Goal: Task Accomplishment & Management: Use online tool/utility

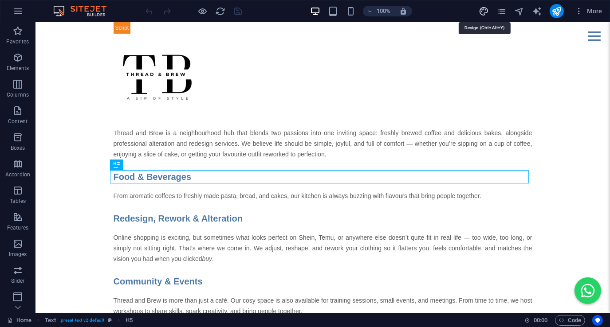
drag, startPoint x: 488, startPoint y: 11, endPoint x: 299, endPoint y: 93, distance: 205.8
click at [488, 11] on icon "design" at bounding box center [484, 11] width 10 height 10
select select "px"
select select "400"
select select "px"
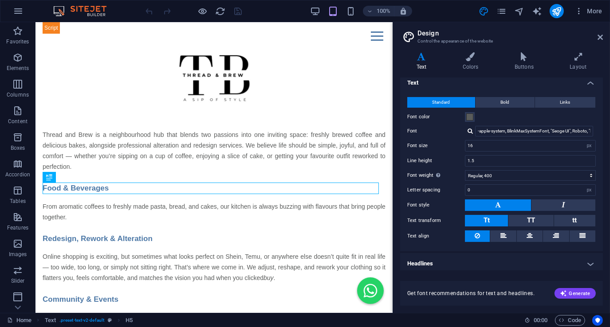
scroll to position [8, 0]
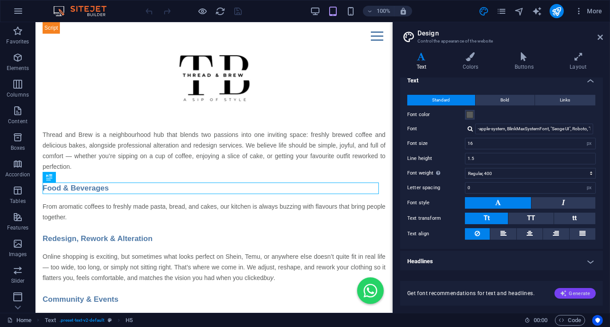
click at [579, 295] on span "Generate" at bounding box center [575, 293] width 31 height 7
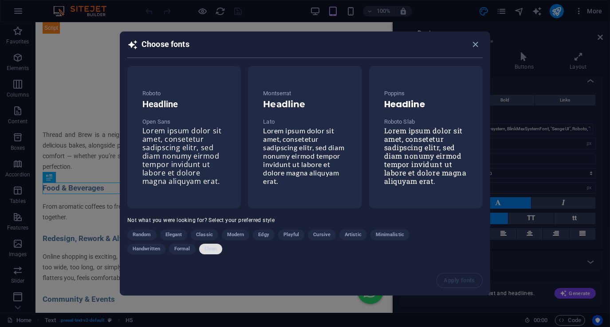
click at [206, 249] on span "Clean" at bounding box center [211, 249] width 12 height 11
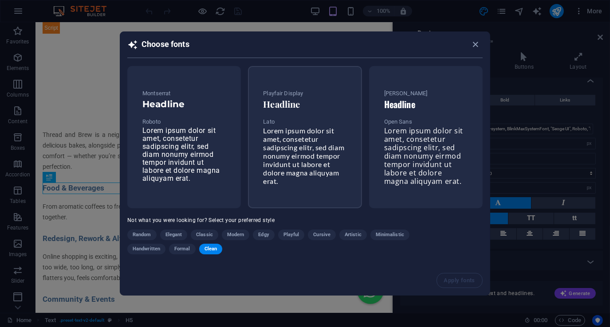
click at [290, 151] on span "Lorem ipsum dolor sit amet, consetetur sadipscing elitr, sed diam nonumy eirmod…" at bounding box center [303, 155] width 81 height 59
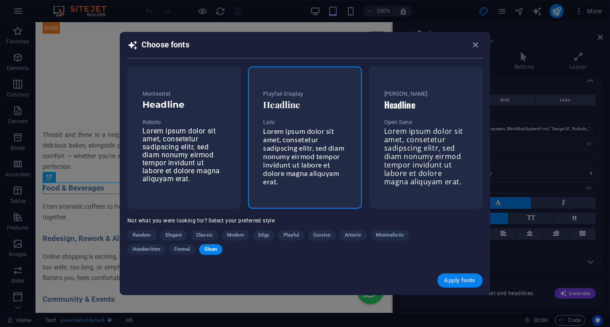
click at [463, 280] on span "Apply fonts" at bounding box center [460, 280] width 31 height 7
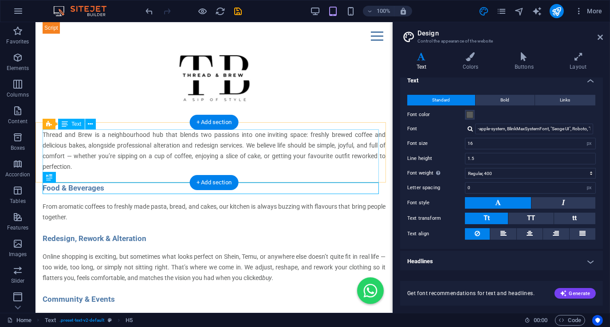
type input "Lato"
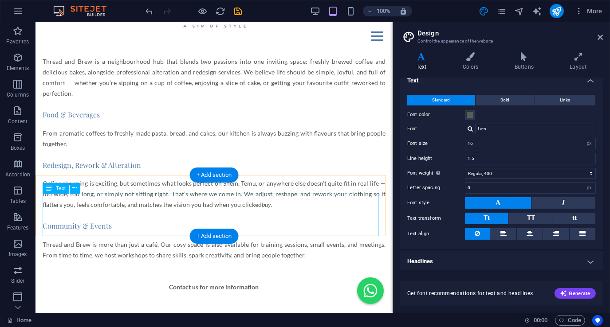
scroll to position [0, 0]
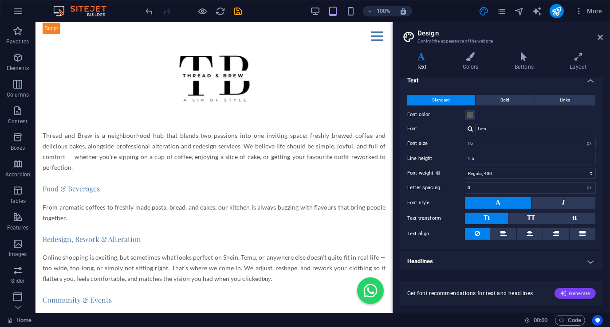
click at [580, 292] on span "Generate" at bounding box center [575, 293] width 31 height 7
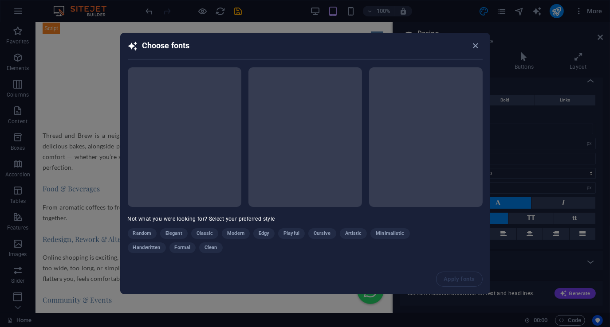
click at [235, 233] on div "Random Elegant Classic Modern Edgy Playful Cursive Artistic Minimalistic Handwr…" at bounding box center [283, 243] width 311 height 28
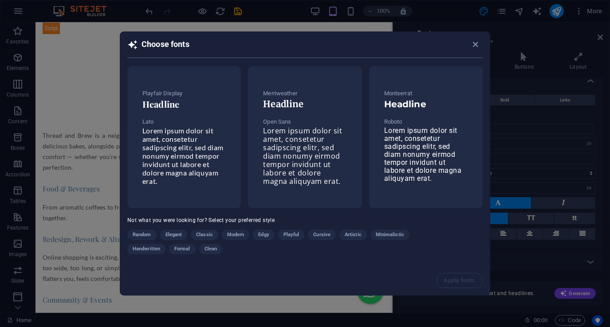
click at [237, 234] on span "Modern" at bounding box center [235, 235] width 17 height 11
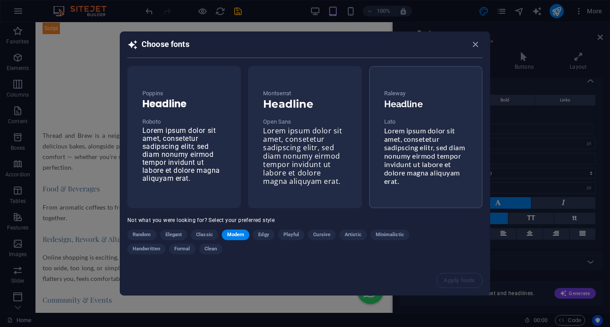
click at [416, 156] on span "Lorem ipsum dolor sit amet, consetetur sadipscing elitr, sed diam nonumy eirmod…" at bounding box center [424, 155] width 81 height 59
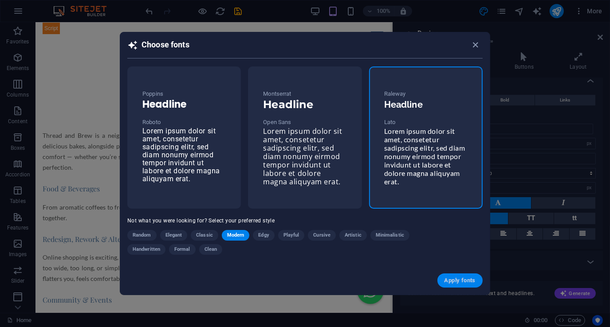
click at [461, 280] on span "Apply fonts" at bounding box center [460, 280] width 31 height 7
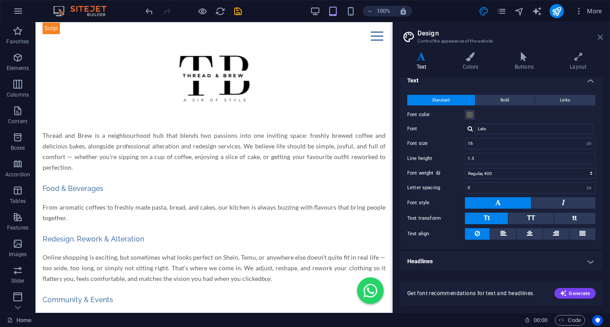
click at [601, 36] on icon at bounding box center [600, 37] width 5 height 7
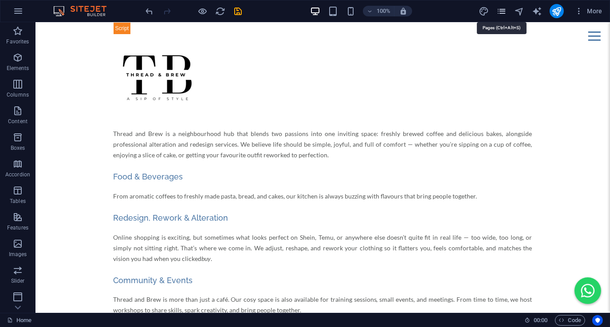
click at [502, 11] on icon "pages" at bounding box center [502, 11] width 10 height 10
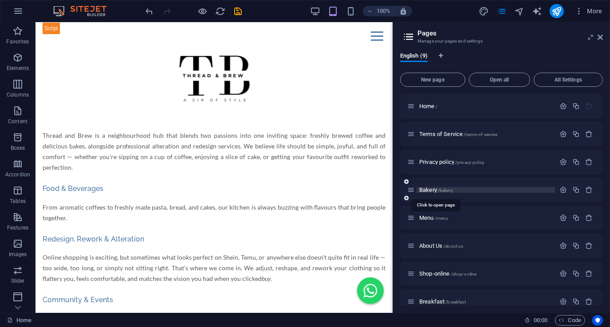
click at [449, 189] on span "/bakery" at bounding box center [445, 190] width 15 height 5
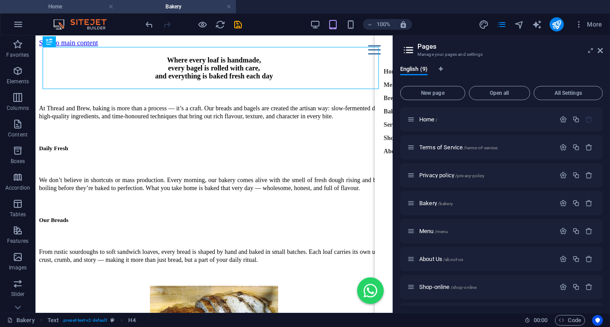
click at [85, 7] on h4 "Home" at bounding box center [59, 7] width 118 height 10
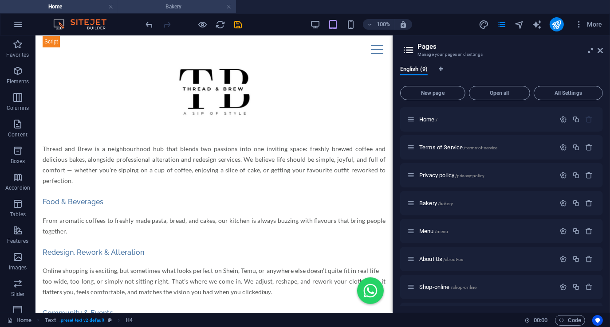
click at [183, 7] on h4 "Bakery" at bounding box center [177, 7] width 118 height 10
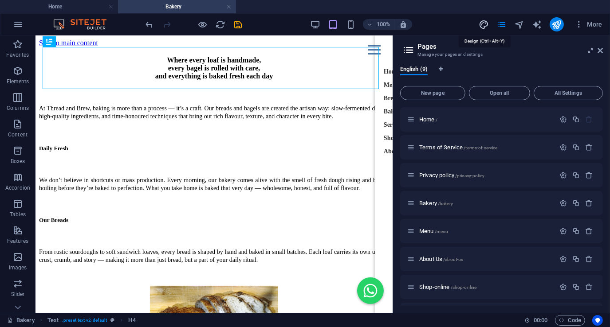
click at [482, 21] on icon "design" at bounding box center [484, 25] width 10 height 10
select select "px"
select select "400"
select select "px"
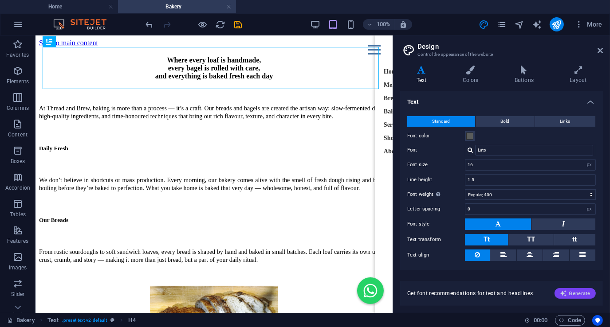
click at [585, 292] on span "Generate" at bounding box center [575, 293] width 31 height 7
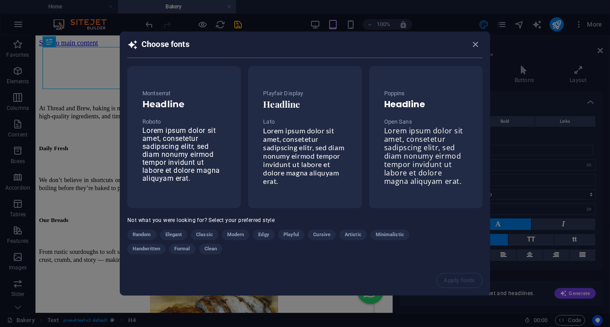
click at [237, 234] on span "Modern" at bounding box center [235, 235] width 17 height 11
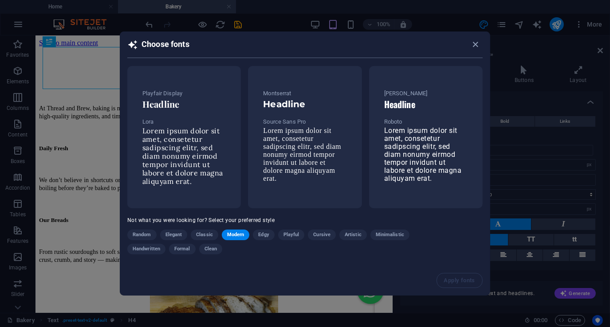
click at [327, 157] on span "Lorem ipsum dolor sit amet, consetetur sadipscing elitr, sed diam nonumy eirmod…" at bounding box center [302, 154] width 78 height 55
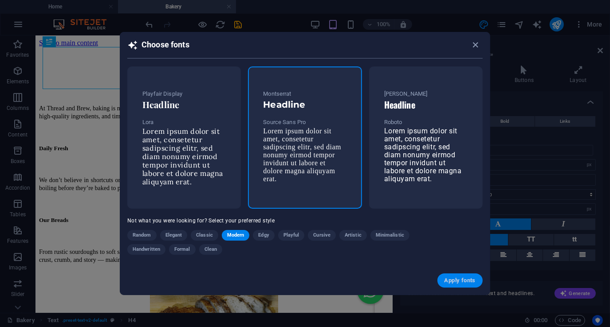
click at [452, 279] on span "Apply fonts" at bounding box center [460, 280] width 31 height 7
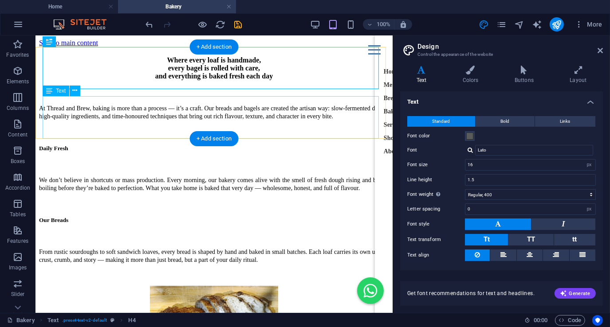
type input "Source Sans Pro"
type input "1.6"
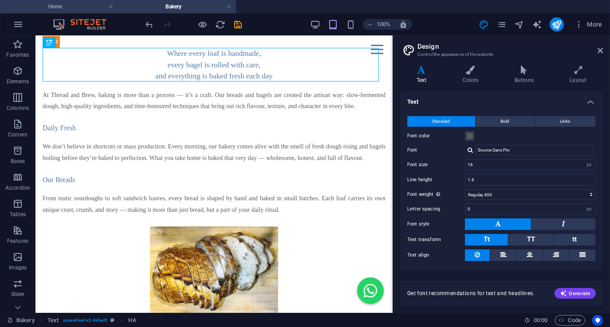
click at [79, 9] on h4 "Home" at bounding box center [59, 7] width 118 height 10
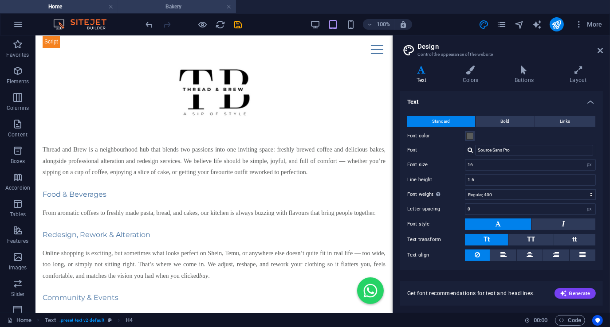
click at [194, 8] on h4 "Bakery" at bounding box center [177, 7] width 118 height 10
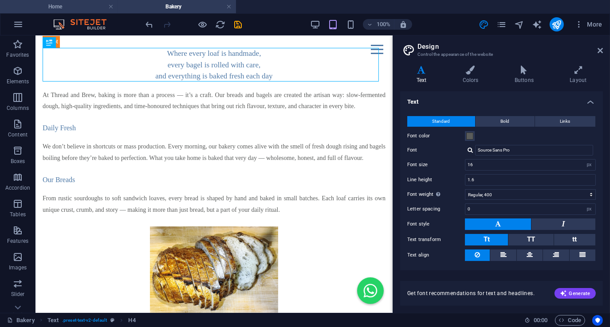
click at [76, 8] on h4 "Home" at bounding box center [59, 7] width 118 height 10
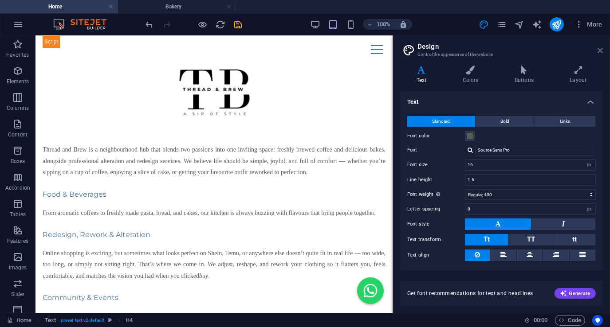
click at [600, 52] on icon at bounding box center [600, 50] width 5 height 7
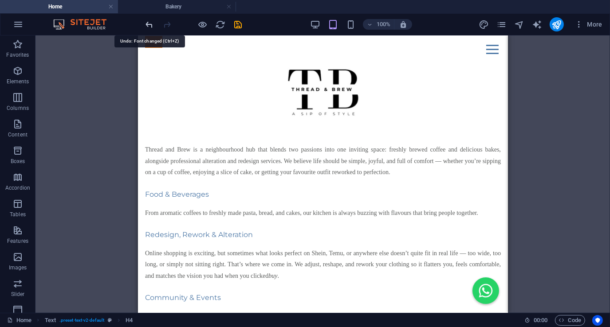
click at [151, 25] on icon "undo" at bounding box center [150, 25] width 10 height 10
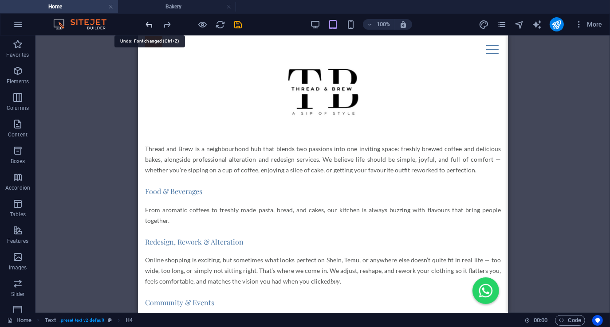
click at [151, 25] on icon "undo" at bounding box center [150, 25] width 10 height 10
click at [149, 24] on icon "undo" at bounding box center [150, 25] width 10 height 10
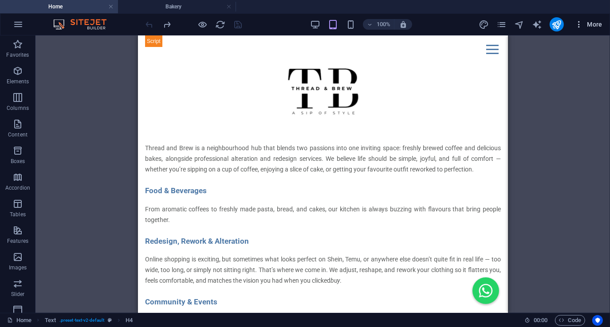
click at [582, 24] on icon "button" at bounding box center [579, 24] width 9 height 9
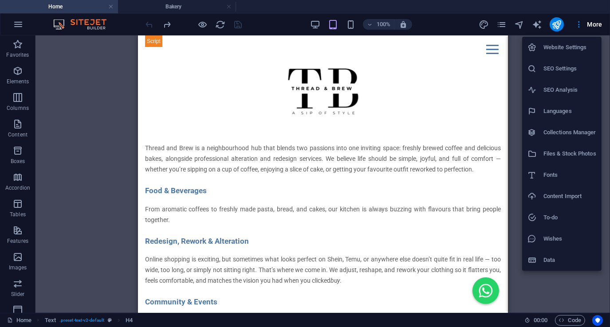
click at [569, 48] on h6 "Website Settings" at bounding box center [570, 47] width 53 height 11
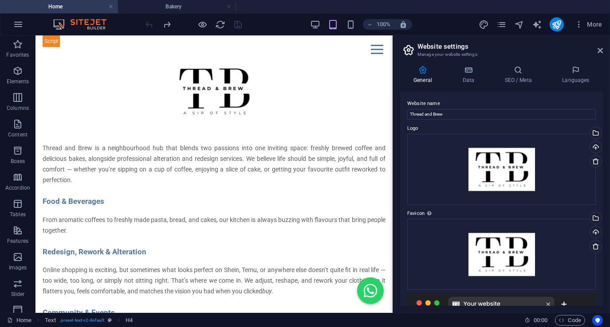
click at [604, 49] on aside "Website settings Manage your website settings General Data SEO / Meta Languages…" at bounding box center [501, 174] width 217 height 278
click at [602, 51] on icon at bounding box center [600, 50] width 5 height 7
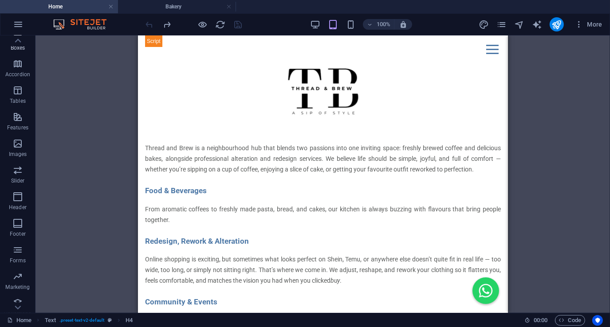
scroll to position [122, 0]
click at [13, 297] on icon "button" at bounding box center [17, 295] width 11 height 11
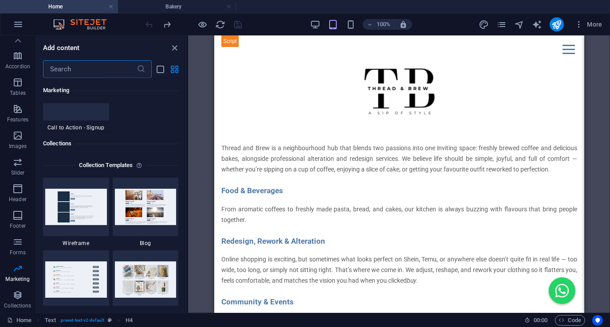
scroll to position [8073, 0]
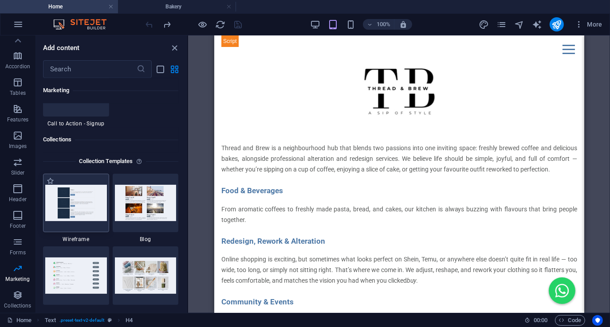
click at [87, 209] on img at bounding box center [76, 203] width 62 height 36
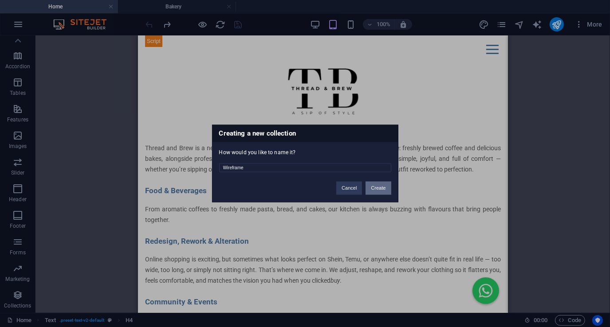
click at [381, 189] on button "Create" at bounding box center [378, 188] width 25 height 13
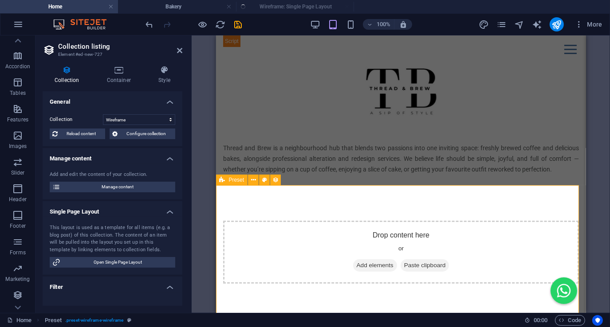
scroll to position [0, 0]
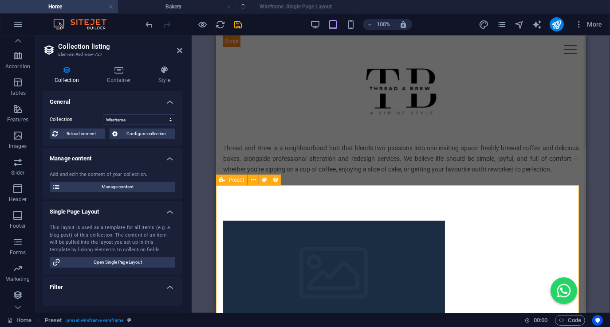
select select "createdAt_DESC"
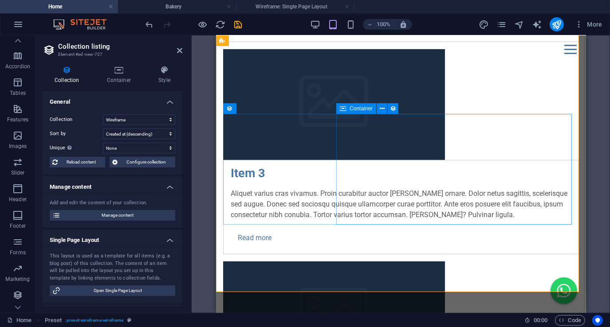
scroll to position [355, 0]
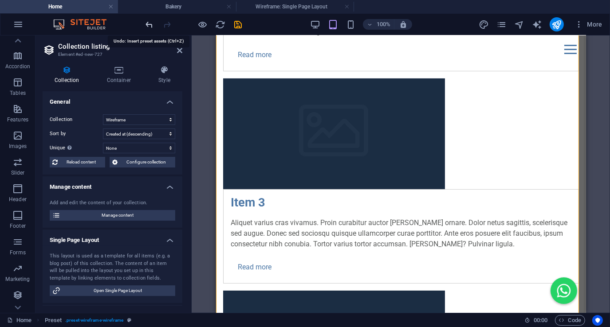
click at [150, 25] on icon "undo" at bounding box center [150, 25] width 10 height 10
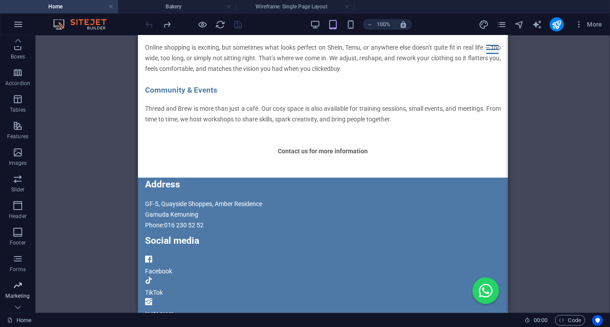
scroll to position [122, 0]
click at [559, 106] on div "Drag here to replace the existing content. Press “Ctrl” if you want to create a…" at bounding box center [322, 174] width 575 height 278
click at [14, 24] on icon "button" at bounding box center [18, 24] width 11 height 11
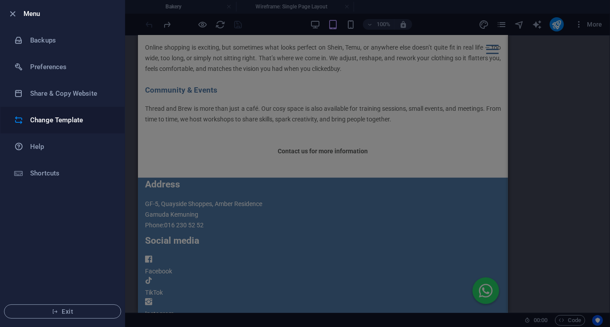
click at [59, 119] on h6 "Change Template" at bounding box center [71, 120] width 82 height 11
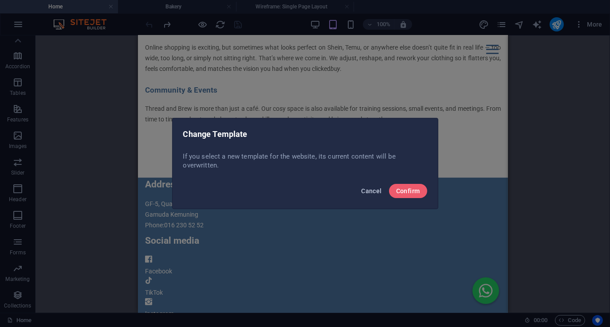
click at [369, 195] on button "Cancel" at bounding box center [372, 191] width 28 height 14
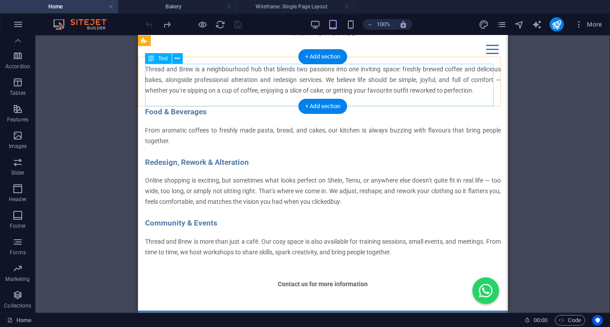
scroll to position [0, 0]
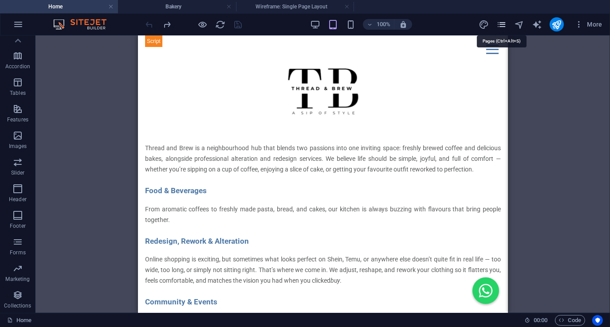
click at [500, 26] on icon "pages" at bounding box center [502, 25] width 10 height 10
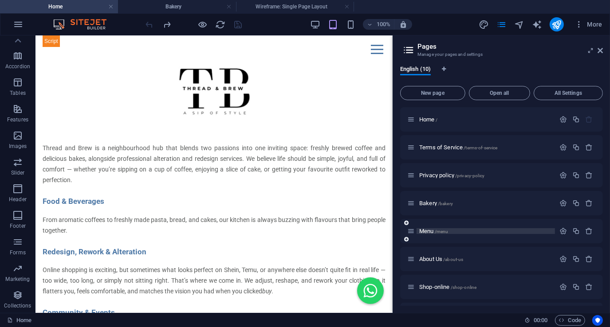
scroll to position [44, 0]
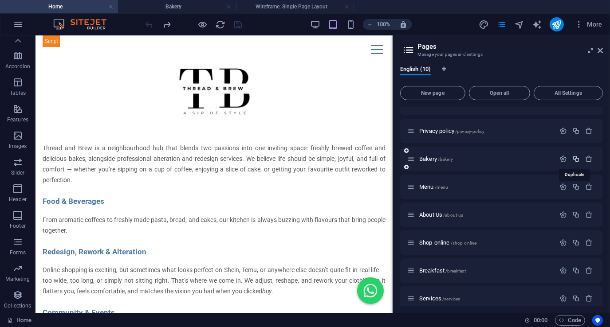
click at [573, 157] on icon "button" at bounding box center [576, 159] width 8 height 8
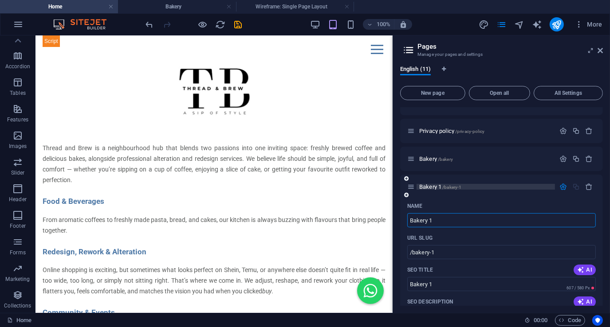
click at [487, 189] on p "Bakery 1 /bakery-1" at bounding box center [485, 187] width 133 height 6
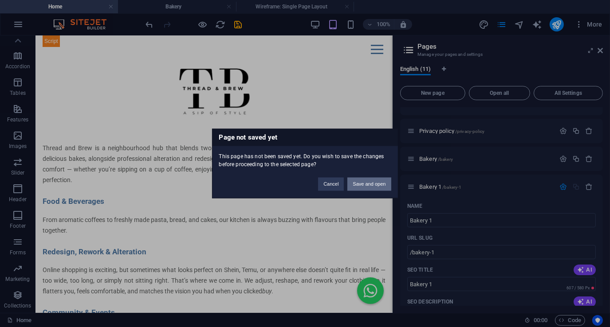
click at [376, 186] on button "Save and open" at bounding box center [368, 184] width 43 height 13
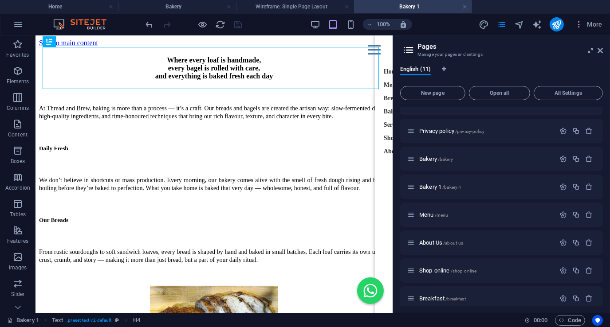
scroll to position [0, 0]
click at [602, 51] on icon at bounding box center [600, 50] width 5 height 7
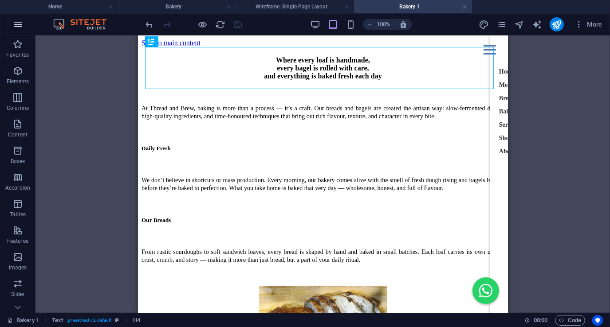
click at [17, 21] on icon "button" at bounding box center [18, 24] width 11 height 11
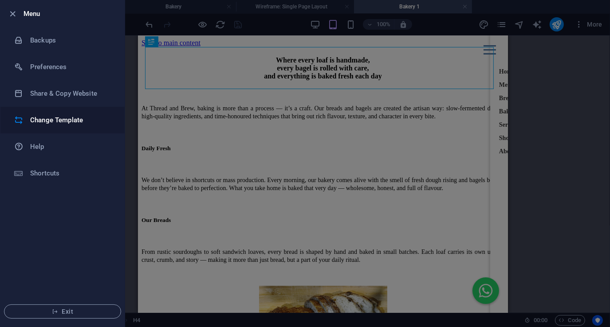
click at [53, 123] on h6 "Change Template" at bounding box center [71, 120] width 82 height 11
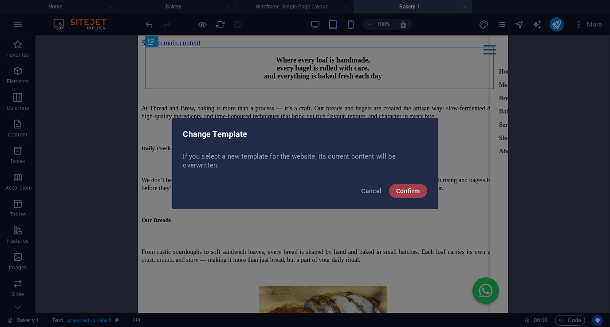
click at [405, 191] on span "Confirm" at bounding box center [408, 191] width 24 height 7
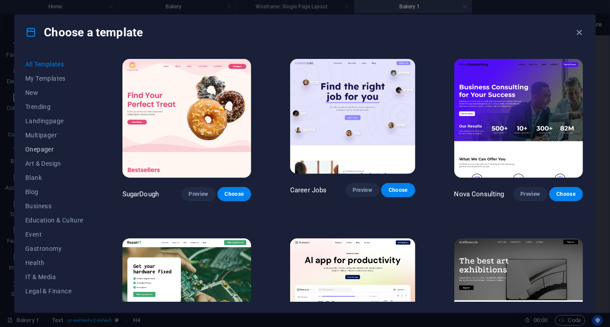
click at [47, 150] on span "Onepager" at bounding box center [54, 149] width 58 height 7
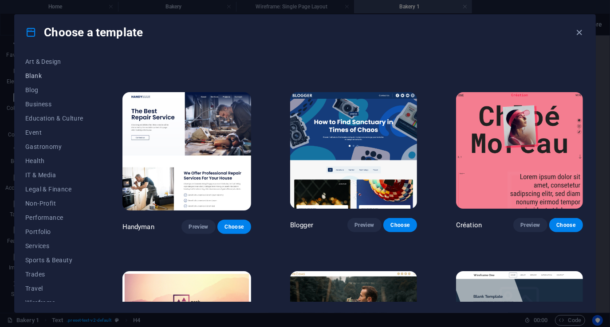
scroll to position [110, 0]
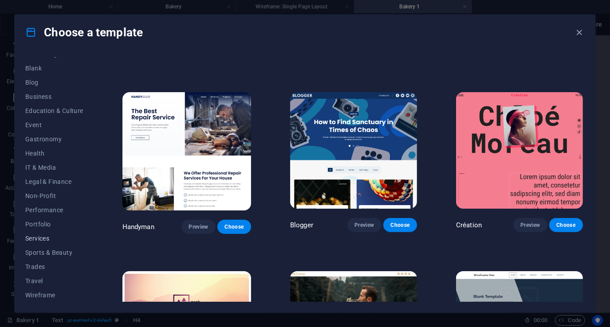
click at [44, 238] on span "Services" at bounding box center [54, 238] width 58 height 7
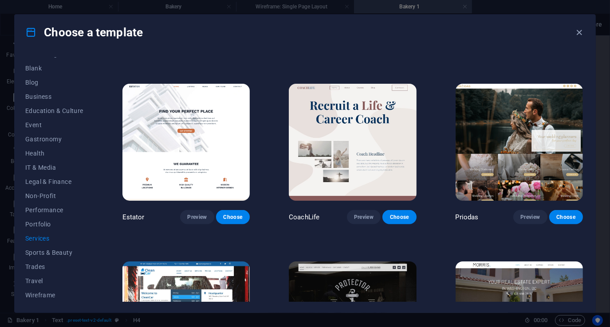
scroll to position [21, 0]
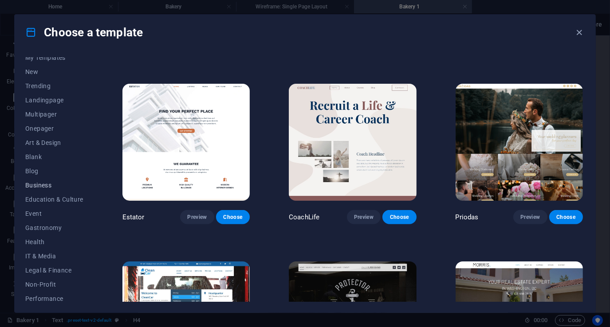
click at [39, 182] on span "Business" at bounding box center [54, 185] width 58 height 7
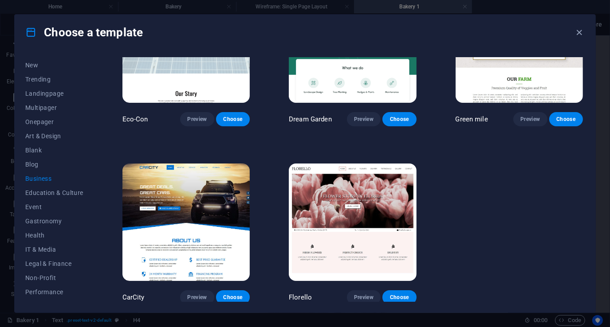
scroll to position [0, 0]
click at [37, 151] on span "Onepager" at bounding box center [54, 149] width 58 height 7
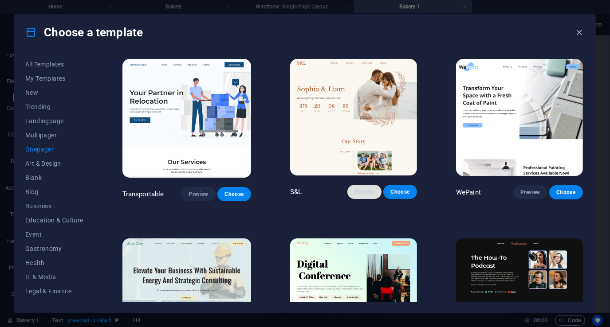
click at [357, 191] on span "Preview" at bounding box center [365, 192] width 20 height 7
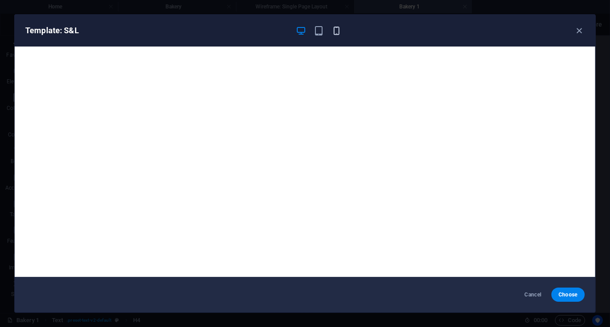
click at [338, 32] on icon "button" at bounding box center [336, 31] width 10 height 10
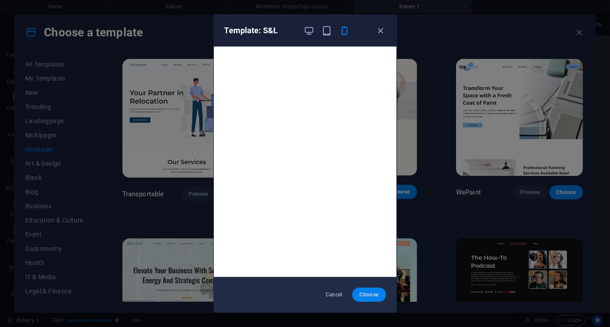
click at [368, 294] on span "Choose" at bounding box center [368, 295] width 19 height 7
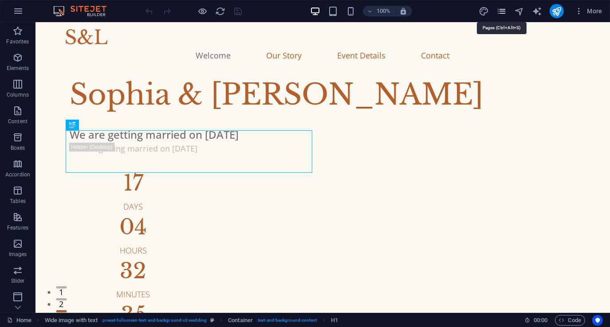
click at [501, 13] on icon "pages" at bounding box center [502, 11] width 10 height 10
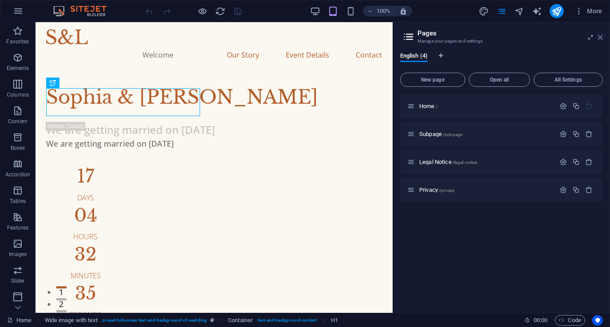
click at [599, 38] on icon at bounding box center [600, 37] width 5 height 7
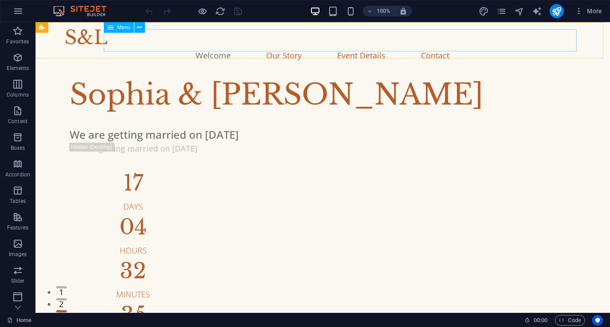
click at [119, 28] on span "Menu" at bounding box center [123, 27] width 13 height 5
select select
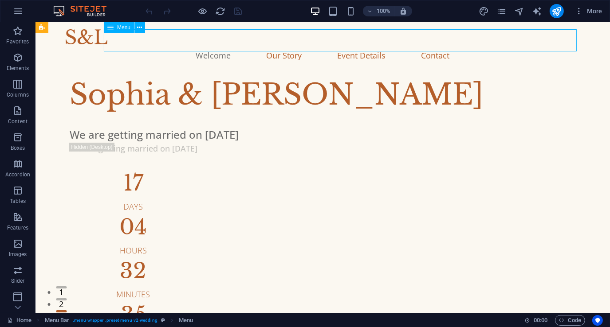
select select
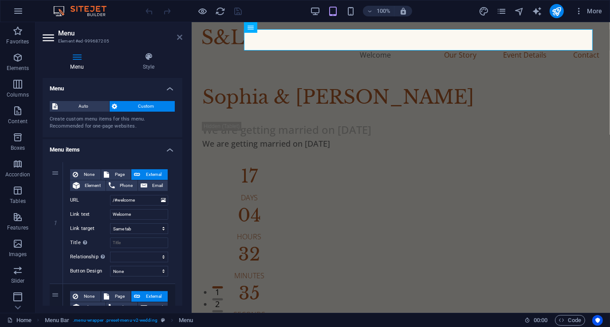
click at [178, 37] on icon at bounding box center [179, 37] width 5 height 7
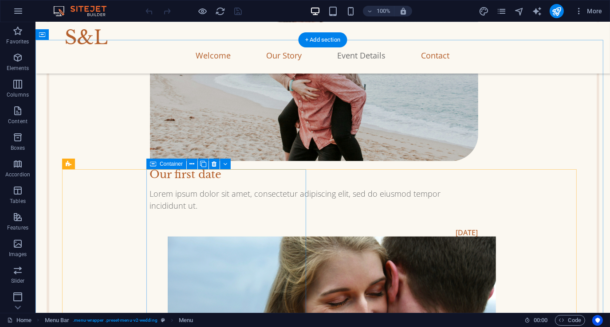
scroll to position [1331, 0]
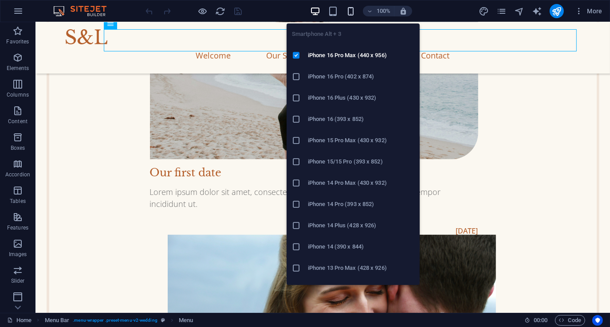
click at [351, 12] on icon "button" at bounding box center [351, 11] width 10 height 10
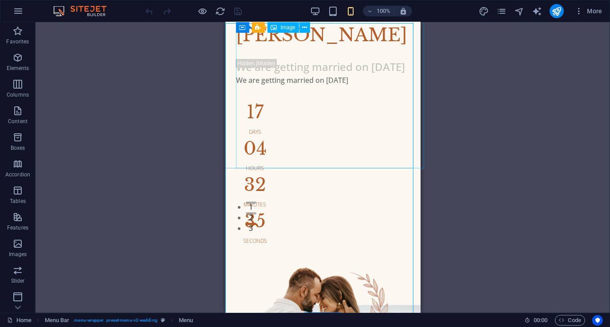
scroll to position [0, 0]
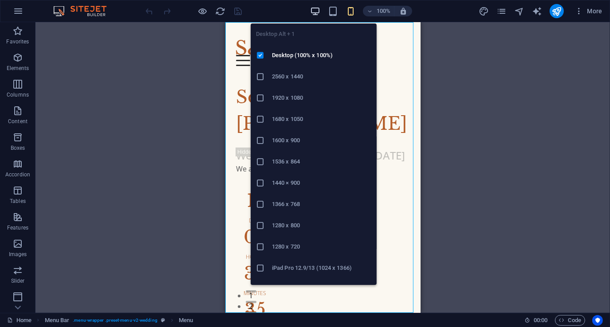
click at [316, 10] on icon "button" at bounding box center [315, 11] width 10 height 10
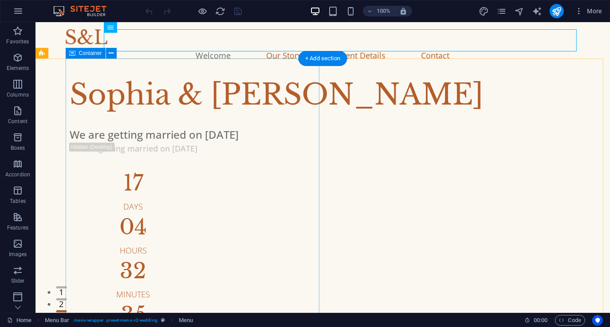
click at [201, 102] on div "Sophia & Liam We are getting married on Sep 21, 2025 We are getting married on …" at bounding box center [337, 209] width 545 height 271
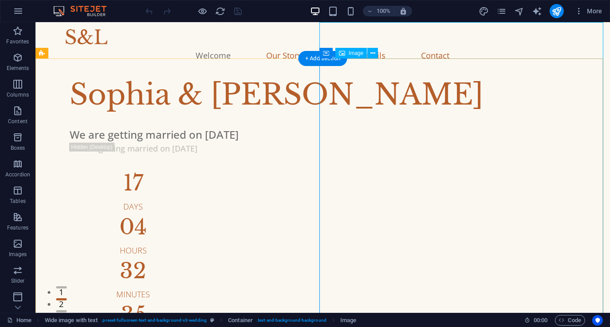
drag, startPoint x: 356, startPoint y: 137, endPoint x: 336, endPoint y: 89, distance: 51.5
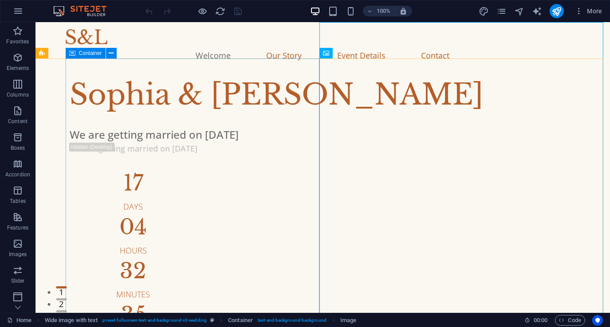
click at [87, 56] on span "Container" at bounding box center [90, 53] width 23 height 5
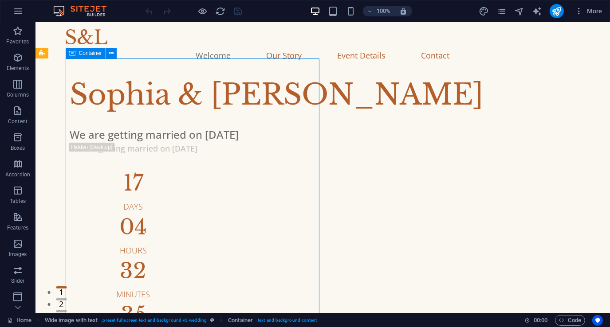
click at [87, 56] on span "Container" at bounding box center [90, 53] width 23 height 5
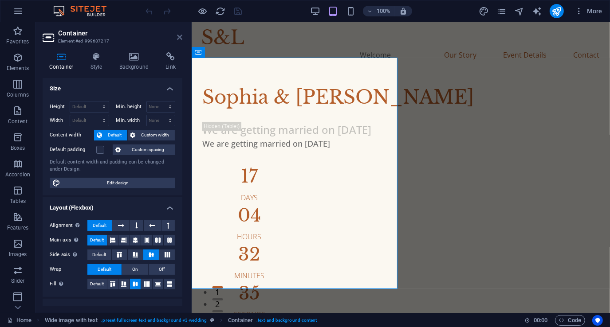
click at [178, 37] on icon at bounding box center [179, 37] width 5 height 7
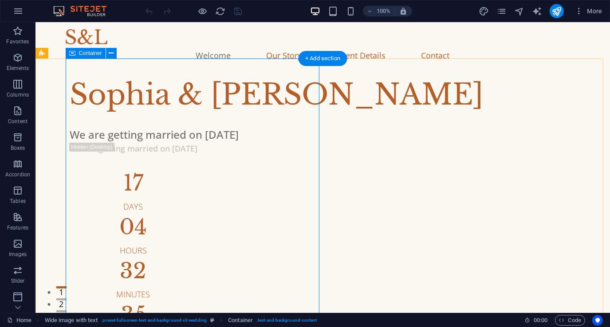
click at [108, 76] on div "Sophia & Liam We are getting married on Sep 21, 2025 We are getting married on …" at bounding box center [337, 209] width 545 height 271
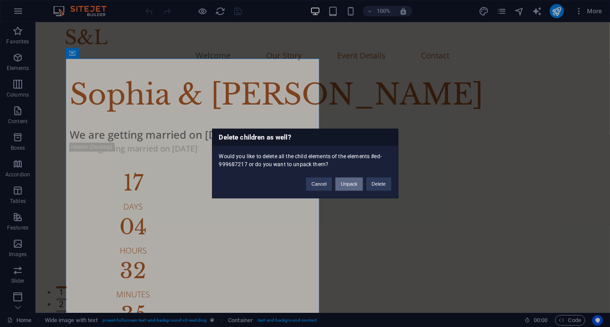
click at [356, 184] on button "Unpack" at bounding box center [348, 184] width 27 height 13
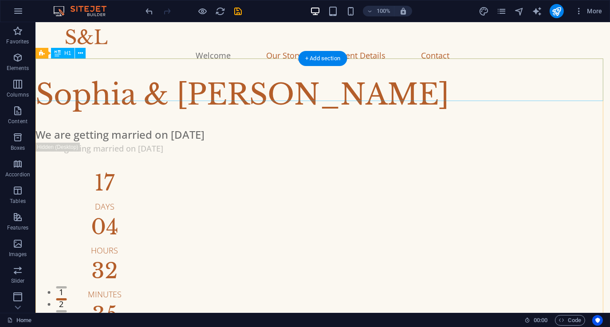
click at [239, 83] on div "Sophia & Liam" at bounding box center [322, 95] width 575 height 43
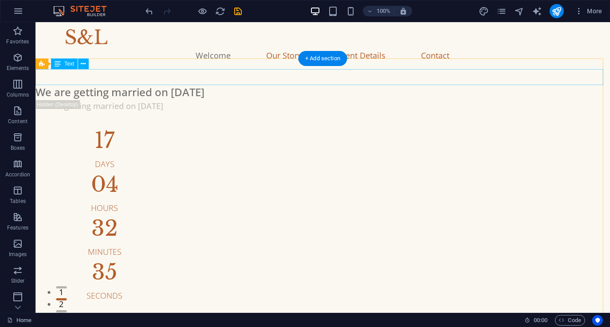
click at [240, 84] on div "We are getting married on Sep 21, 2025" at bounding box center [322, 92] width 575 height 16
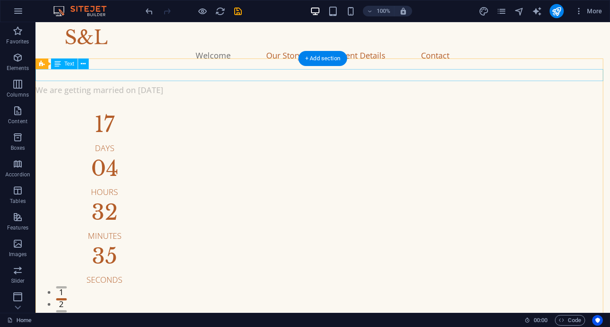
click at [230, 84] on div "We are getting married on Sep 21, 2025" at bounding box center [322, 90] width 575 height 12
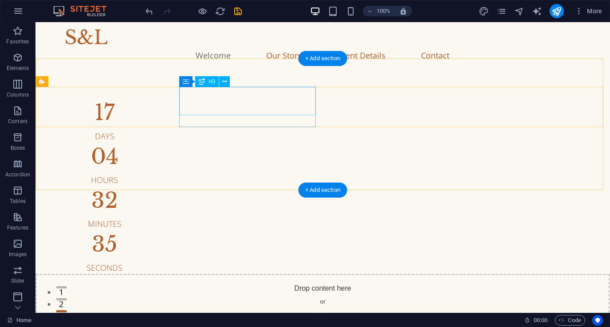
click at [173, 146] on div "04" at bounding box center [104, 156] width 138 height 21
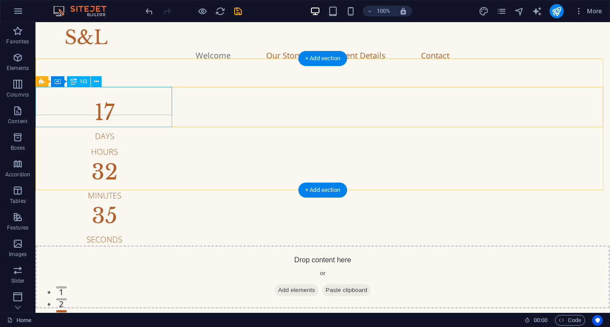
click at [112, 104] on div "17" at bounding box center [104, 112] width 138 height 21
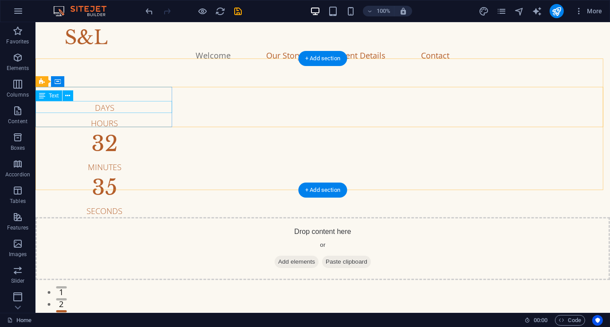
click at [66, 105] on div "Days" at bounding box center [104, 108] width 138 height 12
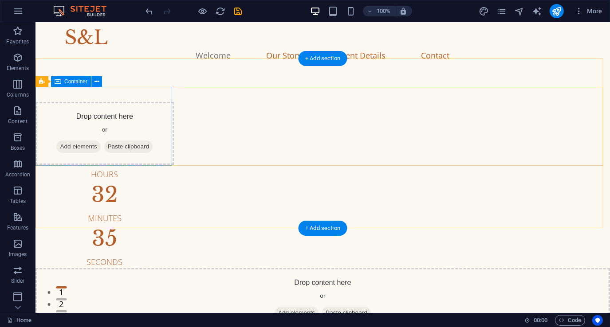
click at [120, 117] on div "Drop content here or Add elements Paste clipboard" at bounding box center [104, 133] width 138 height 63
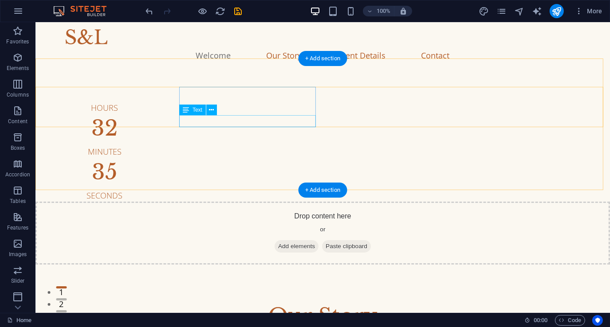
click at [173, 146] on div "Minutes" at bounding box center [104, 152] width 138 height 12
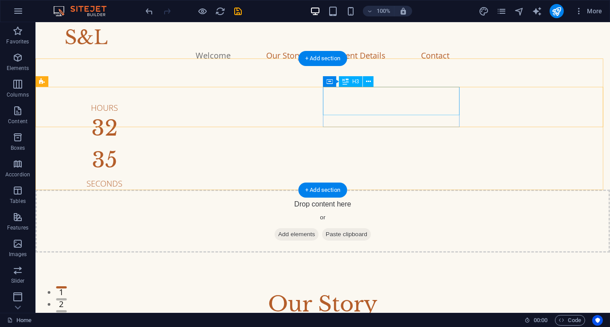
click at [173, 150] on div "35" at bounding box center [104, 160] width 138 height 21
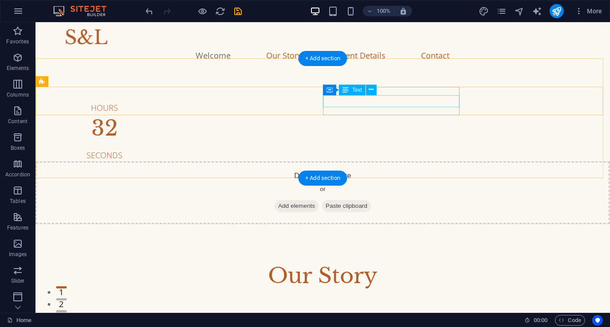
click at [173, 150] on div "Seconds" at bounding box center [104, 156] width 138 height 12
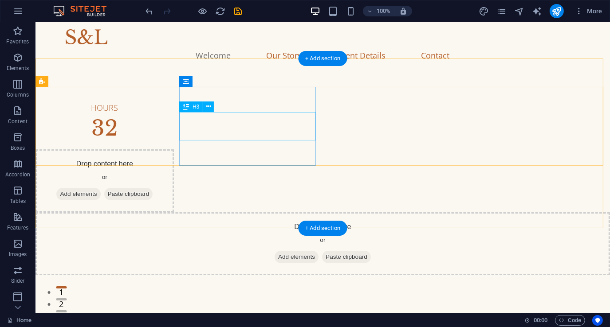
click at [173, 119] on div "32" at bounding box center [104, 128] width 138 height 21
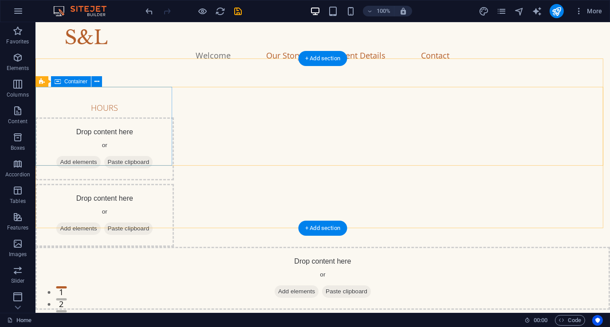
click at [123, 114] on div "Hours" at bounding box center [104, 108] width 138 height 12
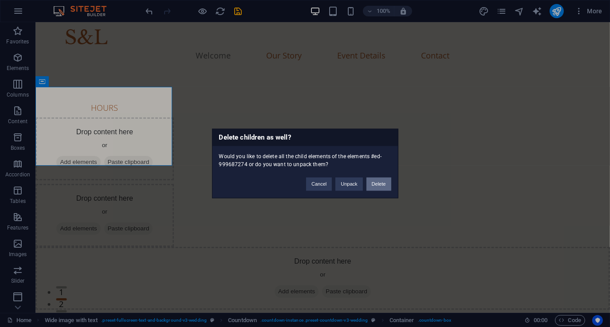
click at [386, 185] on button "Delete" at bounding box center [379, 184] width 25 height 13
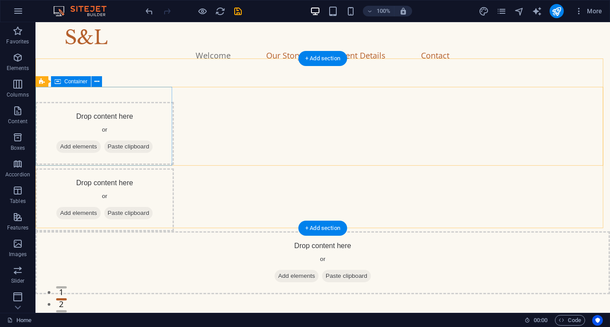
click at [139, 132] on div "Drop content here or Add elements Paste clipboard" at bounding box center [104, 133] width 138 height 63
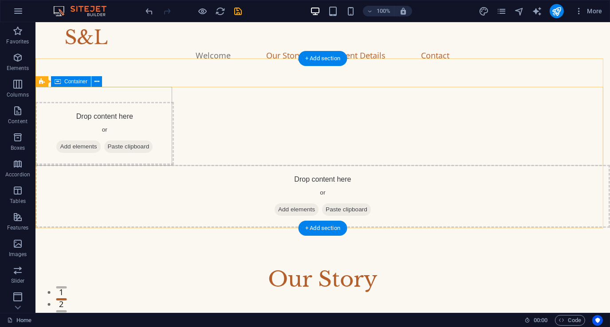
click at [142, 132] on div "Drop content here or Add elements Paste clipboard" at bounding box center [104, 133] width 138 height 63
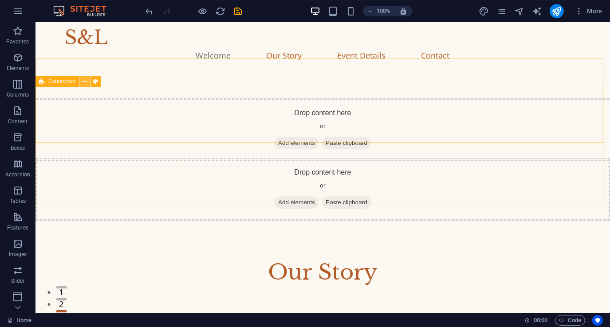
click at [83, 82] on icon at bounding box center [84, 81] width 5 height 9
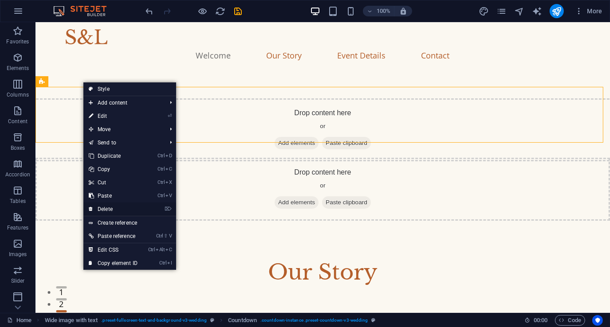
click at [123, 207] on link "⌦ Delete" at bounding box center [112, 209] width 59 height 13
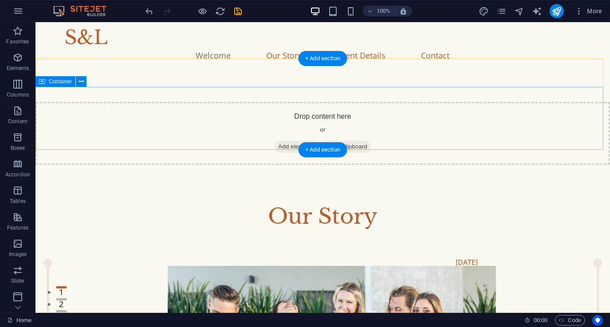
click at [210, 115] on div "Drop content here or Add elements Paste clipboard" at bounding box center [322, 133] width 575 height 63
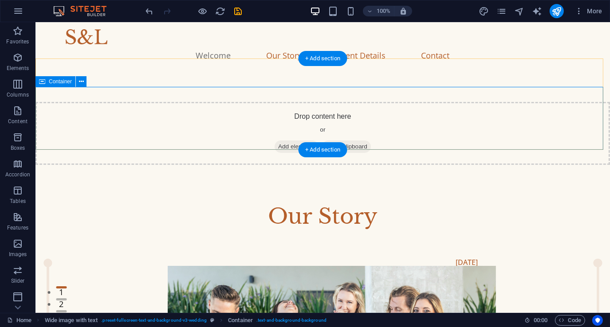
click at [223, 105] on div "Drop content here or Add elements Paste clipboard" at bounding box center [322, 133] width 575 height 63
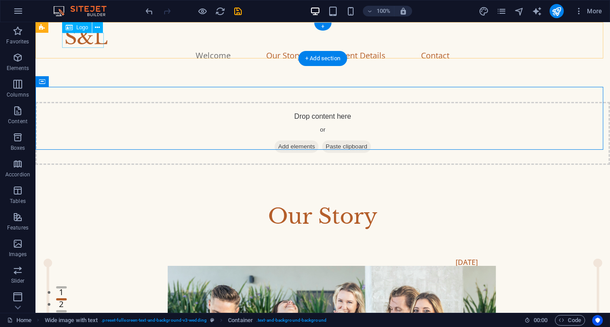
click at [78, 42] on div at bounding box center [322, 36] width 515 height 15
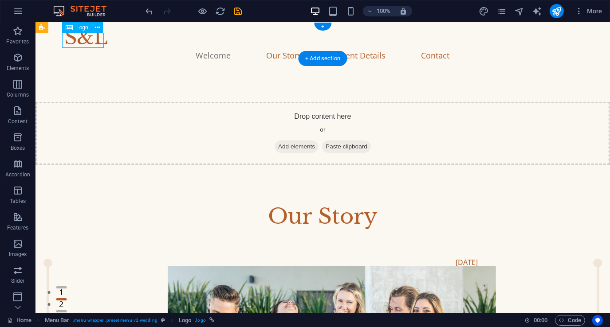
click at [78, 42] on div at bounding box center [322, 36] width 515 height 15
select select "px"
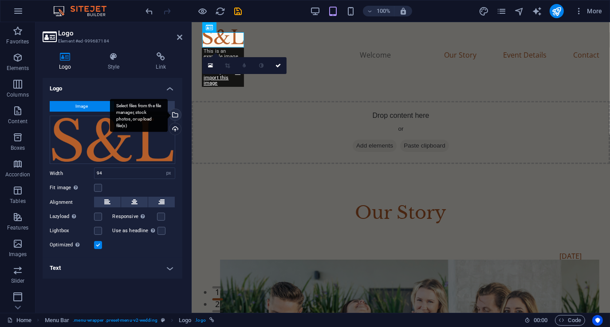
click at [177, 118] on div "Select files from the file manager, stock photos, or upload file(s)" at bounding box center [174, 115] width 13 height 13
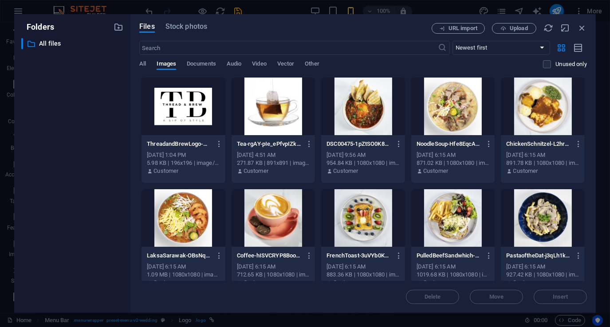
click at [185, 110] on div at bounding box center [184, 107] width 84 height 58
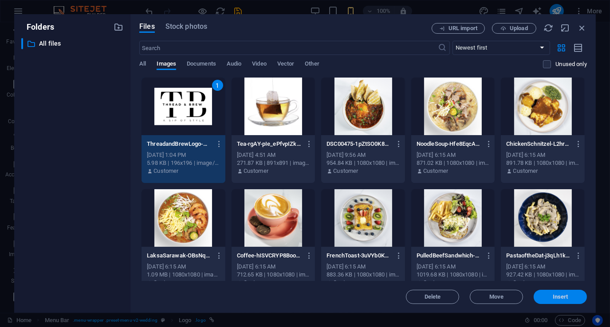
click at [559, 295] on span "Insert" at bounding box center [561, 297] width 16 height 5
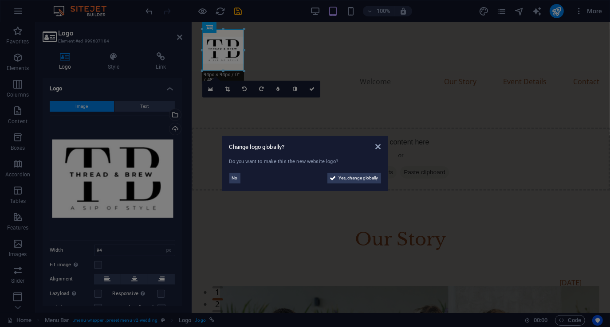
click at [180, 38] on aside "Change logo globally? Do you want to make this the new website logo? No Yes, ch…" at bounding box center [305, 163] width 610 height 327
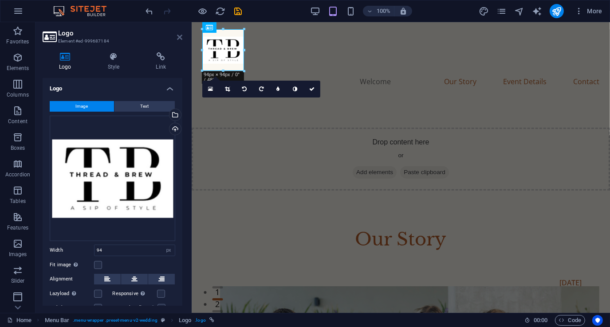
click at [178, 35] on icon at bounding box center [179, 37] width 5 height 7
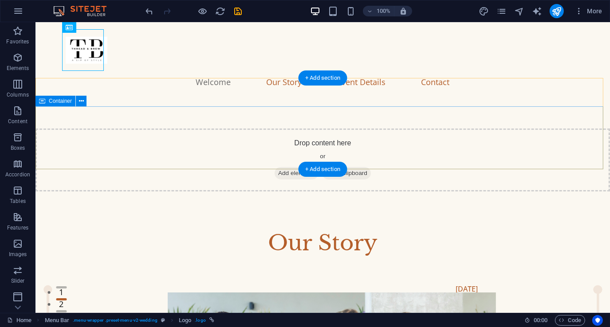
click at [139, 136] on div "Drop content here or Add elements Paste clipboard" at bounding box center [322, 160] width 575 height 63
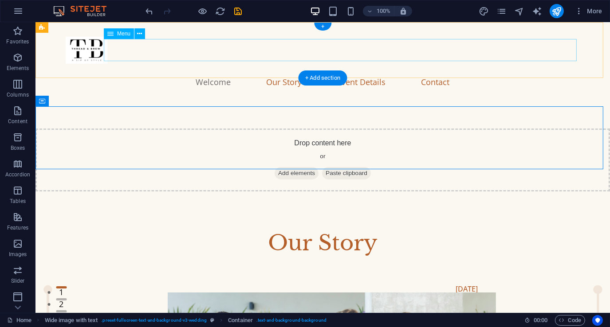
click at [298, 71] on nav "Welcome Our Story Event Details Contact" at bounding box center [322, 82] width 515 height 22
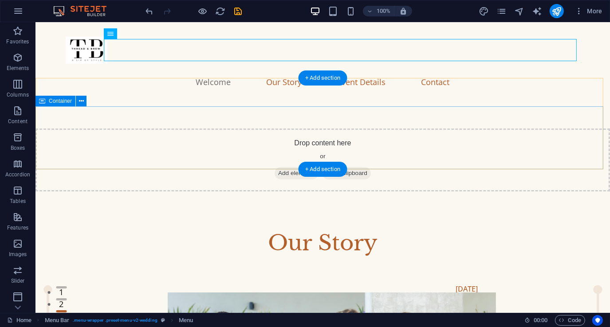
click at [441, 130] on div "Drop content here or Add elements Paste clipboard" at bounding box center [322, 160] width 575 height 63
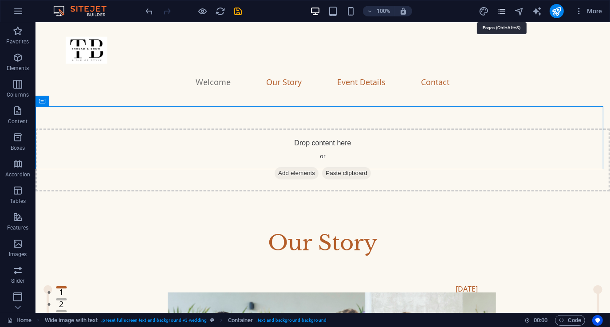
click at [505, 10] on icon "pages" at bounding box center [502, 11] width 10 height 10
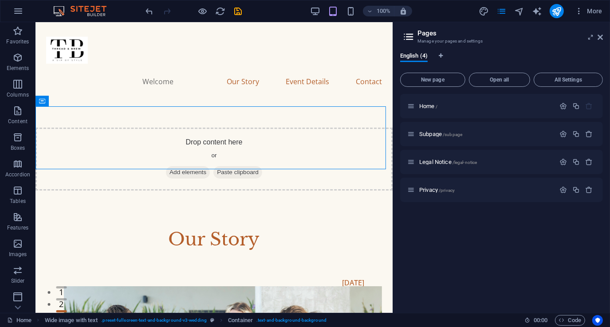
click at [603, 38] on aside "Pages Manage your pages and settings English (4) New page Open all All Settings…" at bounding box center [501, 167] width 217 height 291
click at [601, 35] on icon at bounding box center [600, 37] width 5 height 7
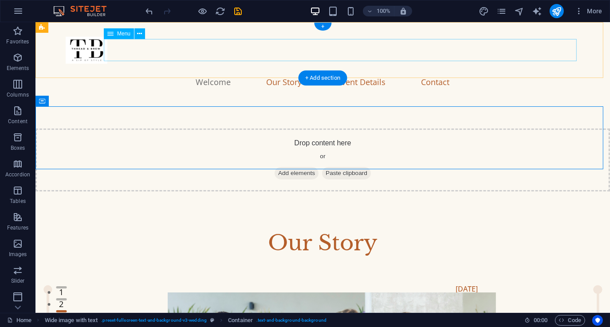
click at [125, 71] on nav "Welcome Our Story Event Details Contact" at bounding box center [322, 82] width 515 height 22
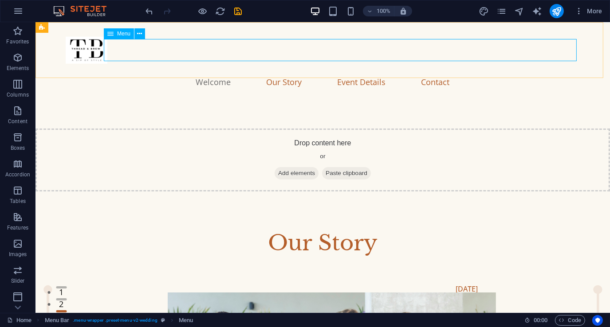
click at [121, 34] on span "Menu" at bounding box center [123, 33] width 13 height 5
select select
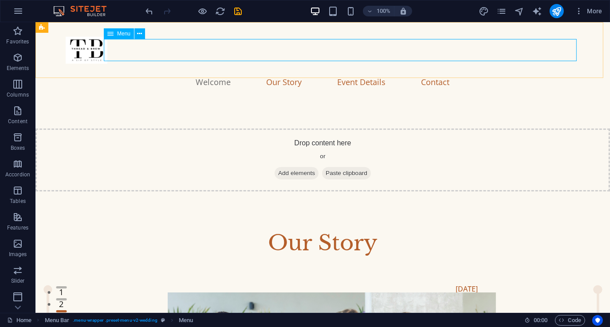
select select
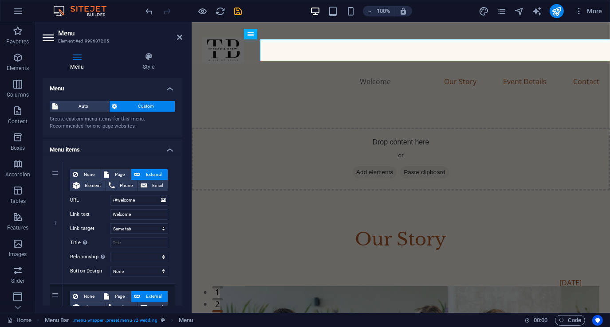
click at [121, 34] on h2 "Menu" at bounding box center [120, 33] width 124 height 8
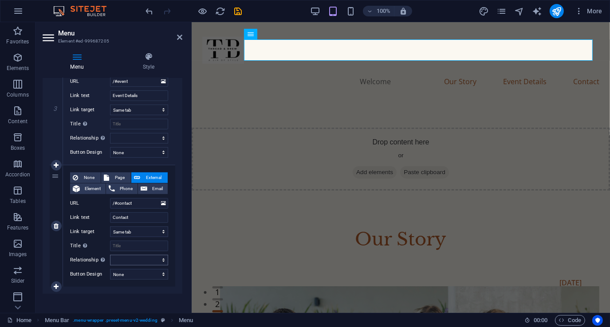
scroll to position [368, 0]
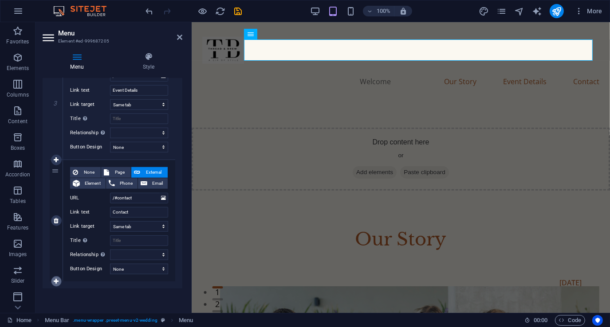
click at [52, 281] on link at bounding box center [56, 281] width 11 height 11
select select
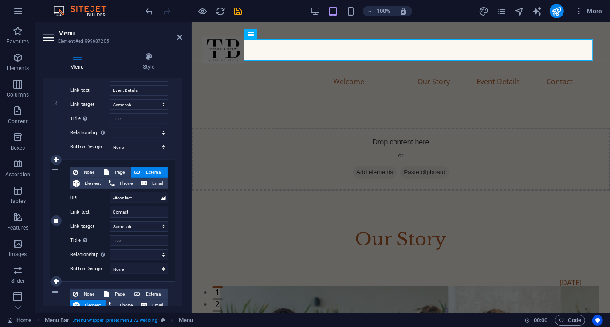
scroll to position [457, 0]
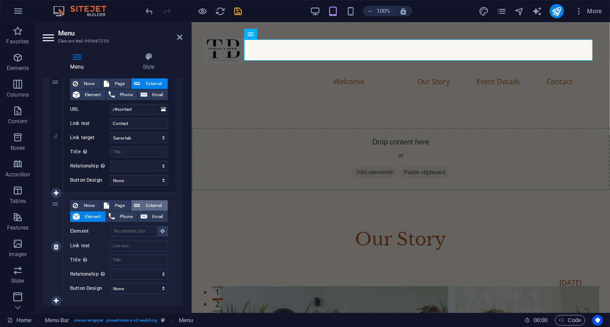
click at [156, 203] on span "External" at bounding box center [154, 206] width 22 height 11
select select
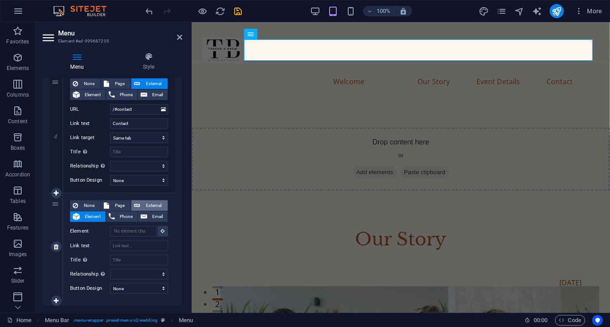
select select "blank"
select select
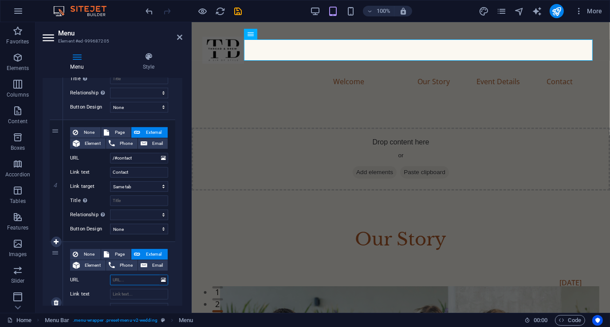
scroll to position [413, 0]
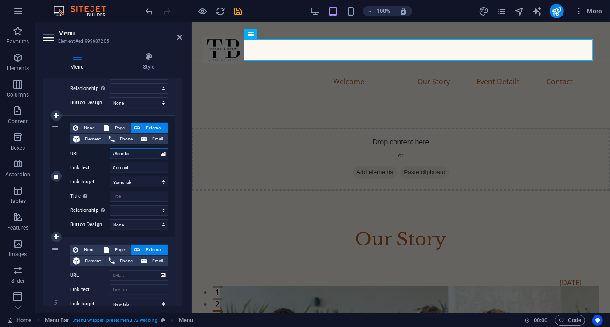
drag, startPoint x: 141, startPoint y: 154, endPoint x: 102, endPoint y: 154, distance: 39.5
click at [102, 154] on div "URL /#contact" at bounding box center [119, 154] width 98 height 11
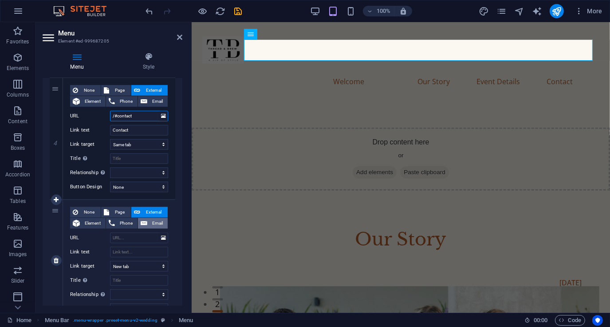
scroll to position [457, 0]
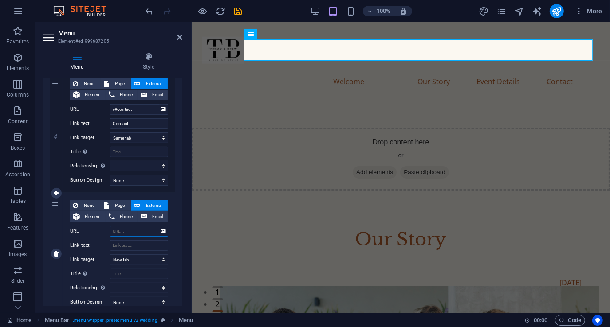
click at [132, 231] on input "URL" at bounding box center [139, 231] width 58 height 11
paste input "/#contact"
type input "/#contact"
select select
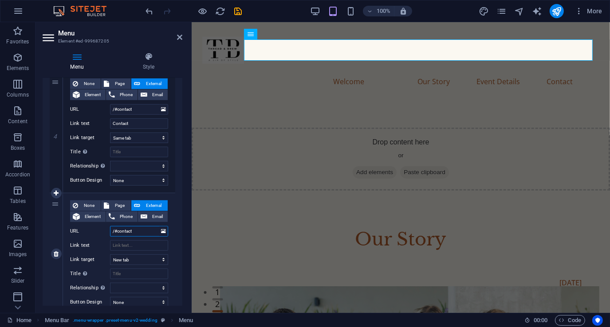
select select
type input "/#contac"
select select
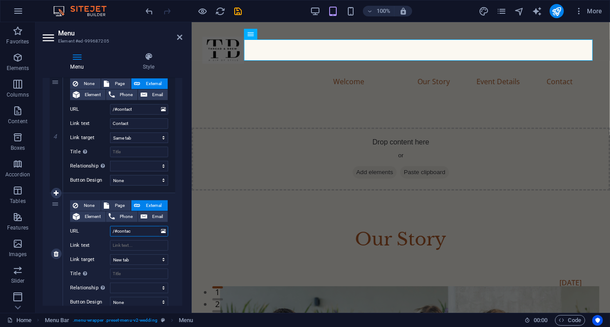
select select
type input "/#"
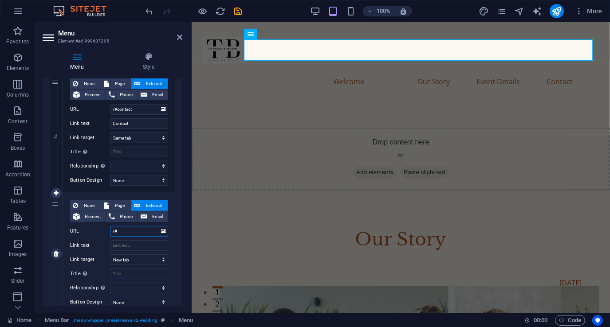
select select
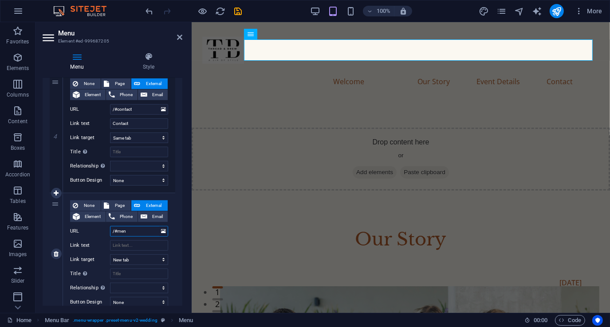
type input "/#menu"
select select
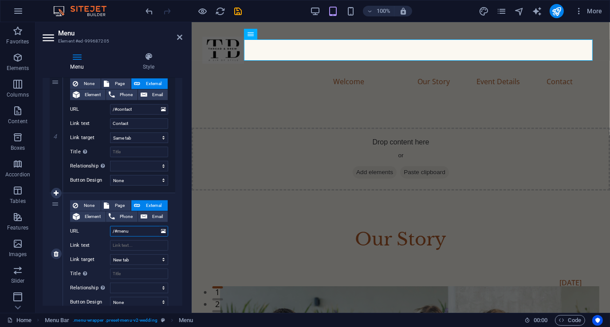
select select
type input "/#menu"
click at [133, 244] on input "Link text" at bounding box center [139, 245] width 58 height 11
type input "Menu"
select select
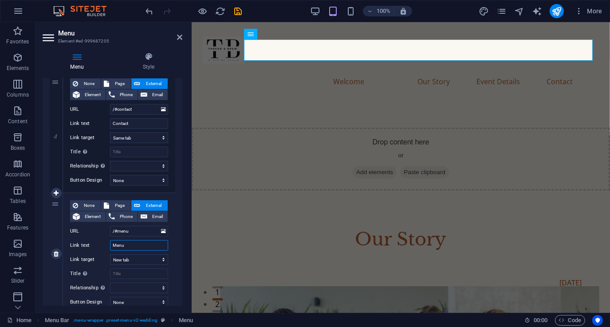
select select
type input "Menu"
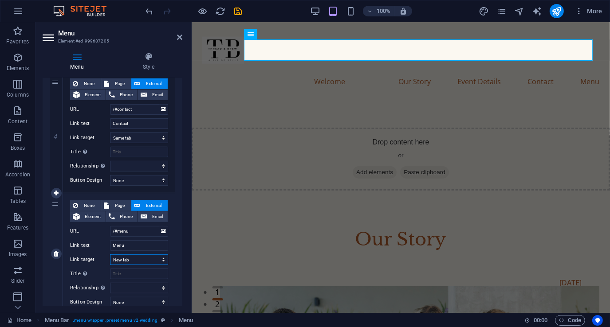
click at [131, 261] on select "New tab Same tab Overlay" at bounding box center [139, 260] width 58 height 11
select select
click at [110, 255] on select "New tab Same tab Overlay" at bounding box center [139, 260] width 58 height 11
select select
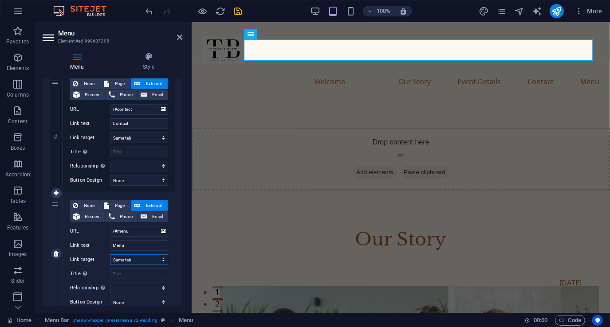
select select
click at [181, 37] on icon at bounding box center [179, 37] width 5 height 7
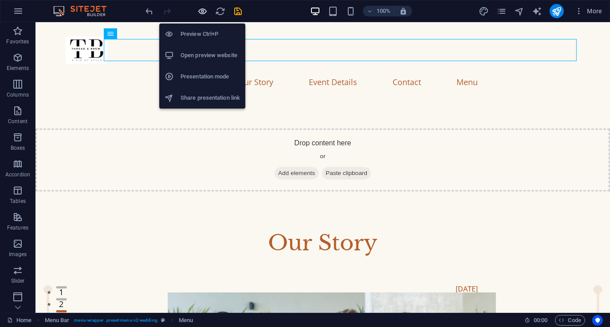
click at [201, 10] on icon "button" at bounding box center [203, 11] width 10 height 10
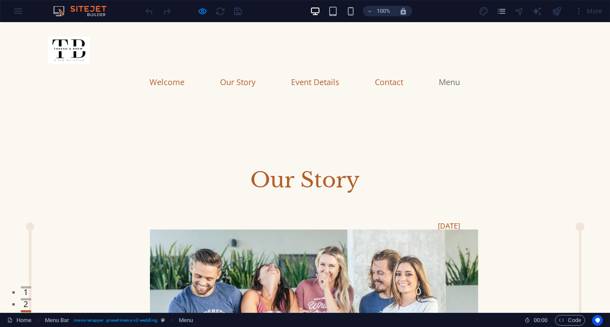
click at [461, 71] on link "Menu" at bounding box center [449, 82] width 21 height 22
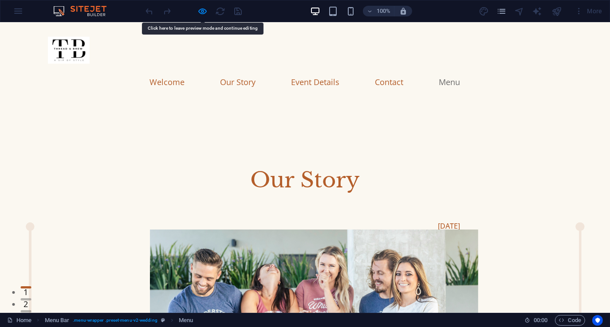
click at [461, 71] on link "Menu" at bounding box center [449, 82] width 21 height 22
click at [404, 71] on link "Contact" at bounding box center [389, 82] width 28 height 22
click at [330, 71] on link "Event Details" at bounding box center [316, 82] width 48 height 22
click at [256, 71] on link "Our Story" at bounding box center [238, 82] width 35 height 22
click at [185, 71] on link "Welcome" at bounding box center [167, 82] width 35 height 22
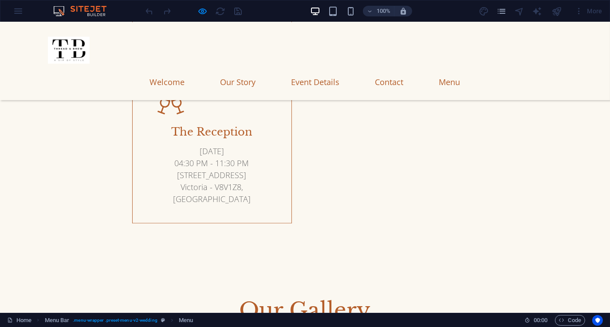
scroll to position [2130, 0]
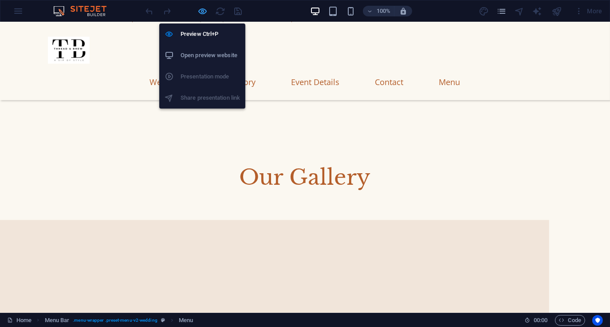
click at [201, 10] on icon "button" at bounding box center [203, 11] width 10 height 10
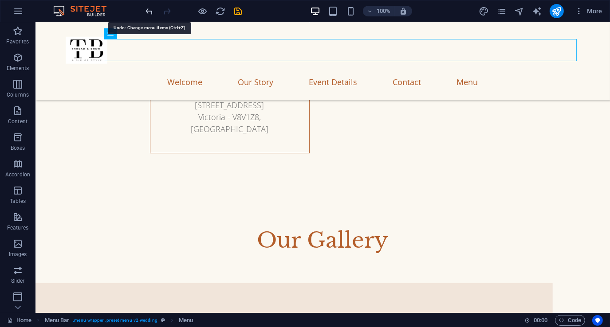
click at [150, 10] on icon "undo" at bounding box center [150, 11] width 10 height 10
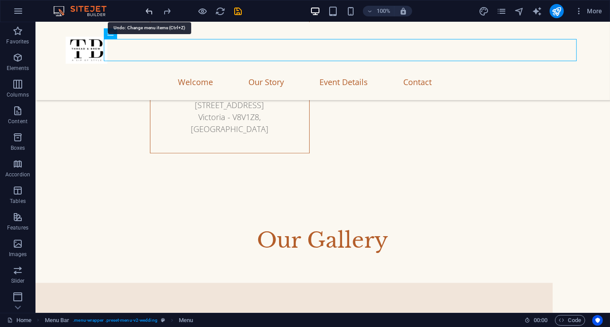
click at [150, 10] on icon "undo" at bounding box center [150, 11] width 10 height 10
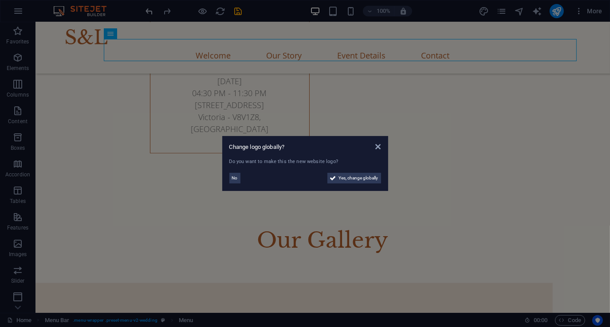
click at [150, 10] on aside "Change logo globally? Do you want to make this the new website logo? No Yes, ch…" at bounding box center [305, 163] width 610 height 327
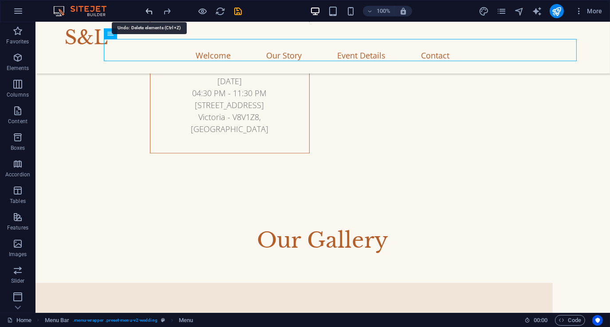
click at [150, 10] on icon "undo" at bounding box center [150, 11] width 10 height 10
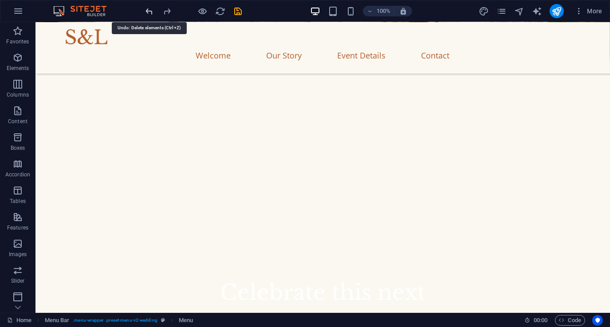
scroll to position [0, 0]
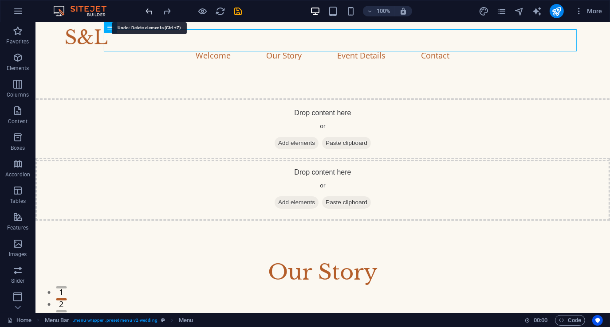
click at [150, 9] on icon "undo" at bounding box center [150, 11] width 10 height 10
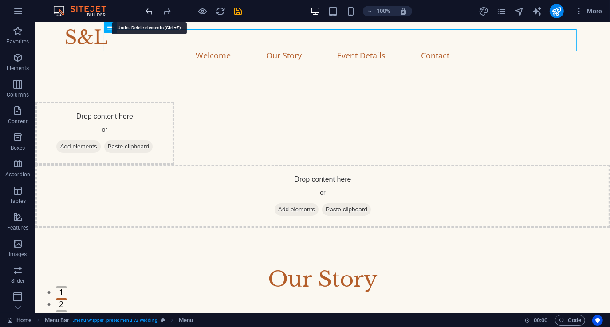
click at [150, 9] on icon "undo" at bounding box center [150, 11] width 10 height 10
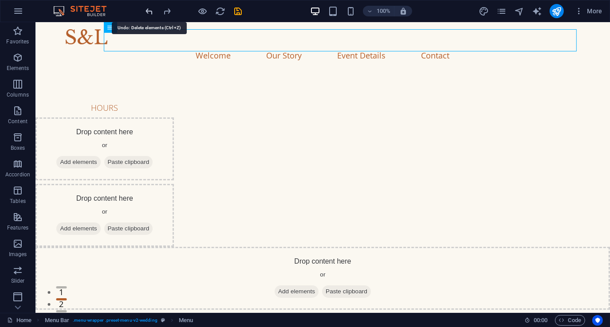
click at [150, 9] on icon "undo" at bounding box center [150, 11] width 10 height 10
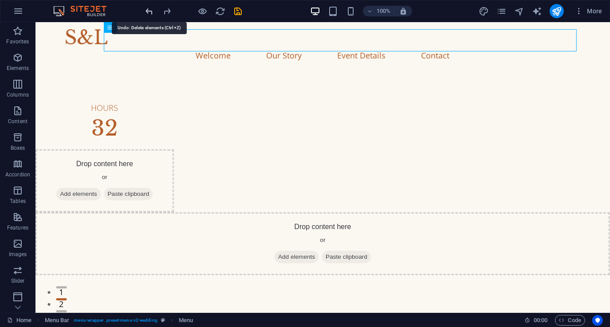
click at [150, 9] on icon "undo" at bounding box center [150, 11] width 10 height 10
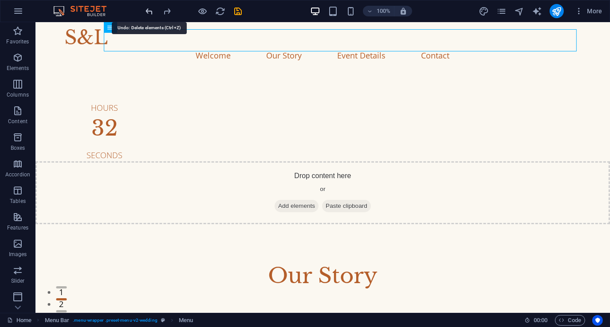
click at [150, 9] on icon "undo" at bounding box center [150, 11] width 10 height 10
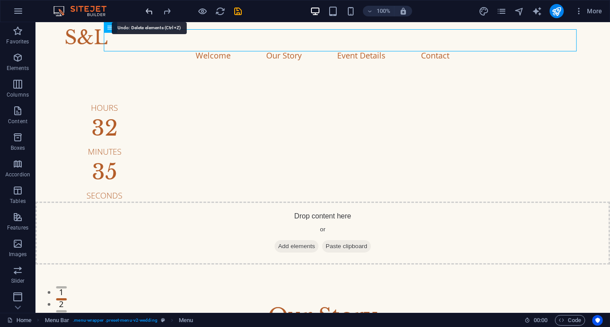
click at [150, 9] on icon "undo" at bounding box center [150, 11] width 10 height 10
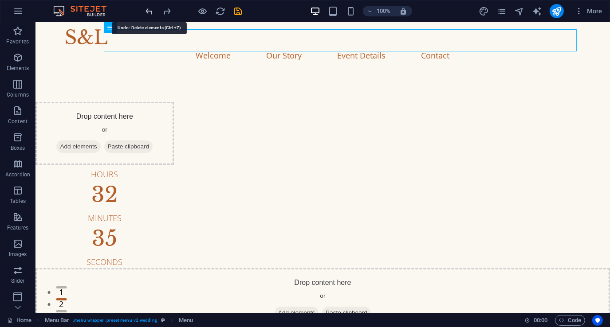
click at [150, 9] on icon "undo" at bounding box center [150, 11] width 10 height 10
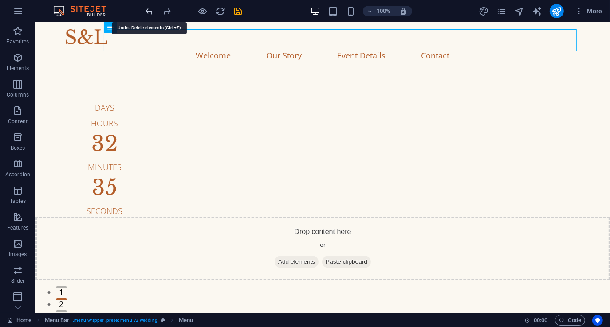
click at [150, 9] on icon "undo" at bounding box center [150, 11] width 10 height 10
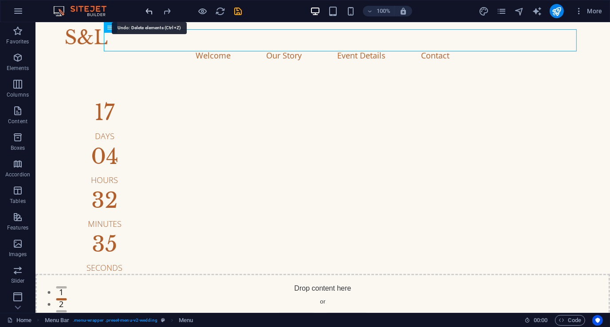
click at [150, 9] on icon "undo" at bounding box center [150, 11] width 10 height 10
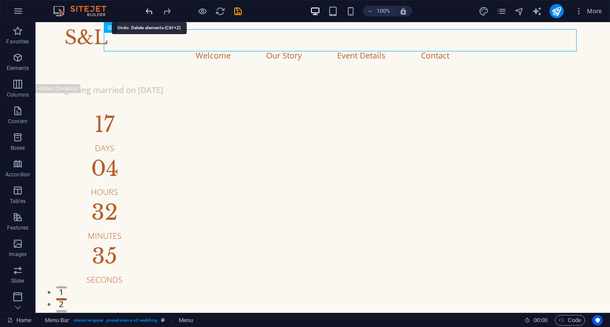
click at [150, 9] on icon "undo" at bounding box center [150, 11] width 10 height 10
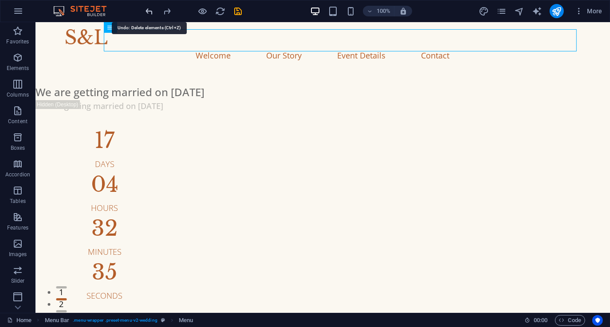
click at [150, 9] on icon "undo" at bounding box center [150, 11] width 10 height 10
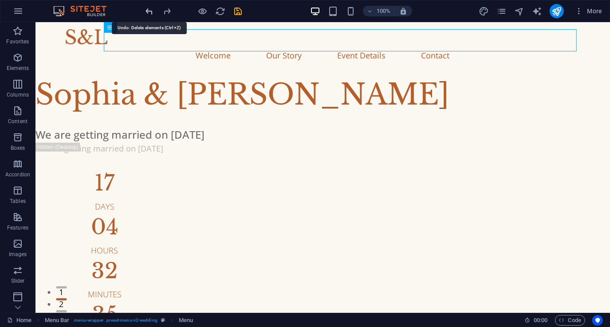
click at [150, 9] on icon "undo" at bounding box center [150, 11] width 10 height 10
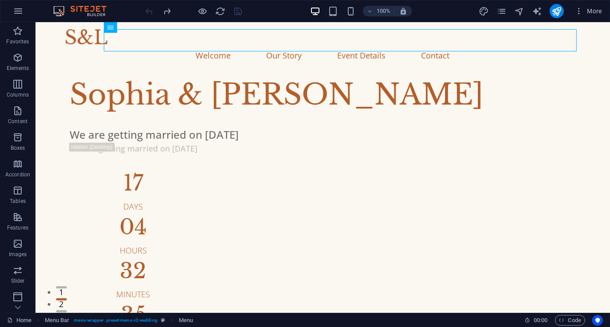
click at [150, 9] on div at bounding box center [193, 11] width 99 height 14
click at [500, 11] on icon "pages" at bounding box center [502, 11] width 10 height 10
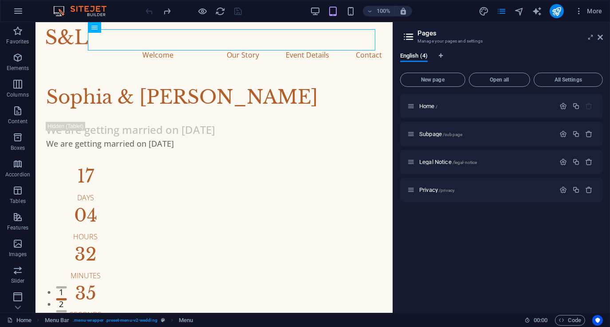
click at [289, 12] on div "100% More" at bounding box center [375, 11] width 462 height 14
click at [600, 36] on icon at bounding box center [600, 37] width 5 height 7
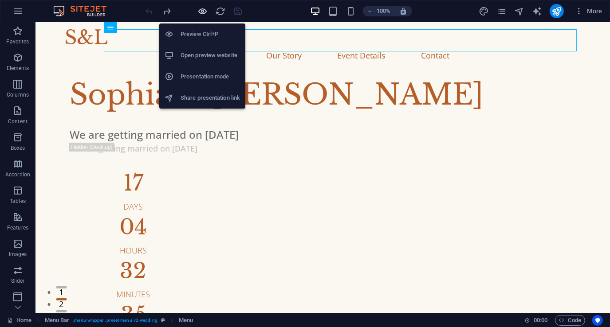
click at [204, 10] on icon "button" at bounding box center [203, 11] width 10 height 10
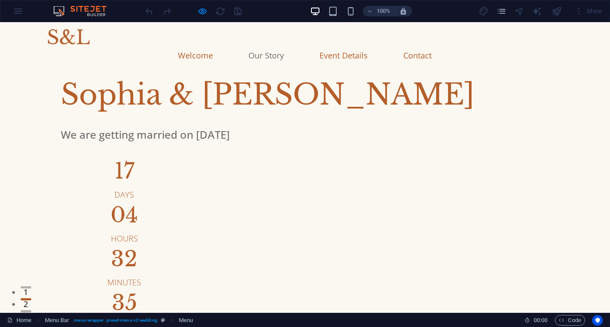
click at [284, 44] on link "Our Story" at bounding box center [266, 55] width 35 height 22
click at [368, 44] on link "Event Details" at bounding box center [344, 55] width 48 height 22
click at [431, 44] on link "Contact" at bounding box center [418, 55] width 28 height 22
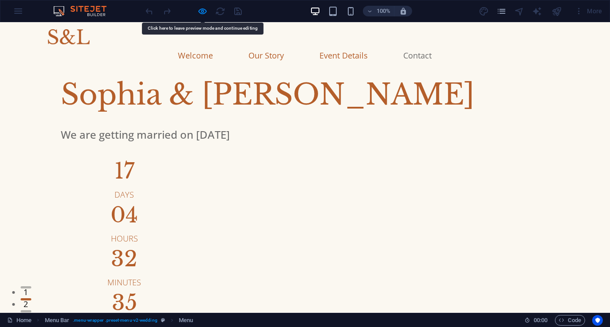
click at [431, 44] on link "Contact" at bounding box center [418, 55] width 28 height 22
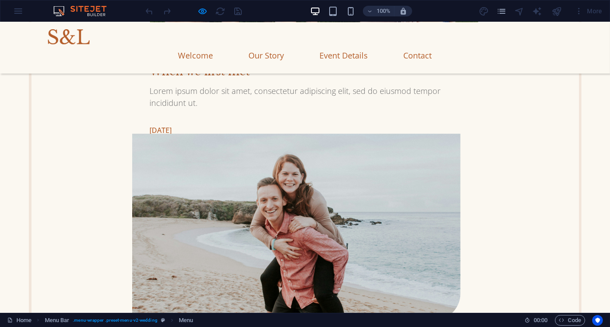
scroll to position [1331, 0]
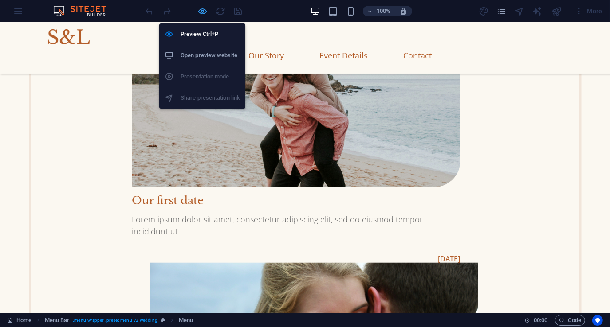
click at [201, 12] on icon "button" at bounding box center [203, 11] width 10 height 10
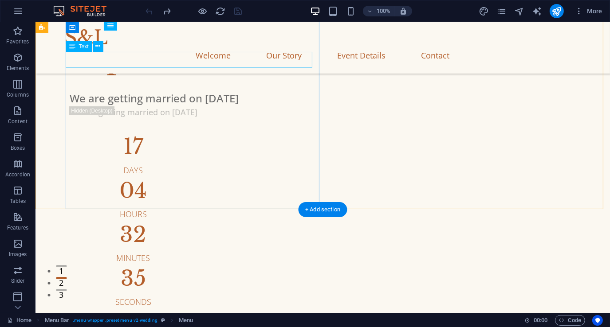
scroll to position [0, 0]
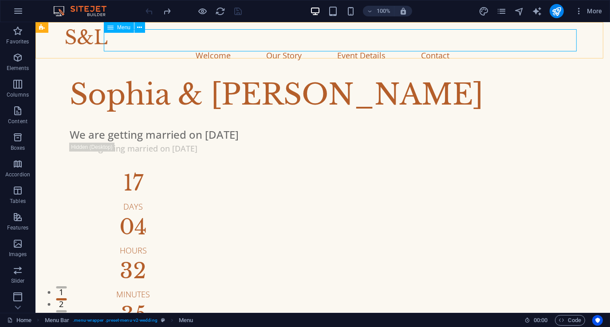
click at [120, 28] on span "Menu" at bounding box center [123, 27] width 13 height 5
select select
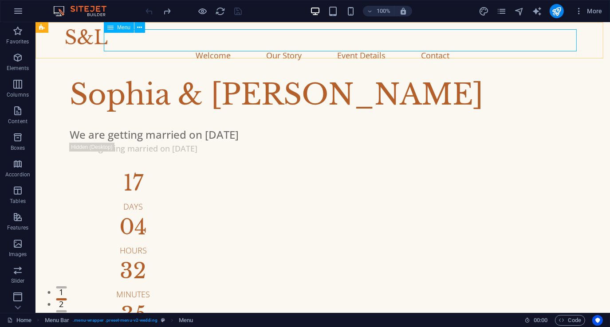
select select
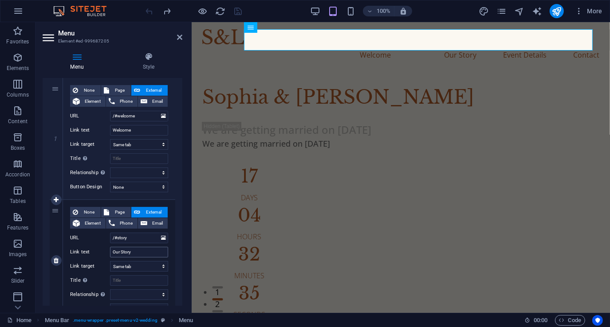
scroll to position [133, 0]
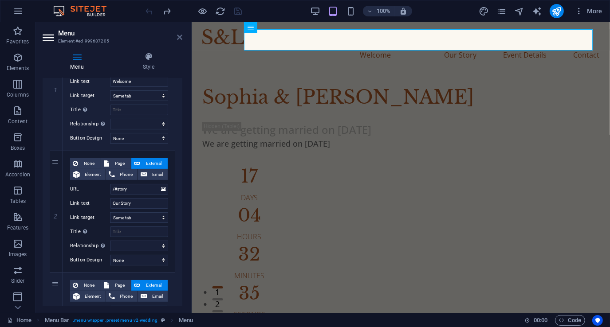
click at [178, 36] on icon at bounding box center [179, 37] width 5 height 7
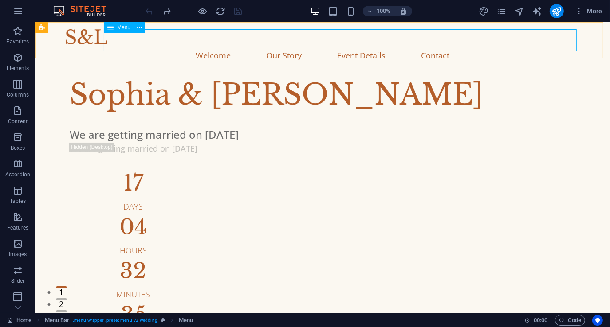
click at [124, 25] on span "Menu" at bounding box center [123, 27] width 13 height 5
click at [123, 29] on span "Menu" at bounding box center [123, 27] width 13 height 5
select select
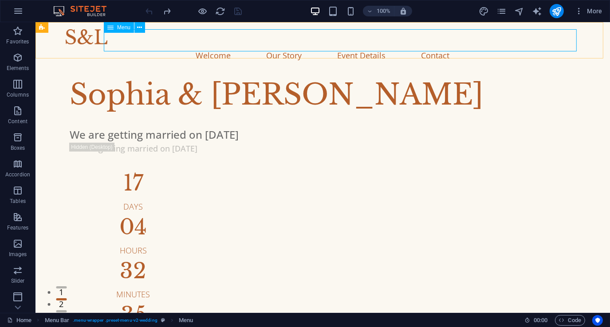
select select
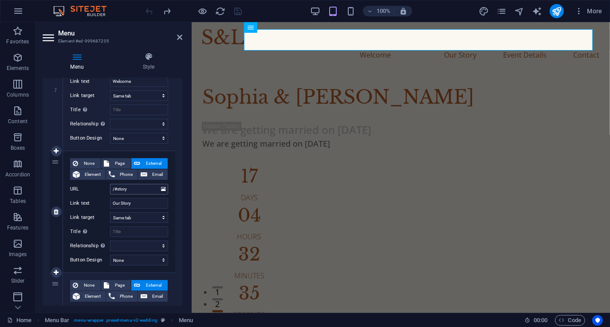
scroll to position [0, 0]
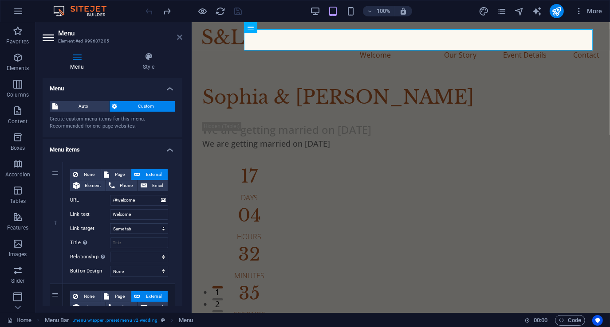
click at [181, 36] on icon at bounding box center [179, 37] width 5 height 7
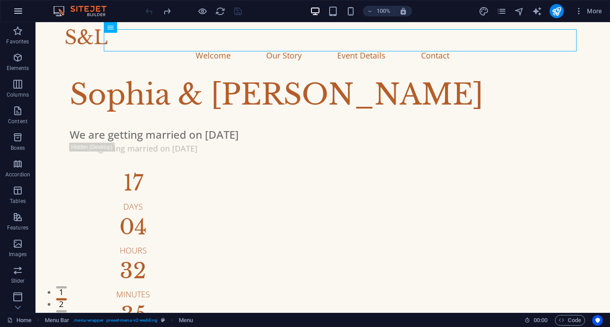
click at [13, 9] on icon "button" at bounding box center [18, 11] width 11 height 11
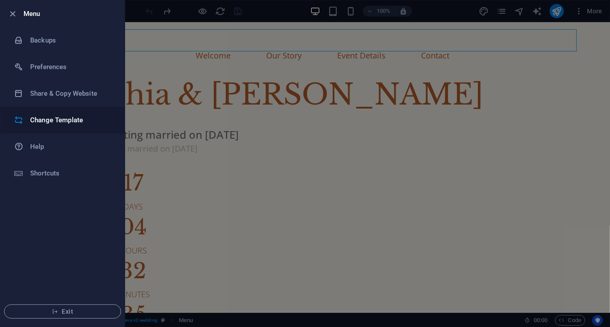
click at [49, 118] on h6 "Change Template" at bounding box center [71, 120] width 82 height 11
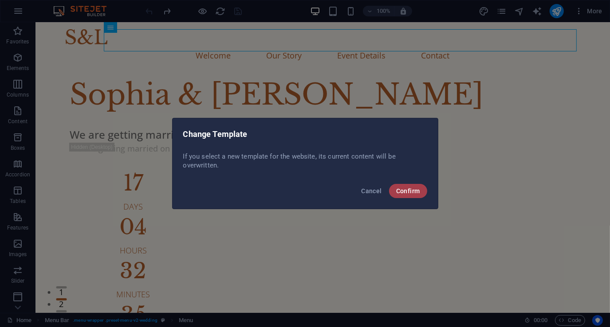
click at [415, 194] on span "Confirm" at bounding box center [408, 191] width 24 height 7
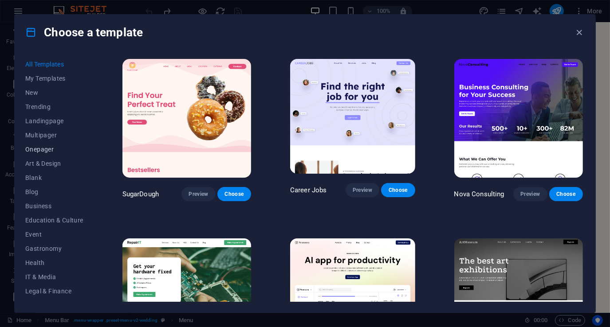
click at [45, 149] on span "Onepager" at bounding box center [54, 149] width 58 height 7
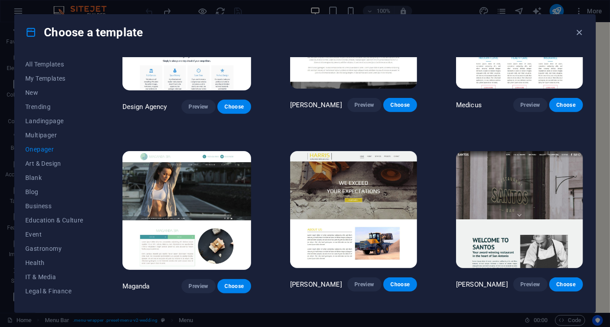
scroll to position [3974, 0]
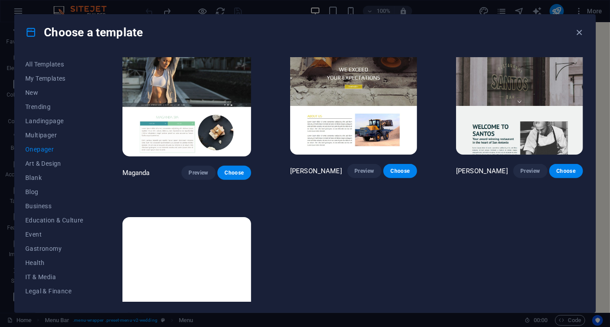
click at [201, 224] on img at bounding box center [186, 276] width 129 height 119
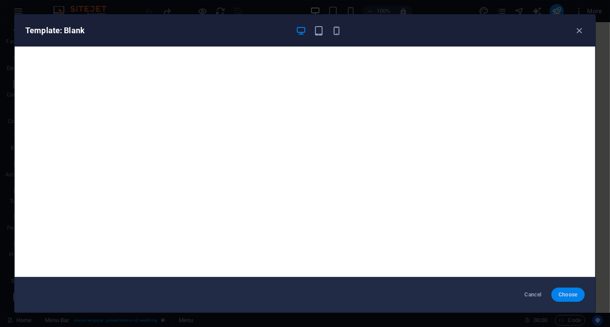
click at [573, 292] on span "Choose" at bounding box center [568, 295] width 19 height 7
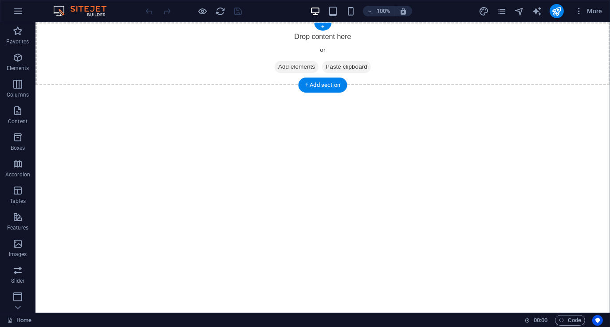
click at [126, 52] on div "Drop content here or Add elements Paste clipboard" at bounding box center [322, 53] width 575 height 63
click at [299, 65] on span "Add elements" at bounding box center [296, 67] width 44 height 12
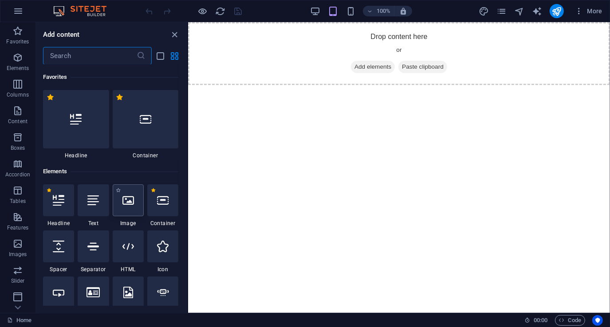
scroll to position [89, 0]
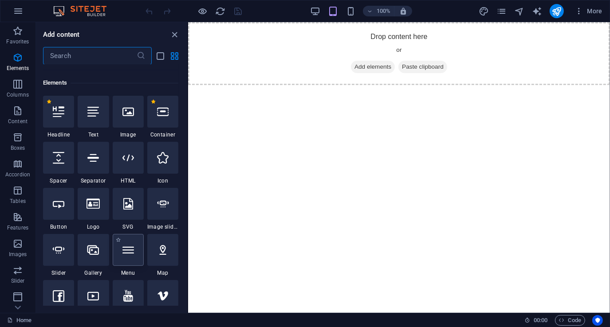
click at [132, 247] on icon at bounding box center [128, 250] width 12 height 12
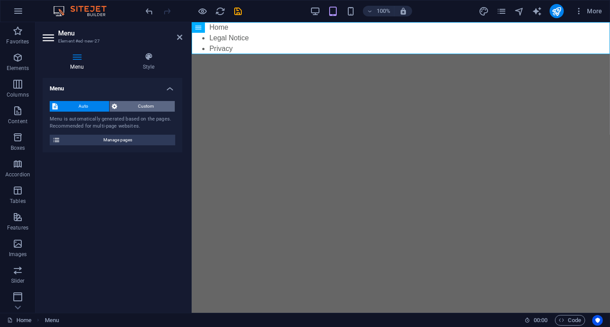
click at [146, 106] on span "Custom" at bounding box center [146, 106] width 52 height 11
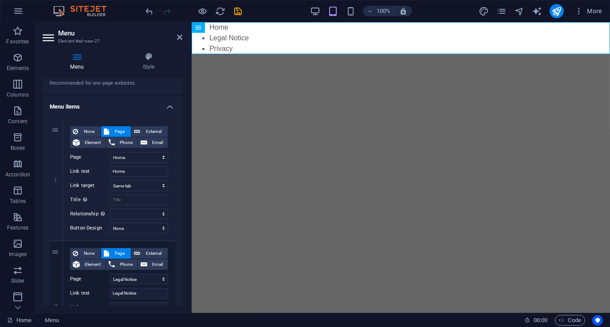
scroll to position [0, 0]
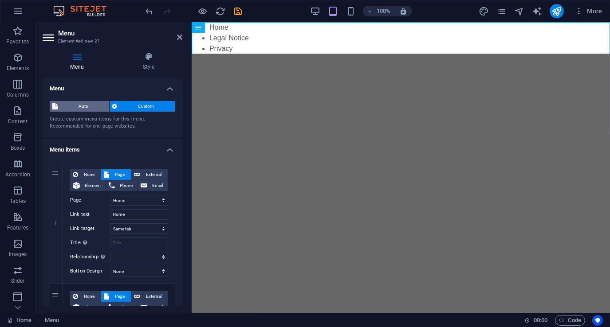
click at [79, 105] on span "Auto" at bounding box center [83, 106] width 46 height 11
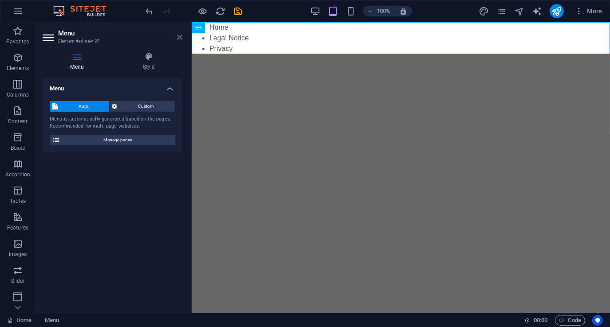
click at [182, 37] on icon at bounding box center [179, 37] width 5 height 7
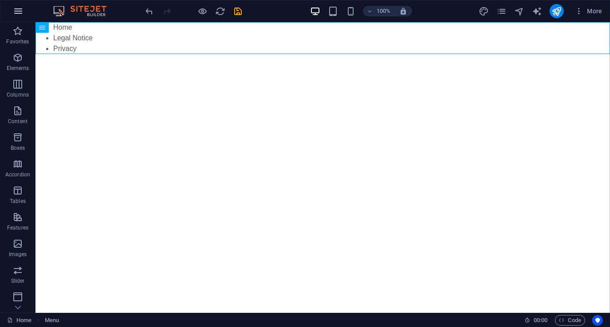
click at [22, 11] on icon "button" at bounding box center [18, 11] width 11 height 11
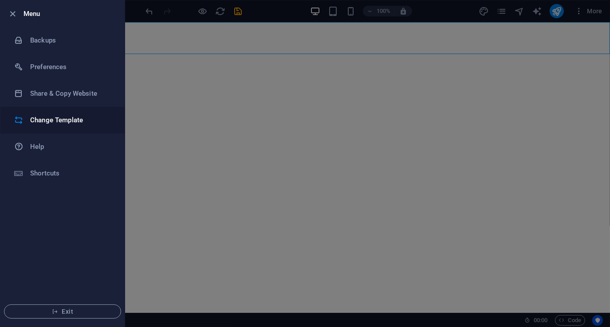
click at [61, 121] on h6 "Change Template" at bounding box center [71, 120] width 82 height 11
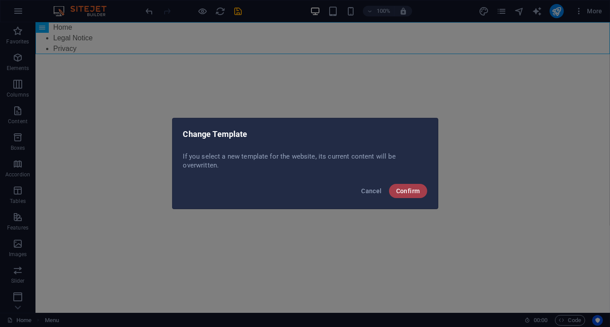
click at [407, 193] on span "Confirm" at bounding box center [408, 191] width 24 height 7
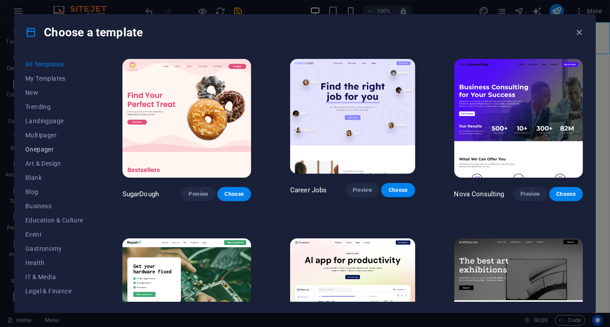
click at [46, 145] on button "Onepager" at bounding box center [54, 149] width 58 height 14
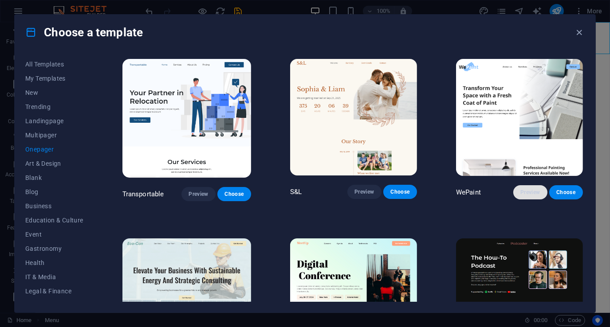
click at [533, 190] on span "Preview" at bounding box center [530, 192] width 20 height 7
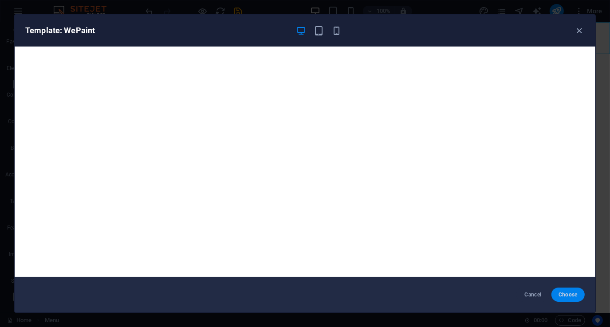
click at [567, 295] on span "Choose" at bounding box center [568, 295] width 19 height 7
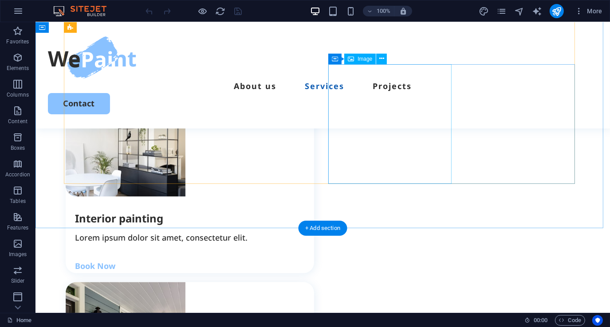
scroll to position [1065, 0]
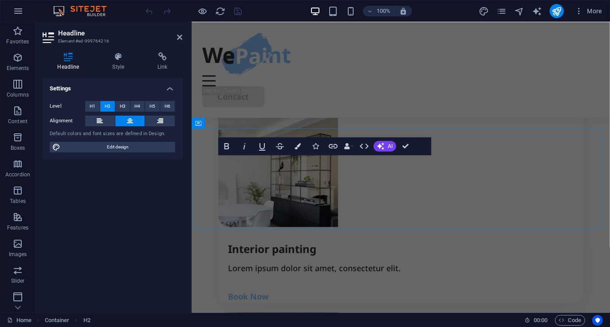
scroll to position [1643, 0]
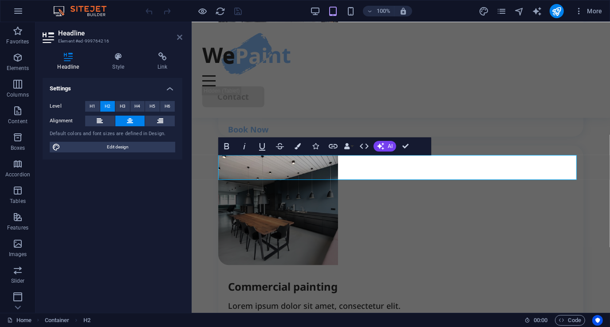
click at [181, 37] on icon at bounding box center [179, 37] width 5 height 7
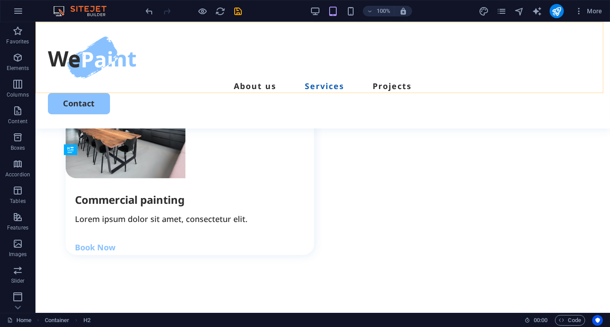
scroll to position [1053, 0]
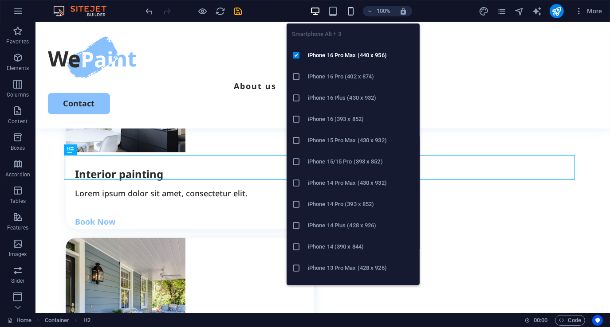
click at [351, 11] on icon "button" at bounding box center [351, 11] width 10 height 10
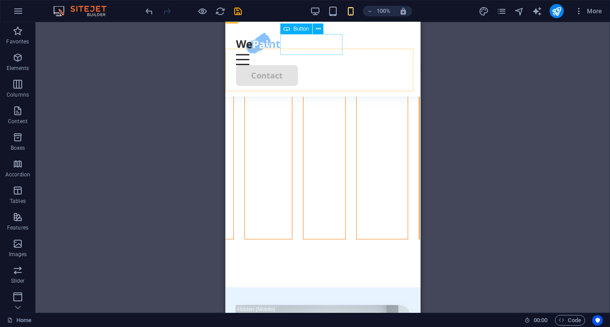
scroll to position [1976, 0]
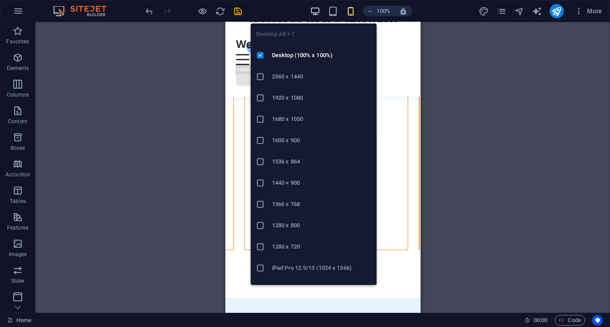
click at [316, 9] on icon "button" at bounding box center [315, 11] width 10 height 10
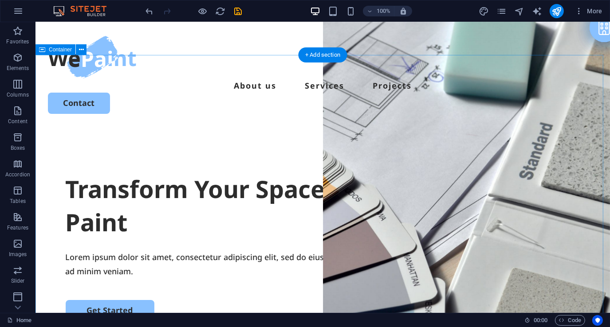
scroll to position [0, 0]
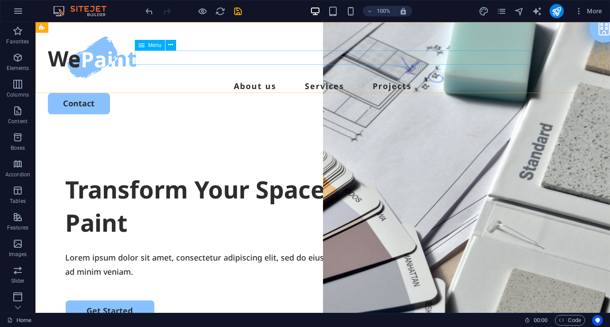
click at [151, 43] on span "Menu" at bounding box center [154, 45] width 13 height 5
select select
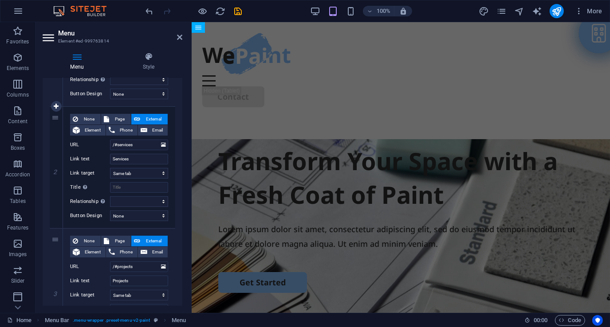
scroll to position [222, 0]
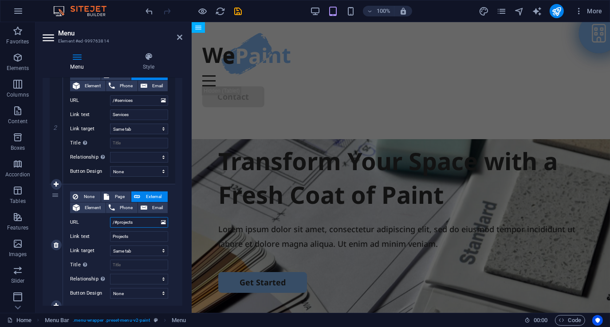
click at [138, 223] on input "/#projects" at bounding box center [139, 222] width 58 height 11
type input "/#"
select select
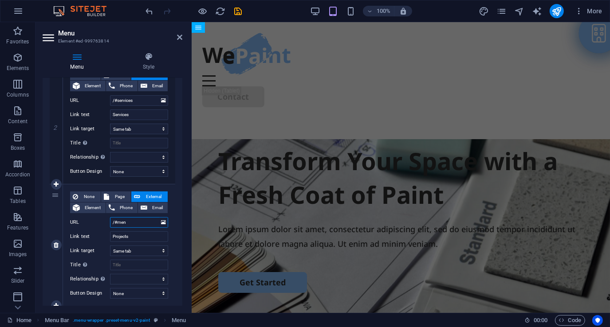
type input "/#menu"
select select
type input "/#menu"
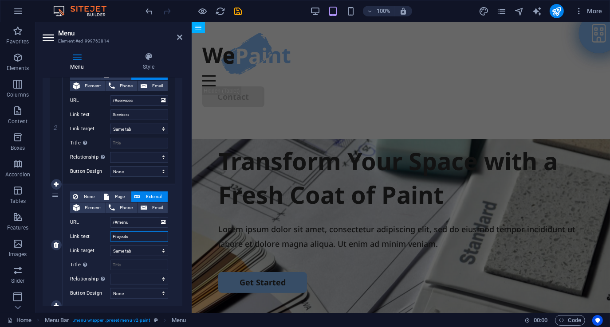
drag, startPoint x: 133, startPoint y: 236, endPoint x: 102, endPoint y: 238, distance: 31.6
click at [102, 238] on div "Link text Projects" at bounding box center [119, 237] width 98 height 11
type input "Menu"
select select
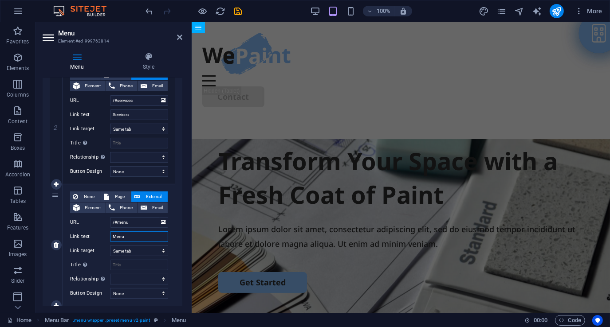
select select
type input "Menu"
click at [178, 35] on icon at bounding box center [179, 37] width 5 height 7
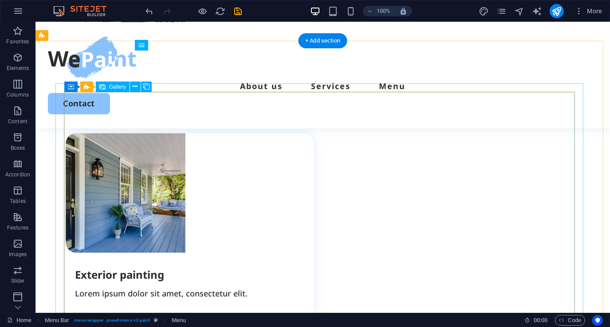
scroll to position [1154, 0]
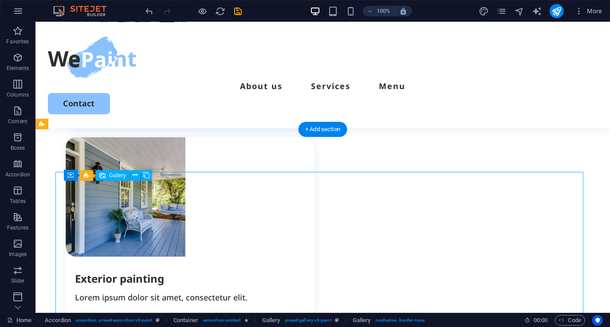
select select "4"
select select "px"
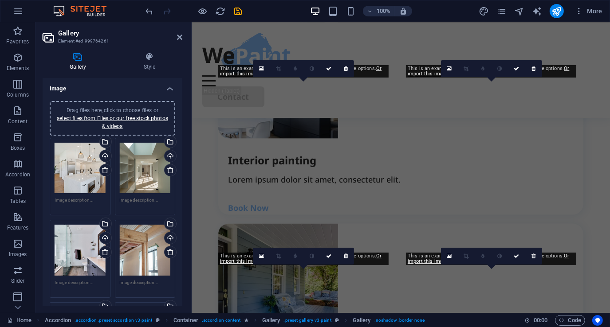
scroll to position [2026, 0]
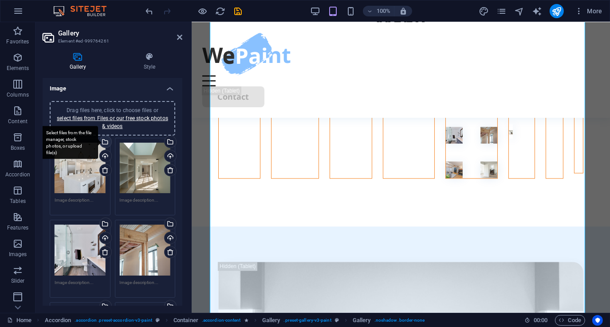
click at [98, 141] on div "Select files from the file manager, stock photos, or upload file(s)" at bounding box center [69, 142] width 58 height 33
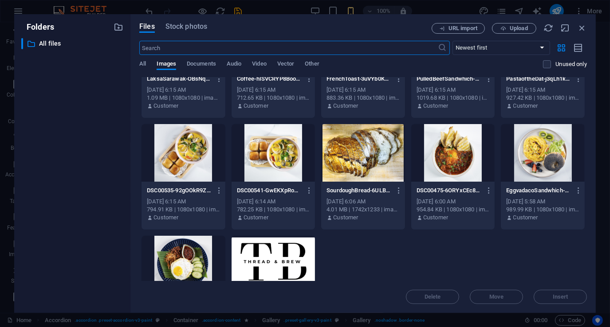
scroll to position [177, 0]
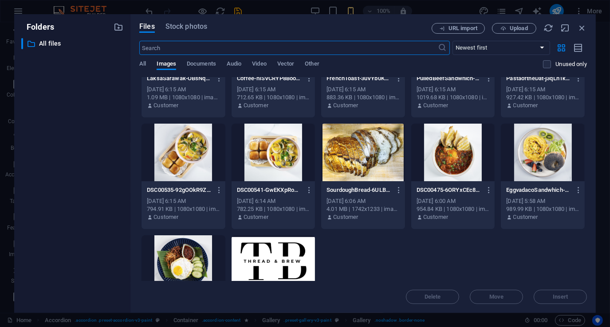
click at [551, 162] on div at bounding box center [543, 153] width 84 height 58
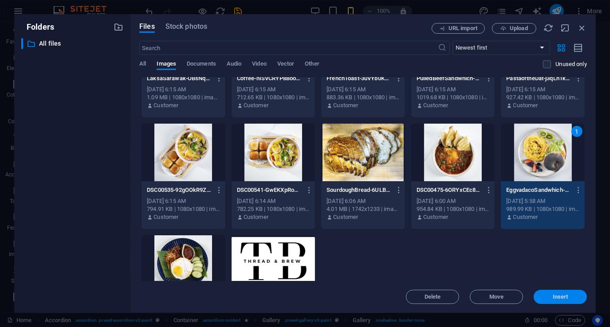
drag, startPoint x: 554, startPoint y: 296, endPoint x: 338, endPoint y: 251, distance: 221.2
click at [554, 296] on span "Insert" at bounding box center [561, 297] width 16 height 5
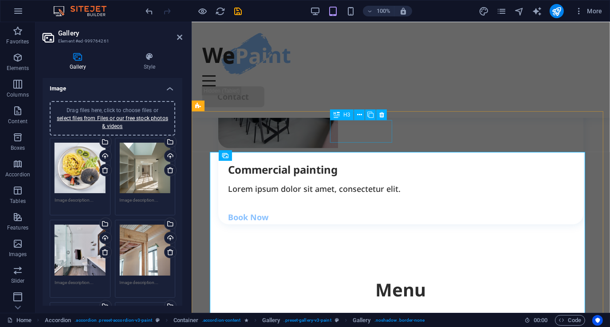
scroll to position [1849, 0]
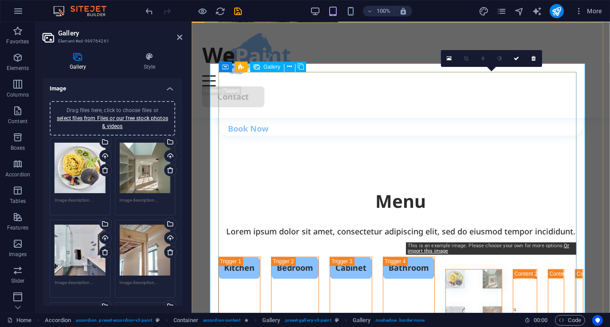
click at [482, 270] on li at bounding box center [491, 279] width 19 height 19
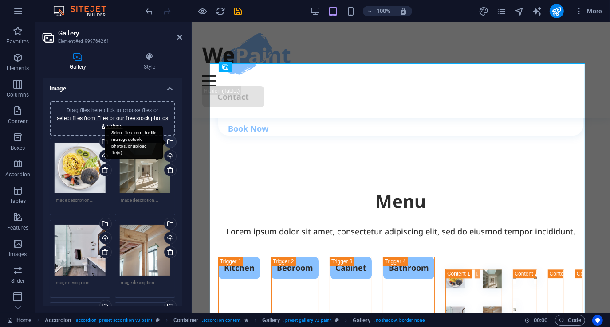
click at [168, 144] on div "Select files from the file manager, stock photos, or upload file(s)" at bounding box center [169, 142] width 13 height 13
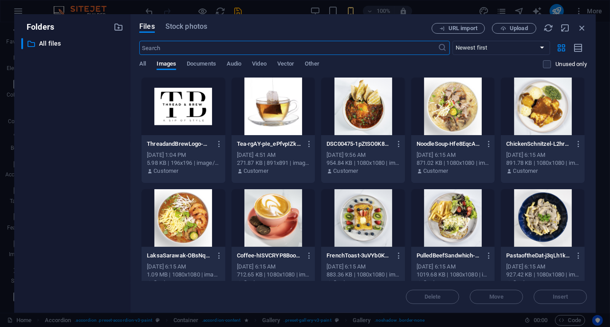
click at [366, 114] on div at bounding box center [363, 107] width 84 height 58
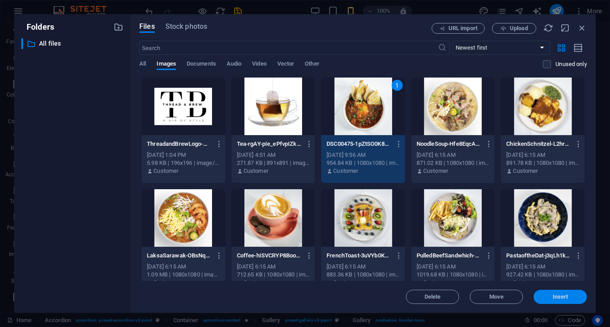
click at [560, 296] on span "Insert" at bounding box center [561, 297] width 16 height 5
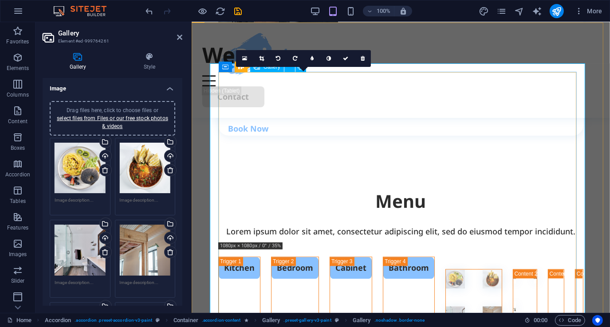
scroll to position [1937, 0]
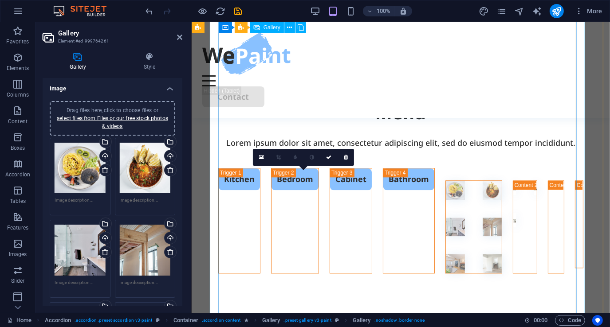
click at [445, 237] on li at bounding box center [454, 227] width 19 height 19
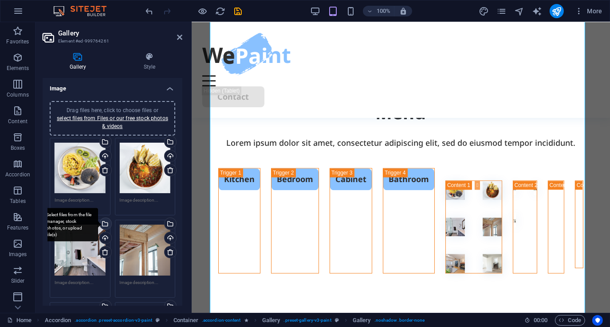
click at [106, 224] on div "Select files from the file manager, stock photos, or upload file(s)" at bounding box center [104, 224] width 13 height 13
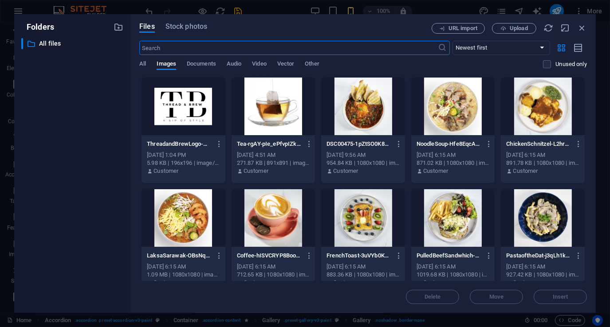
click at [173, 213] on div at bounding box center [184, 218] width 84 height 58
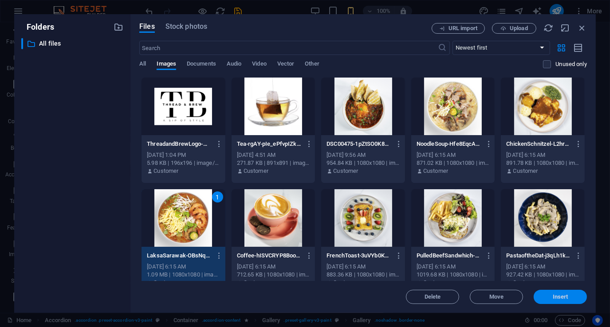
click at [564, 298] on span "Insert" at bounding box center [561, 297] width 16 height 5
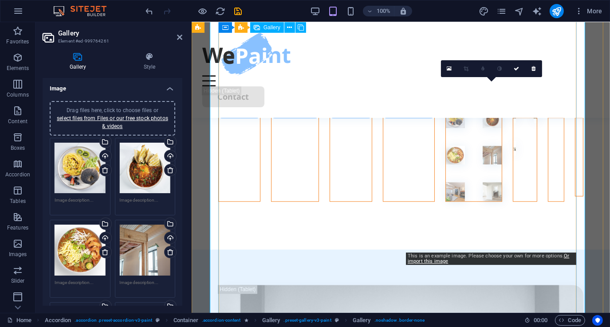
scroll to position [2026, 0]
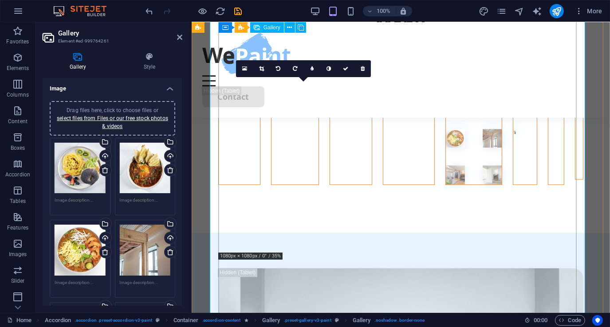
click at [445, 148] on li at bounding box center [454, 138] width 19 height 19
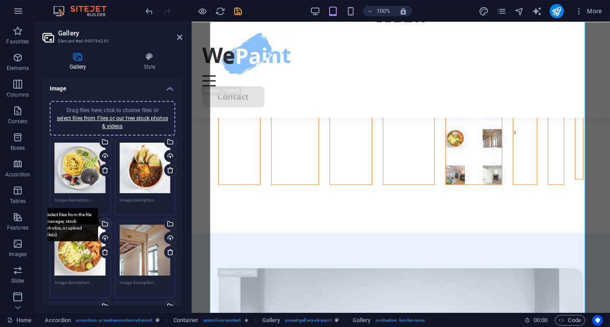
click at [106, 222] on div "Select files from the file manager, stock photos, or upload file(s)" at bounding box center [104, 224] width 13 height 13
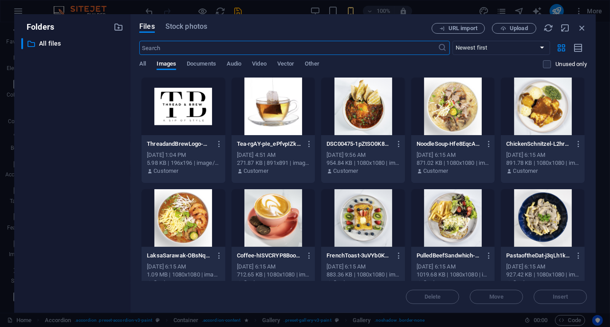
click at [465, 217] on div at bounding box center [453, 218] width 84 height 58
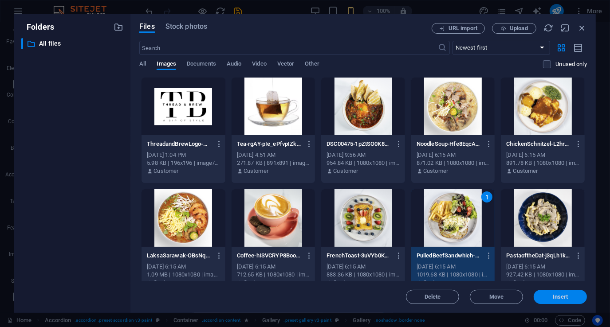
click at [567, 295] on span "Insert" at bounding box center [561, 297] width 16 height 5
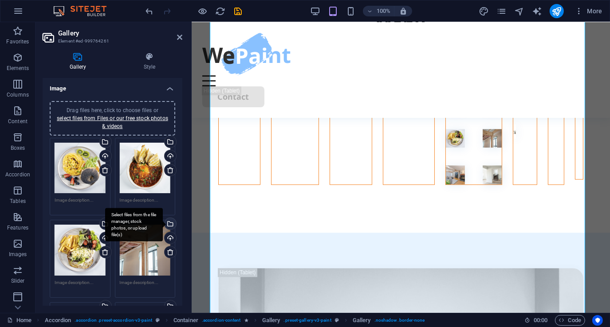
click at [169, 226] on div "Select files from the file manager, stock photos, or upload file(s)" at bounding box center [169, 224] width 13 height 13
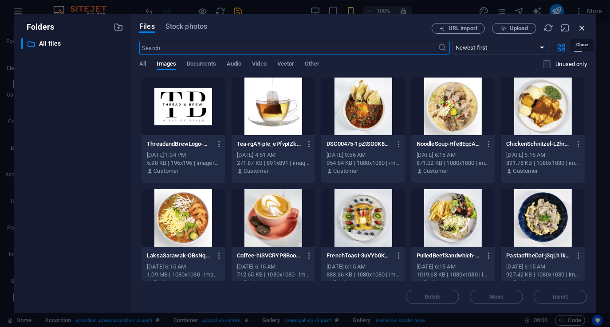
click at [582, 28] on icon "button" at bounding box center [582, 28] width 10 height 10
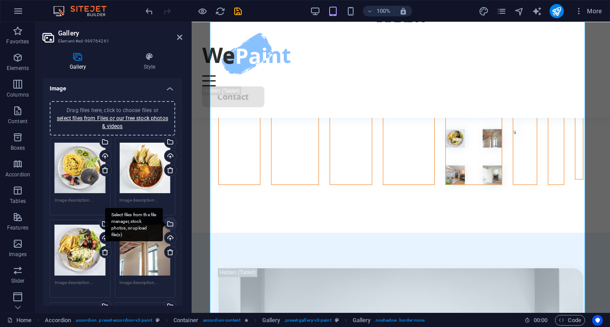
click at [170, 221] on div "Select files from the file manager, stock photos, or upload file(s)" at bounding box center [169, 224] width 13 height 13
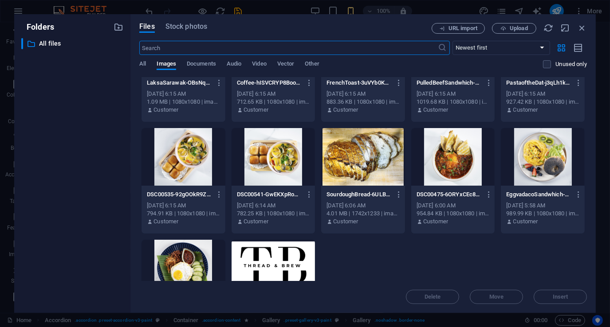
scroll to position [177, 0]
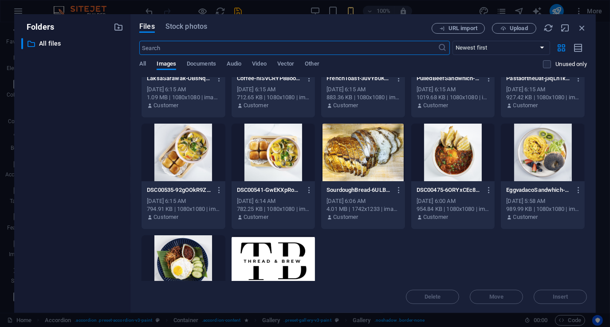
click at [195, 261] on div at bounding box center [184, 265] width 84 height 58
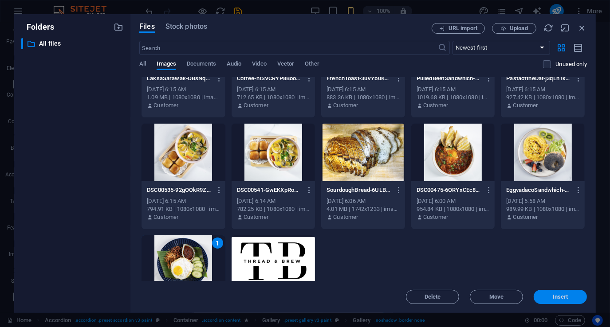
click at [542, 294] on button "Insert" at bounding box center [560, 297] width 53 height 14
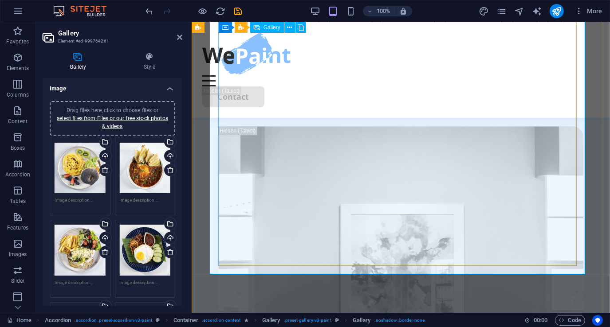
scroll to position [2203, 0]
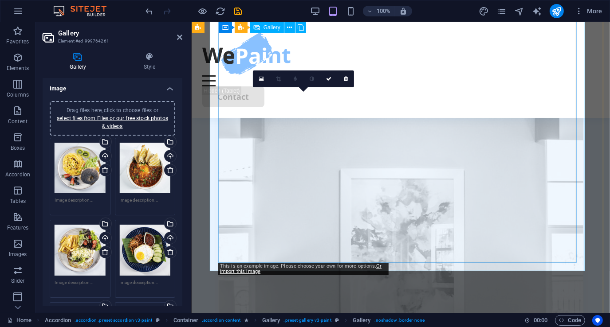
click at [346, 79] on icon at bounding box center [346, 78] width 4 height 5
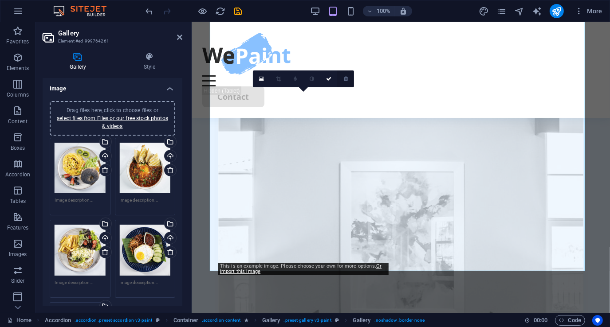
click at [347, 77] on icon at bounding box center [346, 78] width 4 height 5
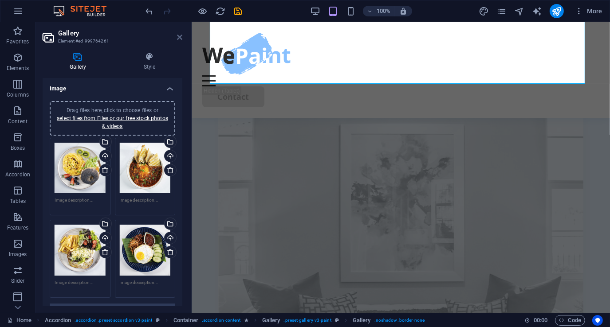
click at [180, 36] on icon at bounding box center [179, 37] width 5 height 7
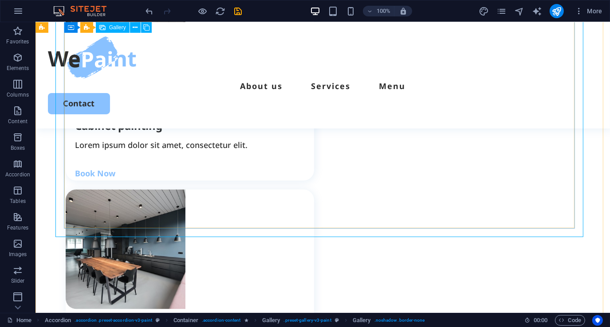
scroll to position [1423, 0]
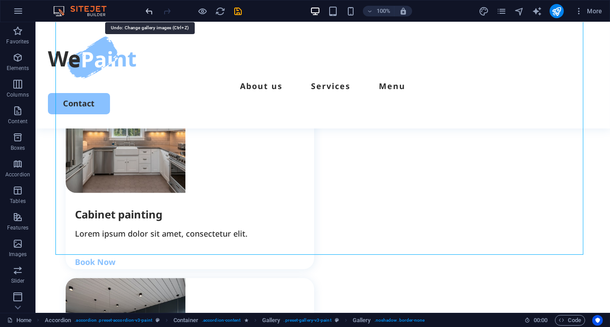
click at [148, 9] on icon "undo" at bounding box center [150, 11] width 10 height 10
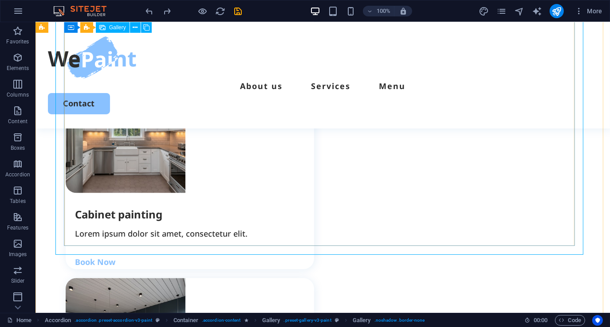
select select "4"
select select "px"
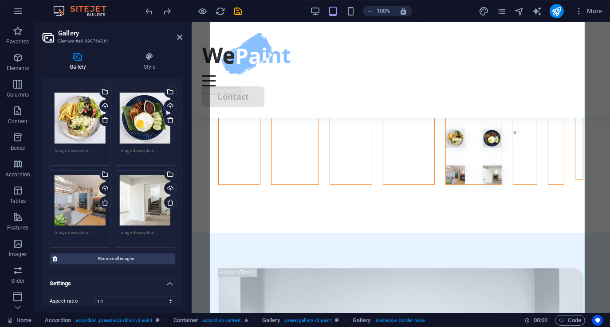
scroll to position [133, 0]
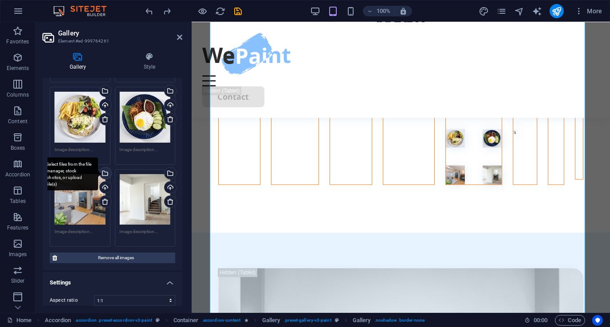
click at [104, 174] on div "Select files from the file manager, stock photos, or upload file(s)" at bounding box center [104, 174] width 13 height 13
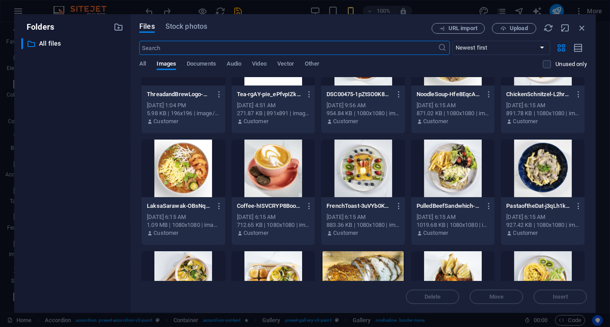
scroll to position [44, 0]
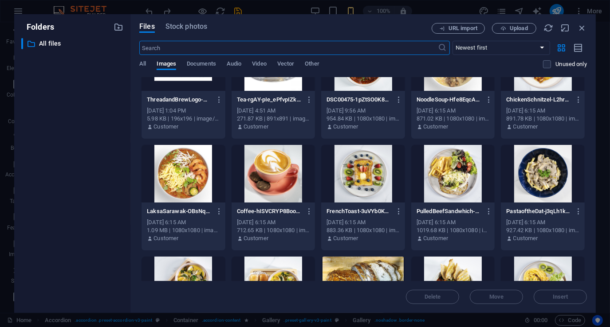
click at [381, 181] on div at bounding box center [363, 174] width 84 height 58
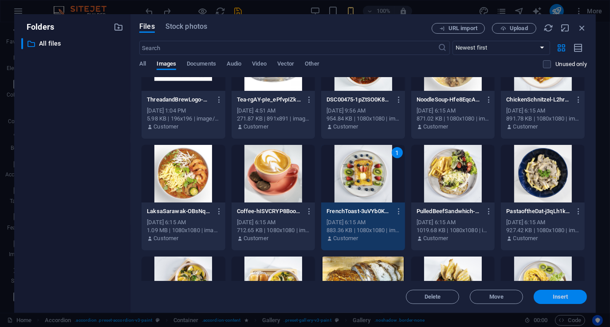
click at [567, 298] on span "Insert" at bounding box center [561, 297] width 16 height 5
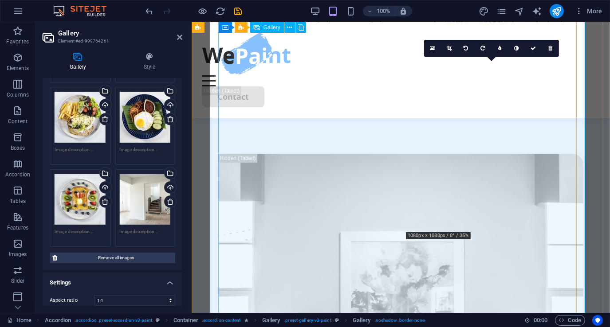
scroll to position [2159, 0]
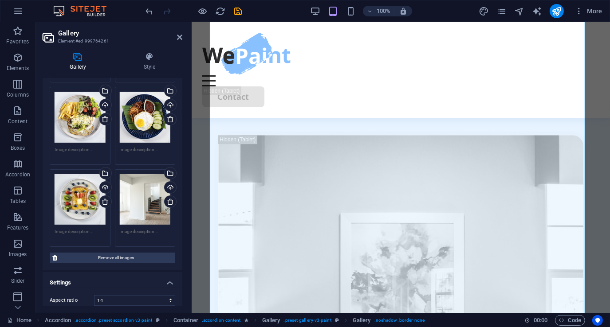
click at [150, 196] on div "Drag files here, click to choose files or select files from Files or our free s…" at bounding box center [145, 199] width 51 height 51
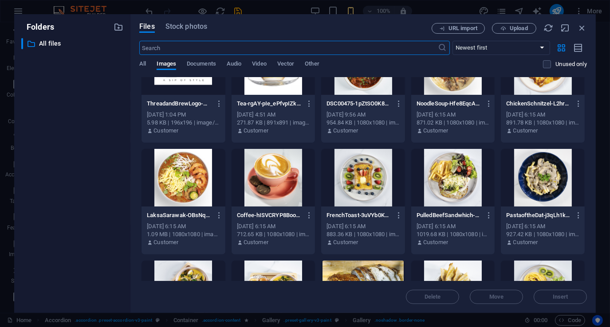
scroll to position [44, 0]
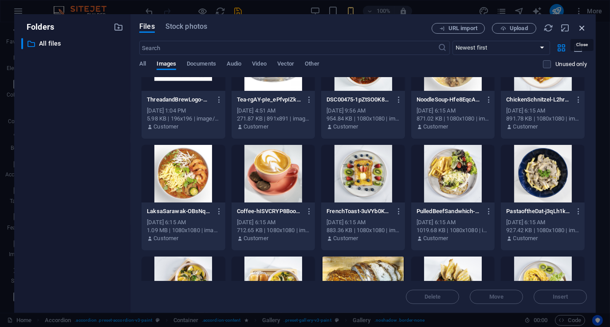
click at [580, 26] on icon "button" at bounding box center [582, 28] width 10 height 10
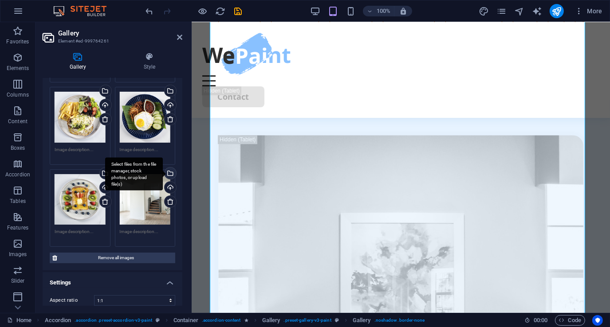
click at [163, 172] on div "Select files from the file manager, stock photos, or upload file(s)" at bounding box center [134, 174] width 58 height 33
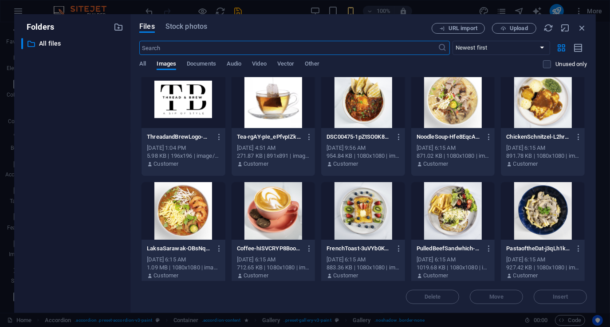
scroll to position [0, 0]
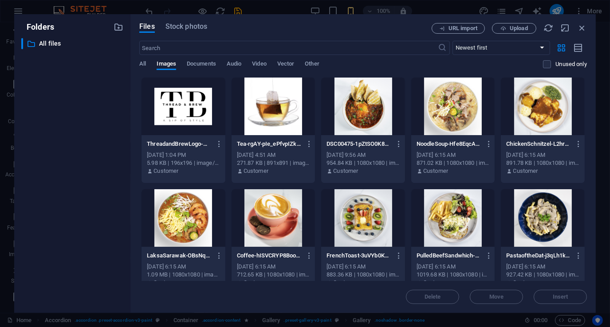
click at [521, 215] on div at bounding box center [543, 218] width 84 height 58
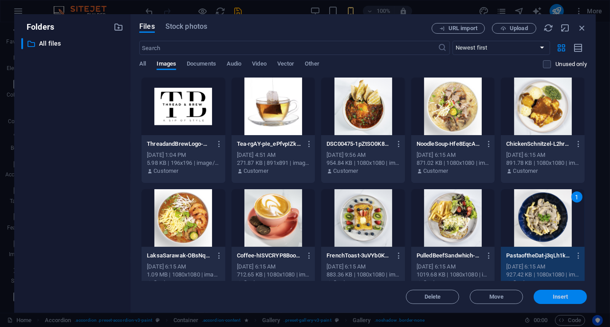
click at [560, 296] on span "Insert" at bounding box center [561, 297] width 16 height 5
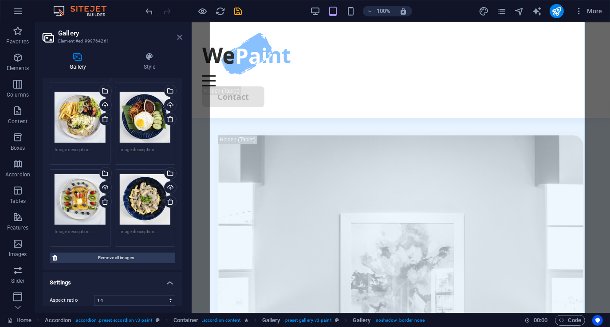
click at [181, 37] on icon at bounding box center [179, 37] width 5 height 7
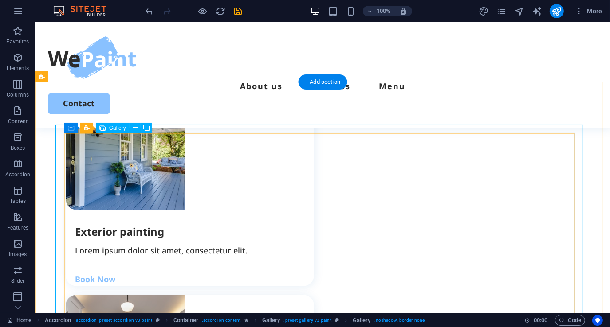
scroll to position [1112, 0]
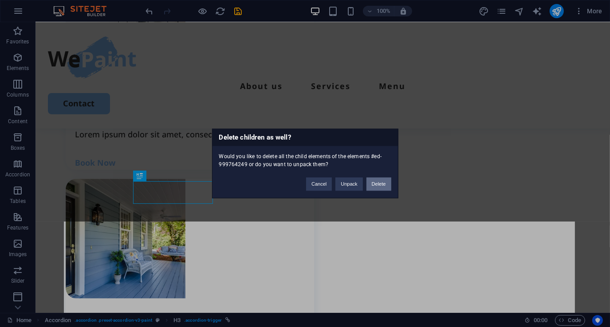
click at [376, 183] on button "Delete" at bounding box center [379, 184] width 25 height 13
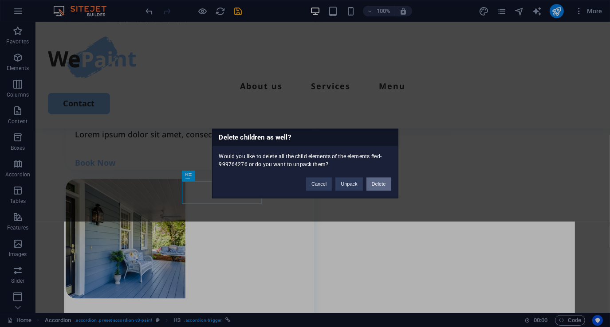
click at [371, 184] on button "Delete" at bounding box center [379, 184] width 25 height 13
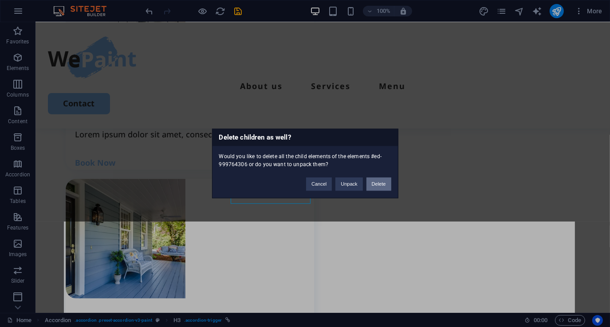
drag, startPoint x: 378, startPoint y: 185, endPoint x: 336, endPoint y: 165, distance: 46.8
click at [378, 185] on button "Delete" at bounding box center [379, 184] width 25 height 13
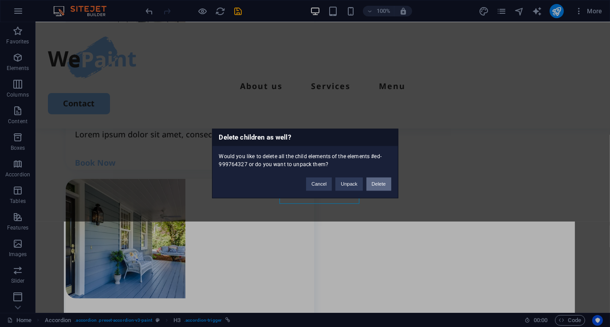
click at [379, 185] on button "Delete" at bounding box center [379, 184] width 25 height 13
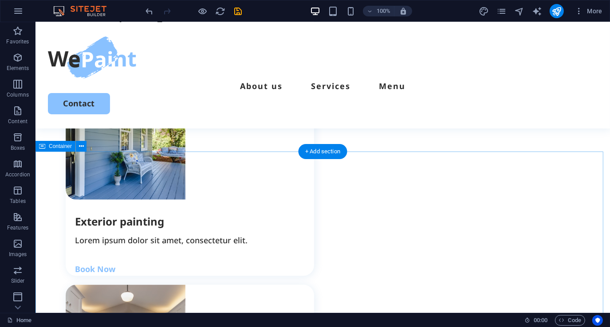
scroll to position [1201, 0]
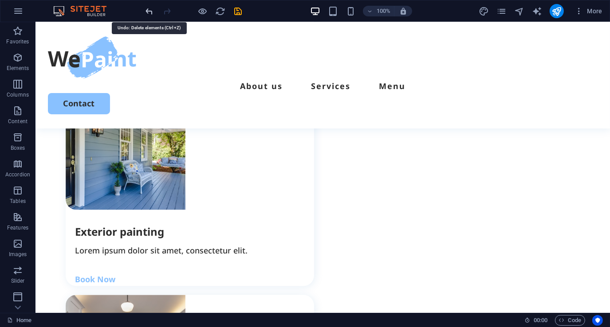
click at [151, 10] on icon "undo" at bounding box center [150, 11] width 10 height 10
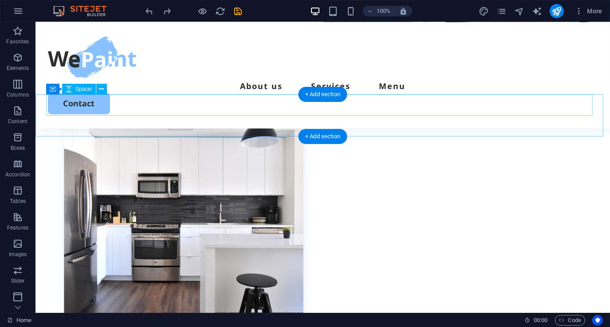
scroll to position [358, 0]
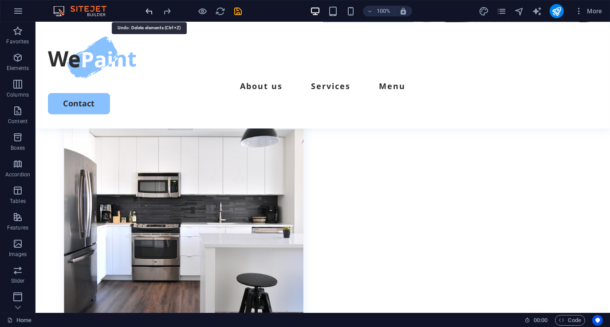
click at [148, 12] on icon "undo" at bounding box center [150, 11] width 10 height 10
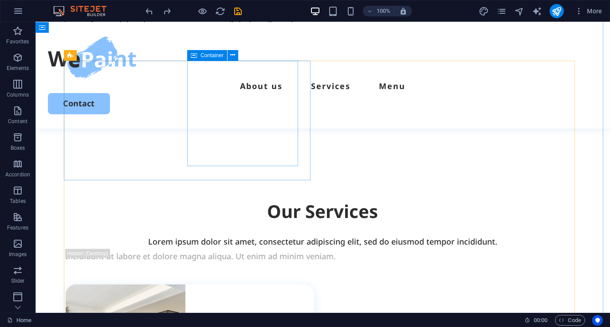
scroll to position [801, 0]
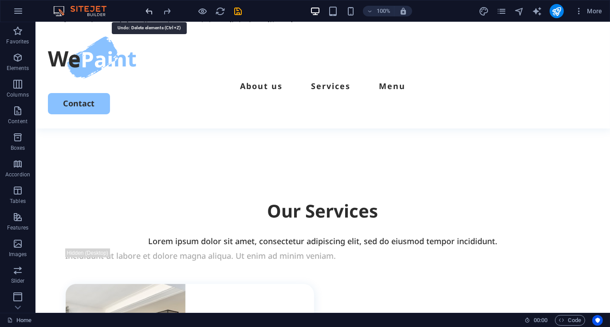
click at [149, 12] on icon "undo" at bounding box center [150, 11] width 10 height 10
click at [151, 10] on icon "undo" at bounding box center [150, 11] width 10 height 10
drag, startPoint x: 151, startPoint y: 10, endPoint x: 116, endPoint y: 1, distance: 35.7
click at [151, 10] on icon "undo" at bounding box center [150, 11] width 10 height 10
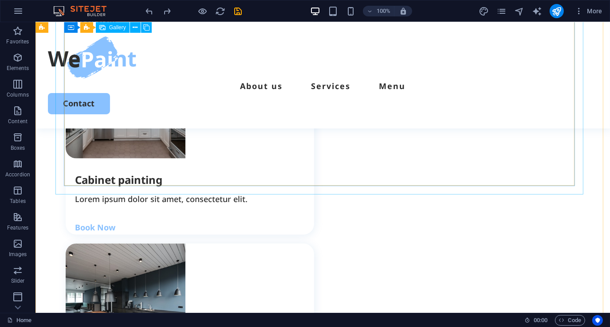
scroll to position [1423, 0]
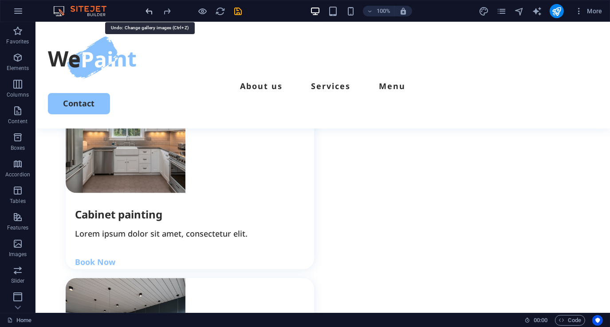
click at [146, 9] on icon "undo" at bounding box center [150, 11] width 10 height 10
click at [165, 10] on icon "redo" at bounding box center [167, 11] width 10 height 10
click at [168, 11] on icon "redo" at bounding box center [167, 11] width 10 height 10
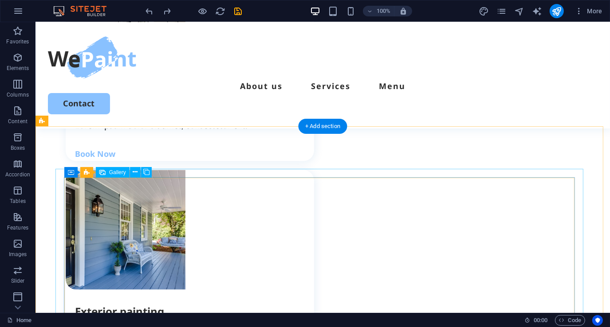
scroll to position [1068, 0]
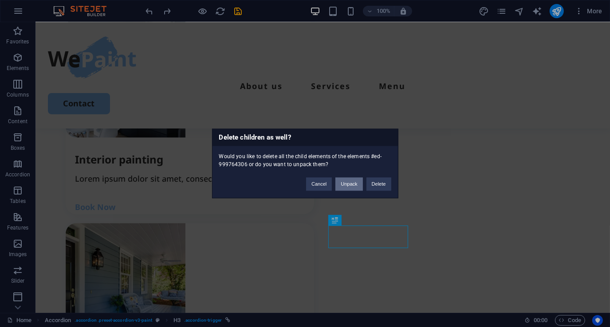
click at [355, 187] on button "Unpack" at bounding box center [348, 184] width 27 height 13
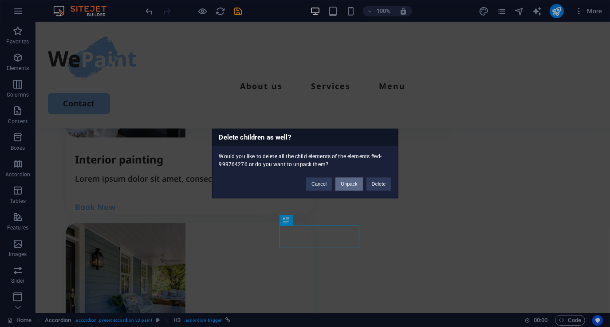
click at [354, 185] on button "Unpack" at bounding box center [348, 184] width 27 height 13
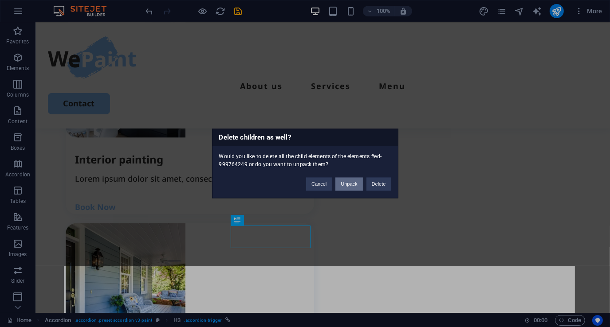
click at [349, 183] on button "Unpack" at bounding box center [348, 184] width 27 height 13
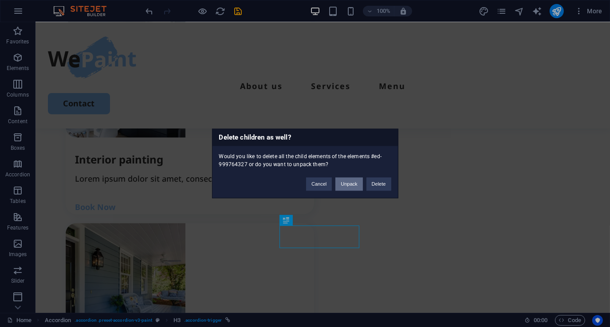
click at [351, 182] on button "Unpack" at bounding box center [348, 184] width 27 height 13
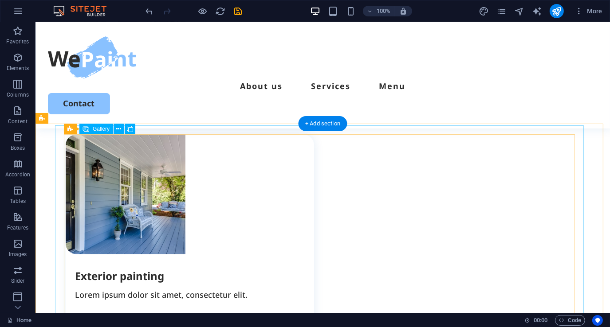
scroll to position [1112, 0]
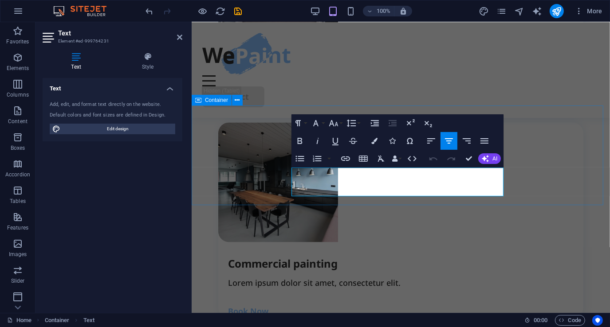
drag, startPoint x: 467, startPoint y: 189, endPoint x: 285, endPoint y: 175, distance: 182.4
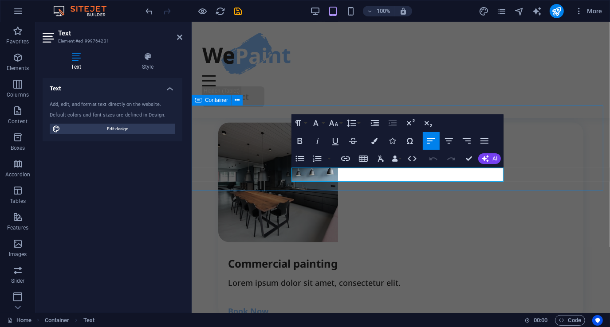
drag, startPoint x: 407, startPoint y: 177, endPoint x: 267, endPoint y: 175, distance: 140.7
click at [449, 143] on icon "button" at bounding box center [449, 140] width 8 height 5
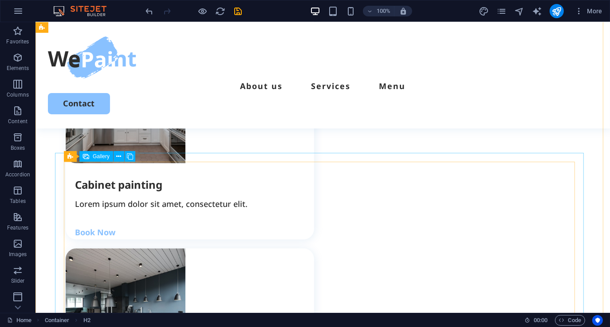
scroll to position [1497, 0]
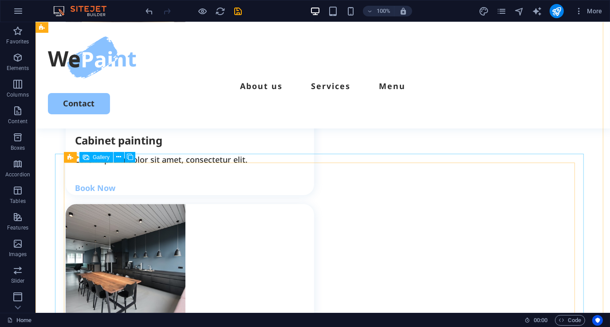
drag, startPoint x: 183, startPoint y: 209, endPoint x: 191, endPoint y: 208, distance: 7.6
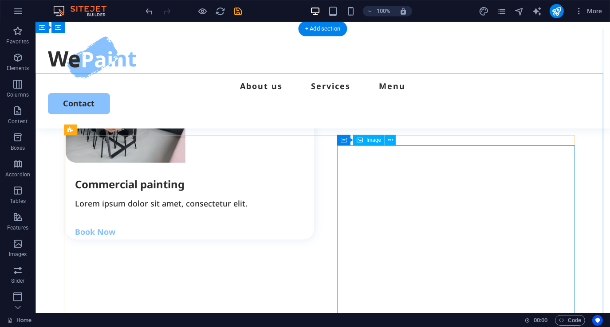
scroll to position [1630, 0]
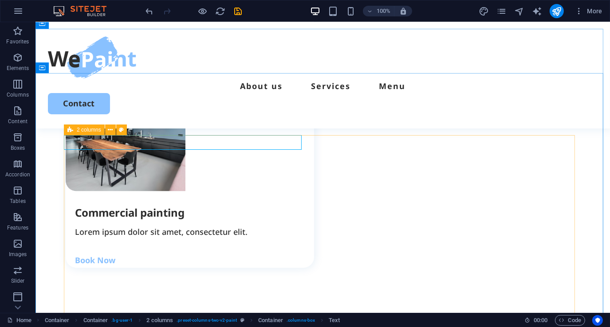
click at [85, 128] on span "2 columns" at bounding box center [89, 129] width 24 height 5
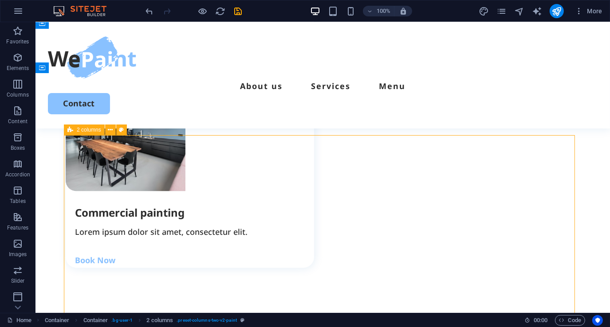
click at [85, 128] on span "2 columns" at bounding box center [89, 129] width 24 height 5
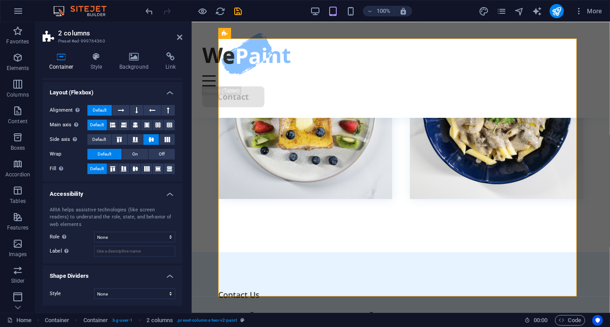
scroll to position [0, 0]
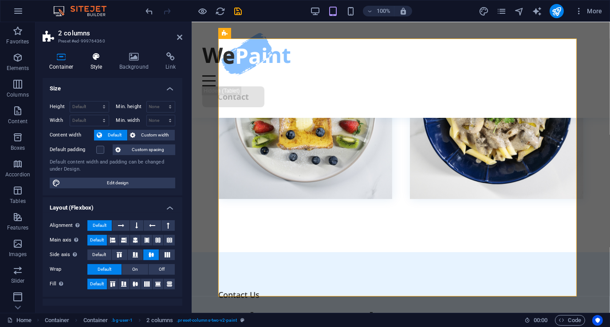
click at [98, 62] on h4 "Style" at bounding box center [98, 61] width 29 height 19
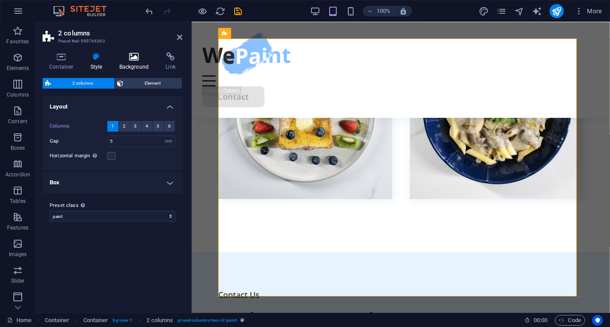
click at [136, 56] on icon at bounding box center [134, 56] width 43 height 9
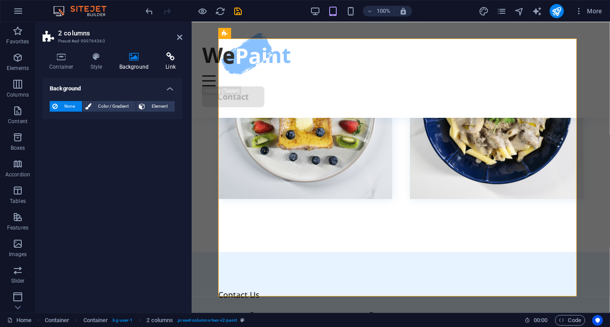
click at [170, 60] on icon at bounding box center [171, 56] width 24 height 9
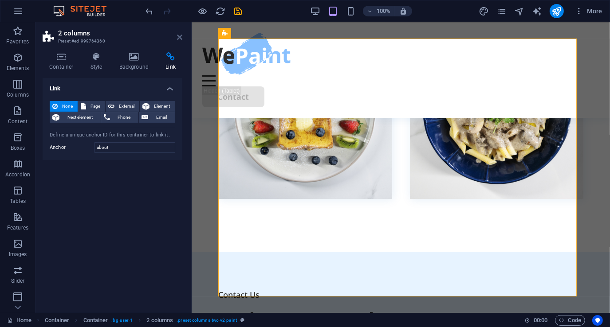
click at [179, 38] on icon at bounding box center [179, 37] width 5 height 7
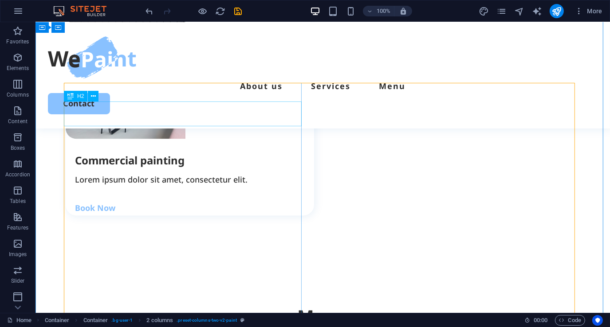
scroll to position [1638, 0]
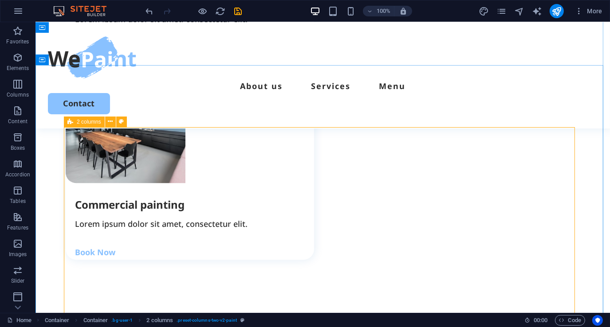
click at [70, 122] on icon at bounding box center [70, 122] width 6 height 11
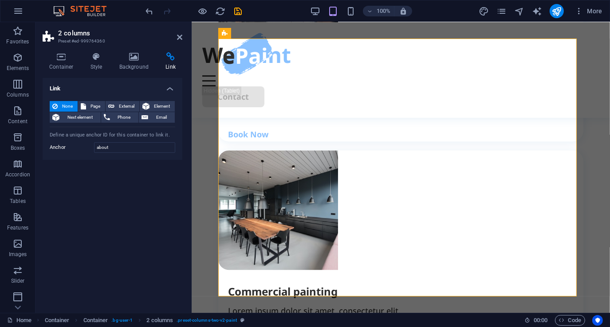
scroll to position [2463, 0]
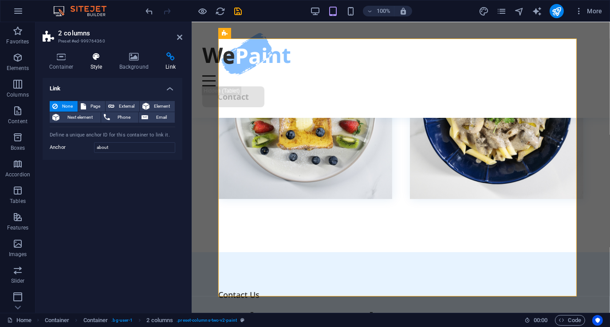
click at [97, 62] on h4 "Style" at bounding box center [98, 61] width 29 height 19
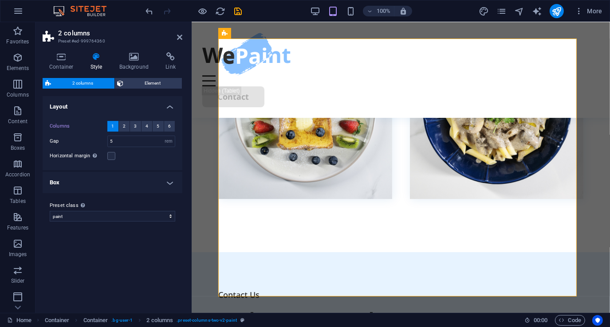
click at [148, 186] on h4 "Box" at bounding box center [113, 182] width 140 height 21
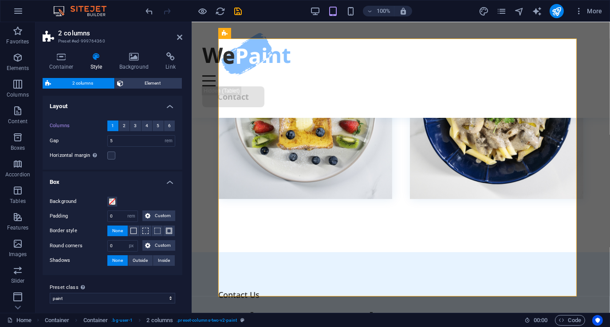
scroll to position [0, 0]
click at [166, 144] on select "px rem % vw vh" at bounding box center [168, 141] width 12 height 11
click at [61, 59] on icon at bounding box center [62, 56] width 38 height 9
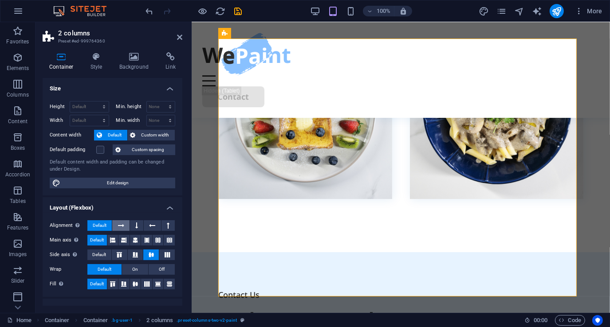
click at [119, 226] on icon at bounding box center [121, 226] width 6 height 11
click at [99, 225] on span "Default" at bounding box center [100, 226] width 14 height 11
click at [96, 59] on icon at bounding box center [96, 56] width 25 height 9
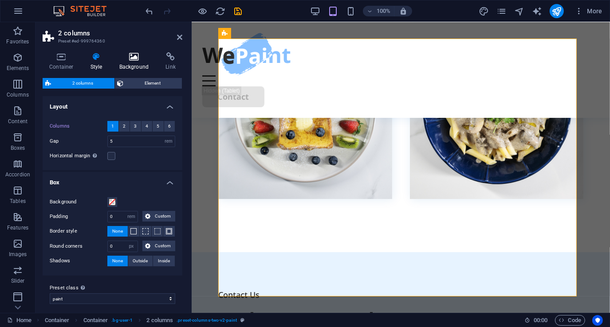
click at [138, 62] on h4 "Background" at bounding box center [136, 61] width 47 height 19
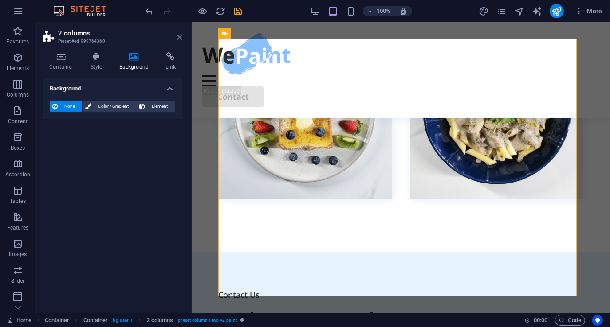
click at [180, 38] on icon at bounding box center [179, 37] width 5 height 7
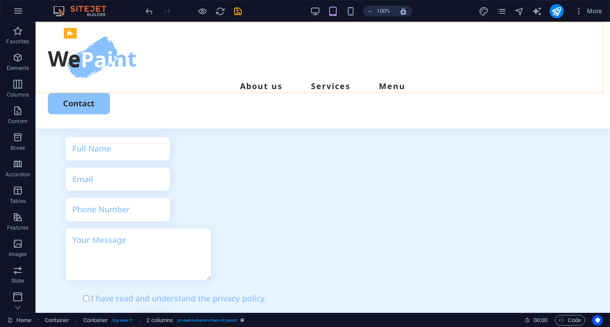
scroll to position [1726, 0]
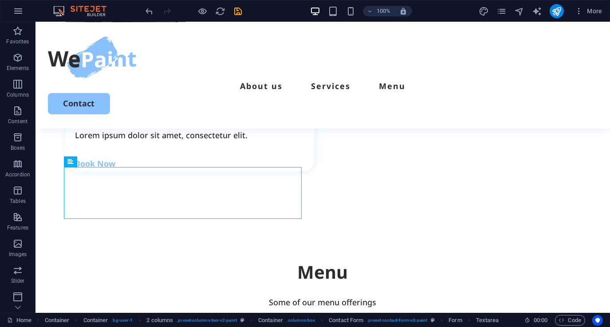
drag, startPoint x: 223, startPoint y: 176, endPoint x: 375, endPoint y: 177, distance: 151.8
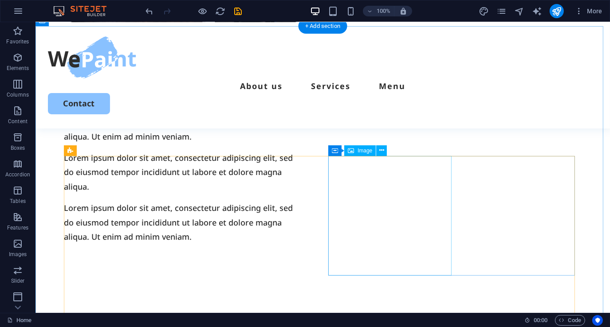
scroll to position [662, 0]
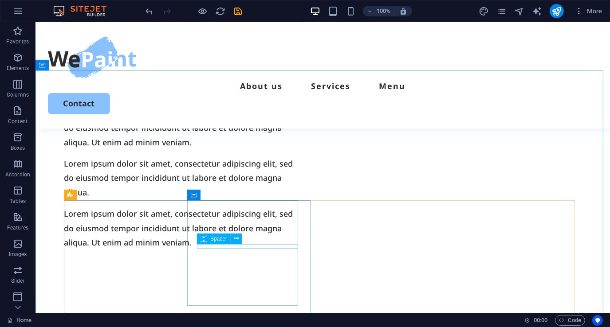
drag, startPoint x: 168, startPoint y: 222, endPoint x: 203, endPoint y: 244, distance: 41.7
click at [203, 244] on div "Spacer" at bounding box center [222, 239] width 51 height 11
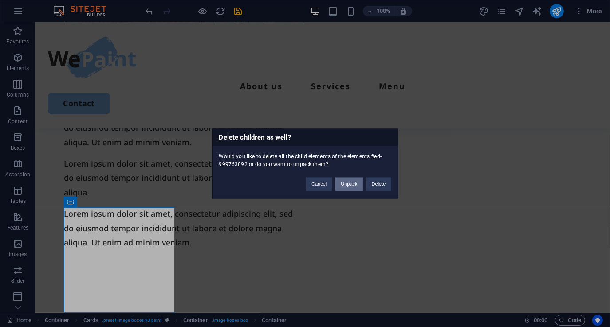
click at [354, 183] on button "Unpack" at bounding box center [348, 184] width 27 height 13
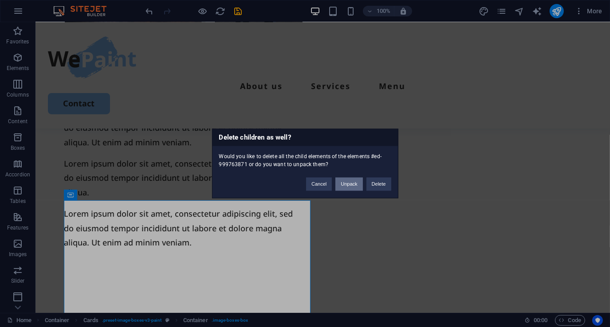
click at [351, 185] on button "Unpack" at bounding box center [348, 184] width 27 height 13
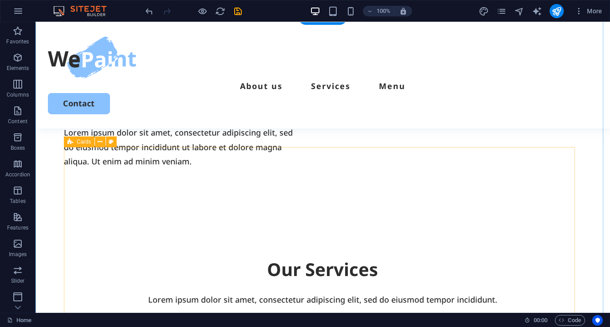
scroll to position [750, 0]
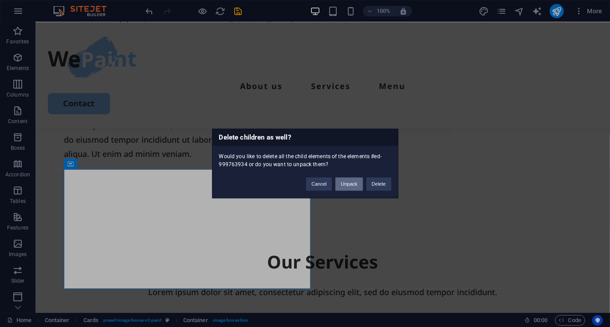
drag, startPoint x: 357, startPoint y: 185, endPoint x: 311, endPoint y: 166, distance: 49.9
click at [357, 185] on button "Unpack" at bounding box center [348, 184] width 27 height 13
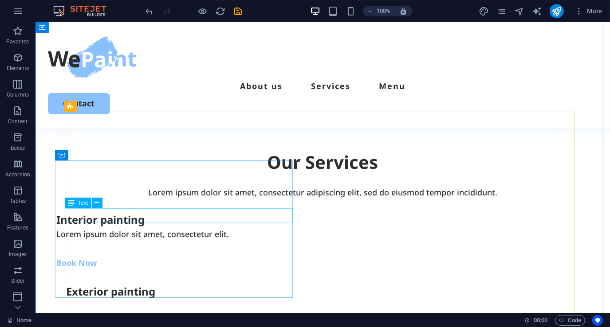
scroll to position [883, 0]
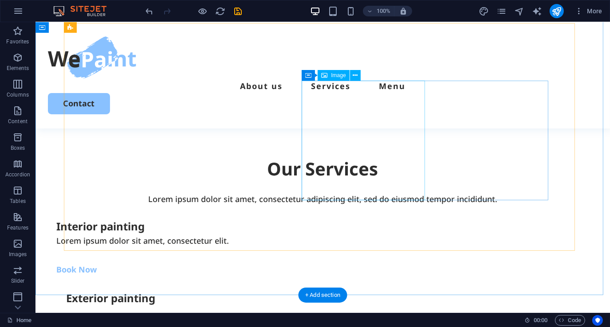
scroll to position [839, 0]
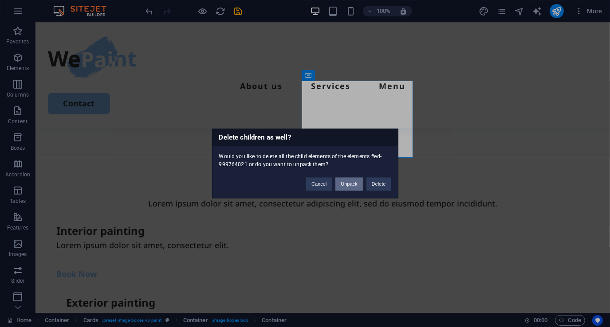
drag, startPoint x: 346, startPoint y: 185, endPoint x: 324, endPoint y: 150, distance: 41.6
click at [346, 185] on button "Unpack" at bounding box center [348, 184] width 27 height 13
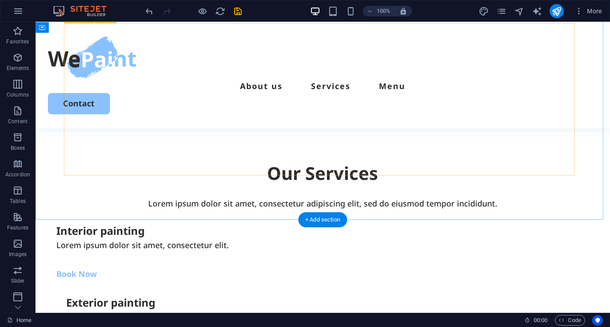
click at [351, 233] on div "Interior painting Lorem ipsum dolor sit amet, consectetur elit. Book Now Exteri…" at bounding box center [322, 323] width 515 height 180
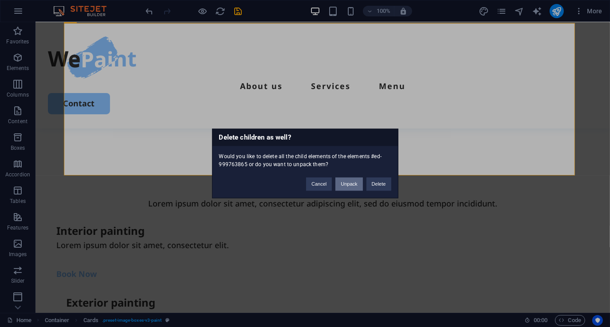
click at [350, 185] on button "Unpack" at bounding box center [348, 184] width 27 height 13
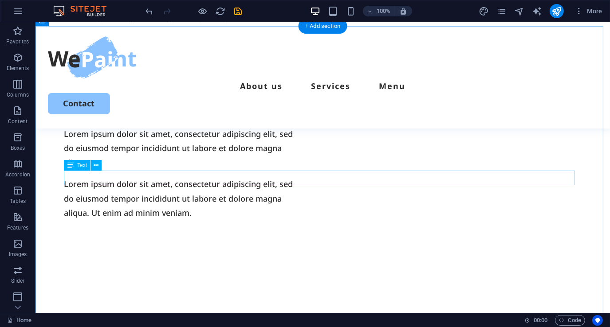
scroll to position [706, 0]
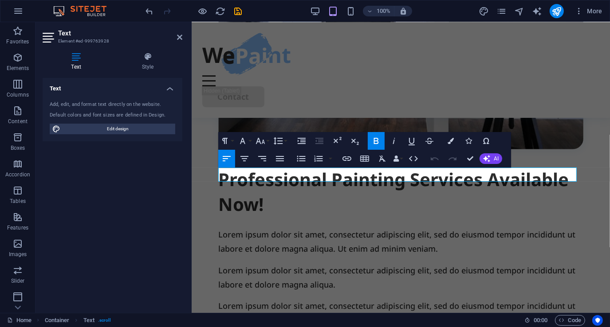
scroll to position [1030, 0]
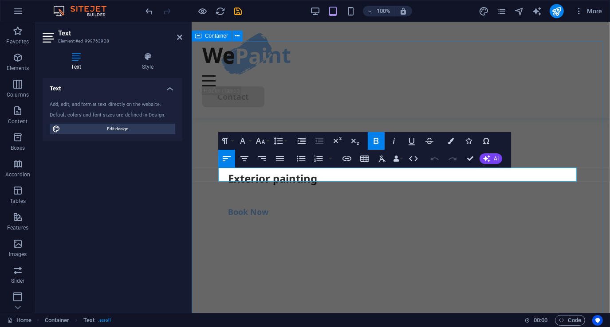
drag, startPoint x: 270, startPoint y: 175, endPoint x: 209, endPoint y: 178, distance: 61.8
click at [209, 178] on div "Our Services Lorem ipsum dolor sit amet, consectetur adipiscing elit, sed do ei…" at bounding box center [400, 164] width 418 height 267
drag, startPoint x: 268, startPoint y: 175, endPoint x: 223, endPoint y: 169, distance: 45.6
click at [198, 175] on div "Our Services Lorem ipsum dolor sit amet, consectetur adipiscing elit, sed do ei…" at bounding box center [400, 164] width 418 height 267
click at [280, 157] on icon "button" at bounding box center [280, 159] width 11 height 11
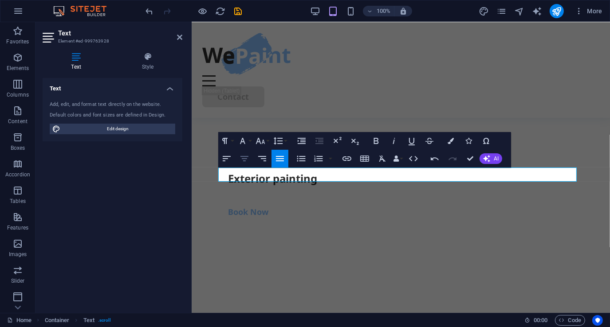
click at [249, 160] on icon "button" at bounding box center [244, 159] width 11 height 11
click at [537, 129] on div at bounding box center [400, 117] width 365 height 21
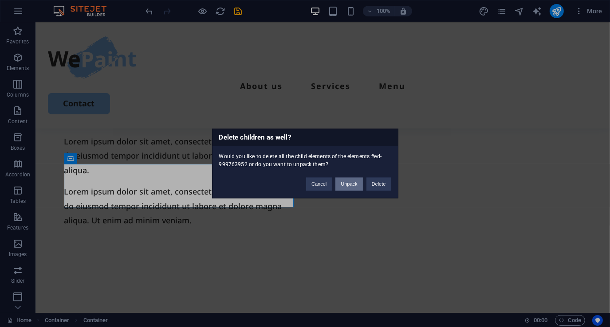
click at [359, 185] on button "Unpack" at bounding box center [348, 184] width 27 height 13
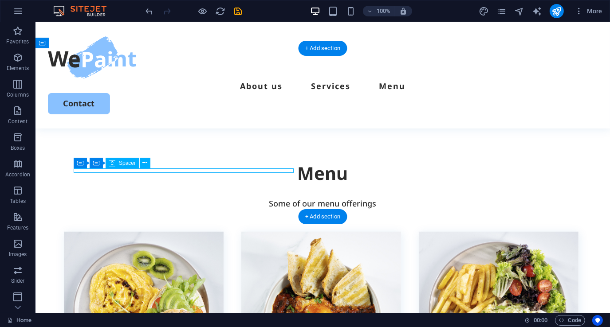
select select "px"
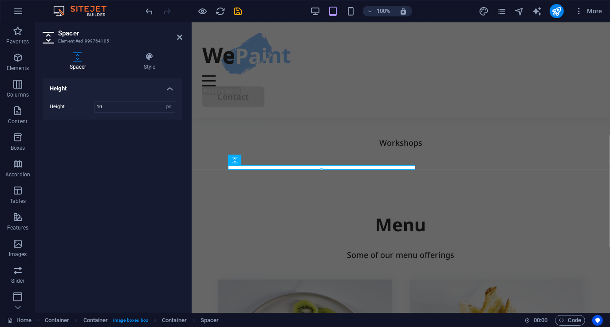
click at [183, 35] on aside "Spacer Element #ed-999764105 Spacer Style Height Height 10 px rem vh vw Preset …" at bounding box center [113, 167] width 156 height 291
drag, startPoint x: 179, startPoint y: 36, endPoint x: 144, endPoint y: 14, distance: 42.1
click at [179, 36] on icon at bounding box center [179, 37] width 5 height 7
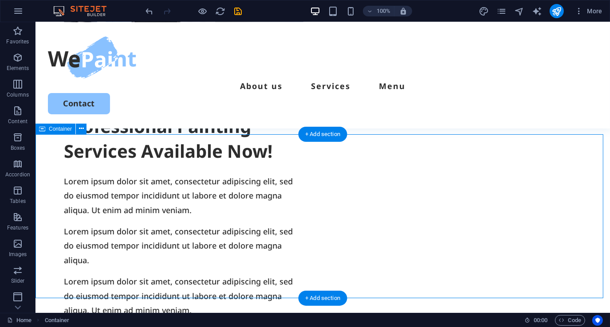
scroll to position [598, 0]
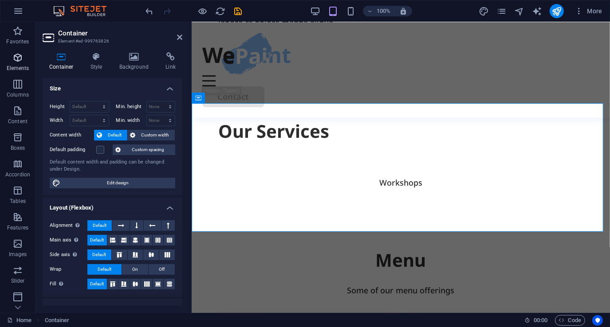
click at [20, 59] on icon "button" at bounding box center [17, 57] width 11 height 11
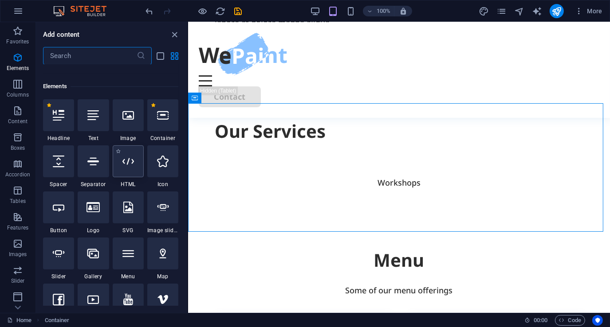
scroll to position [95, 0]
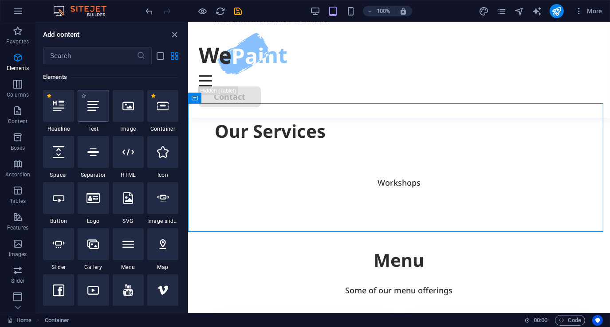
click at [99, 112] on div at bounding box center [93, 106] width 31 height 32
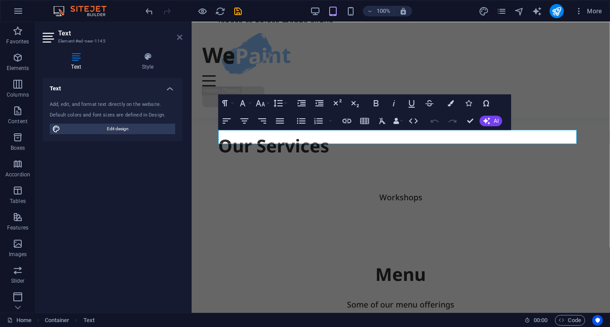
click at [179, 38] on icon at bounding box center [179, 37] width 5 height 7
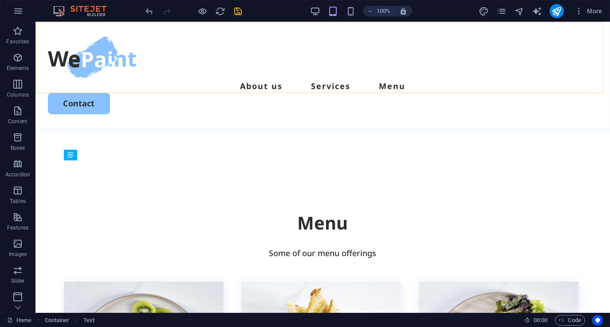
scroll to position [616, 0]
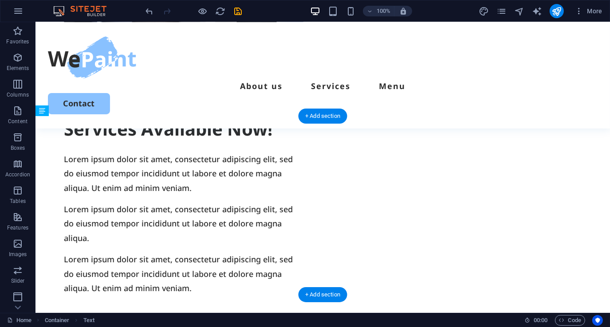
drag, startPoint x: 246, startPoint y: 167, endPoint x: 288, endPoint y: 228, distance: 73.7
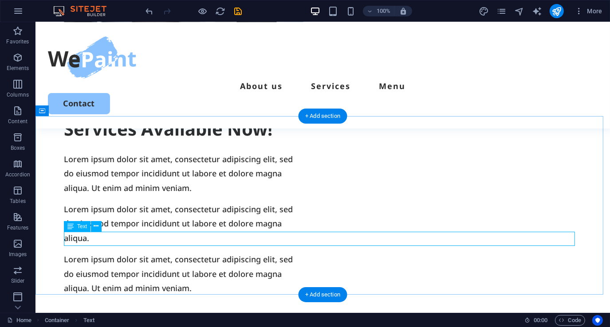
scroll to position [660, 0]
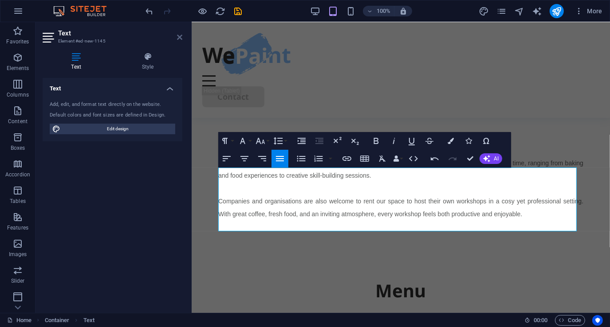
click at [179, 37] on icon at bounding box center [179, 37] width 5 height 7
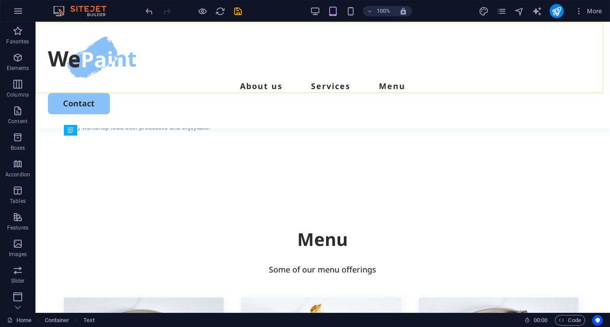
scroll to position [712, 0]
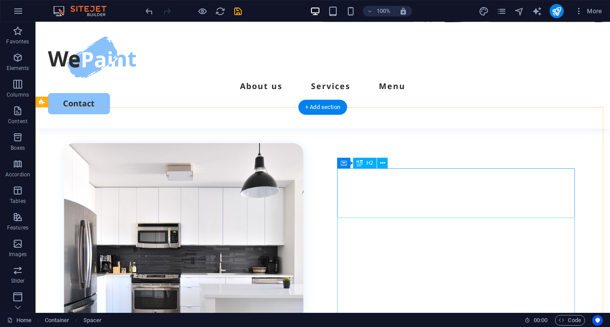
scroll to position [312, 0]
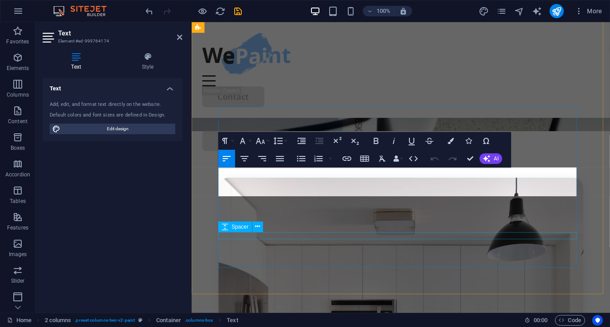
scroll to position [776, 0]
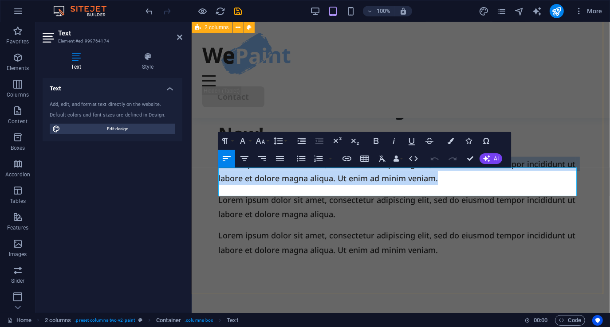
drag, startPoint x: 443, startPoint y: 191, endPoint x: 209, endPoint y: 176, distance: 234.8
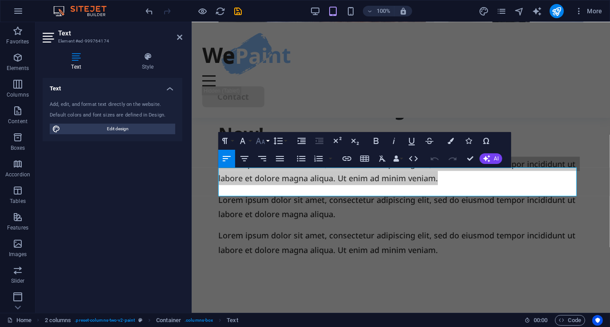
click at [259, 144] on icon "button" at bounding box center [260, 141] width 11 height 11
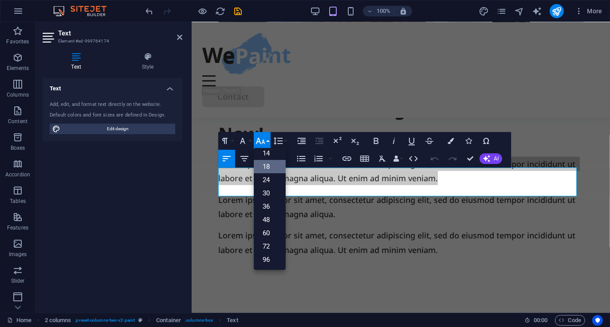
scroll to position [71, 0]
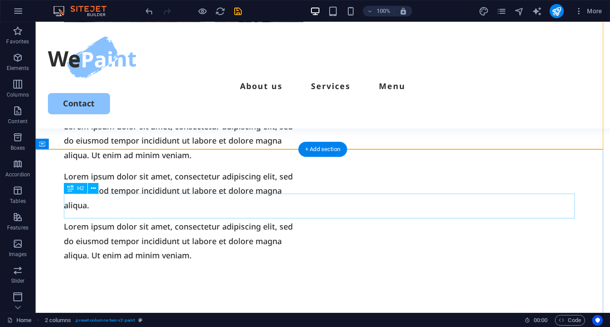
scroll to position [667, 0]
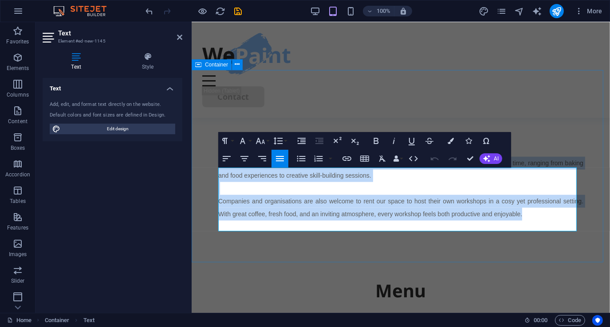
drag, startPoint x: 526, startPoint y: 225, endPoint x: 213, endPoint y: 167, distance: 317.7
click at [213, 167] on div "Our Services Workshops Workshops are all about learning, sharing, and connectin…" at bounding box center [400, 155] width 418 height 193
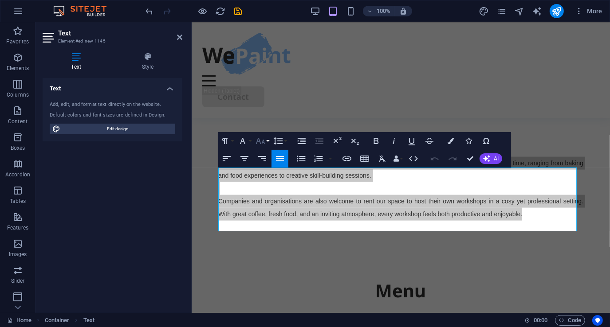
click at [264, 141] on icon "button" at bounding box center [260, 141] width 9 height 6
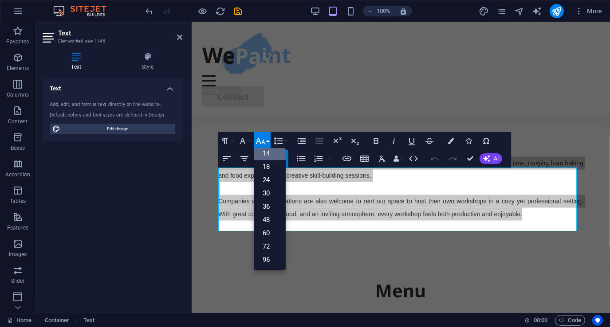
scroll to position [71, 0]
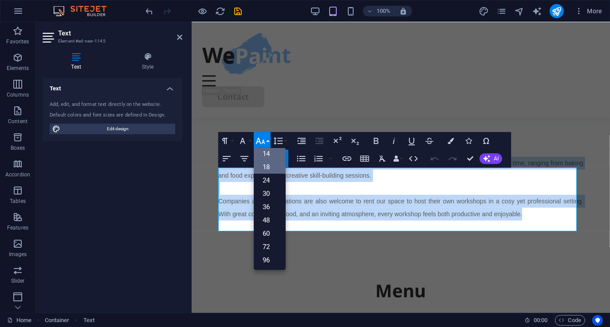
click at [268, 163] on link "18" at bounding box center [270, 167] width 32 height 13
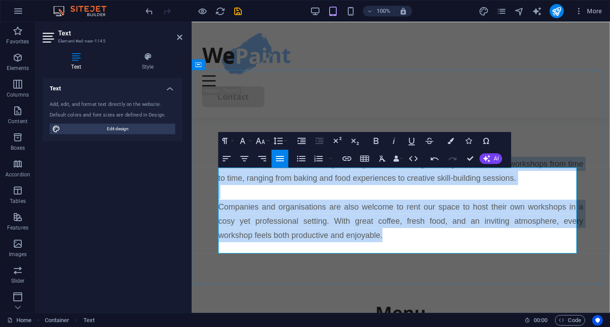
click at [331, 200] on p at bounding box center [400, 192] width 365 height 14
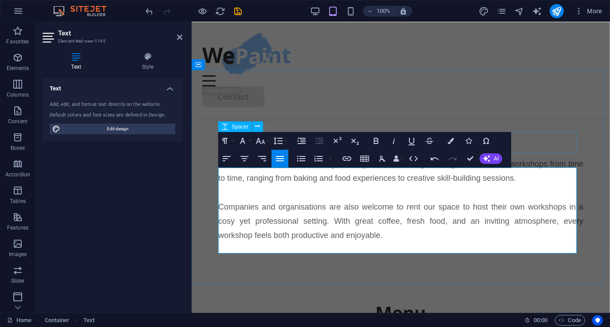
click at [566, 142] on div at bounding box center [400, 131] width 365 height 21
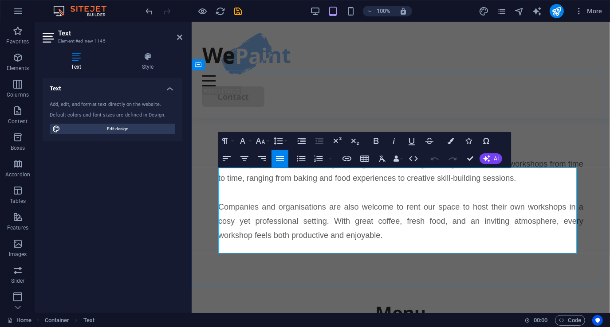
click at [221, 218] on span "Companies and organisations are also welcome to rent our space to host their ow…" at bounding box center [400, 222] width 365 height 38
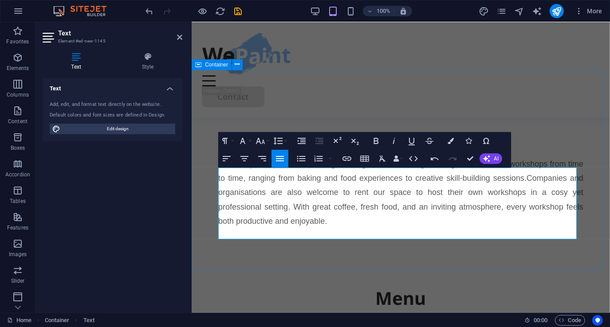
click at [583, 140] on div "Our Services Workshops Workshops are all about learning, sharing, and connectin…" at bounding box center [400, 159] width 418 height 201
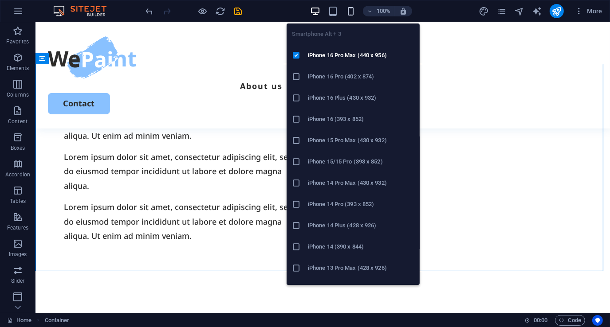
click at [352, 12] on icon "button" at bounding box center [351, 11] width 10 height 10
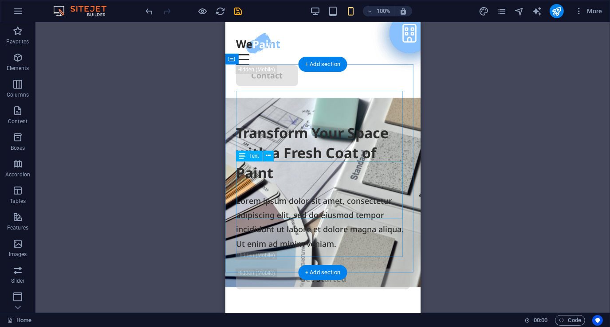
scroll to position [0, 0]
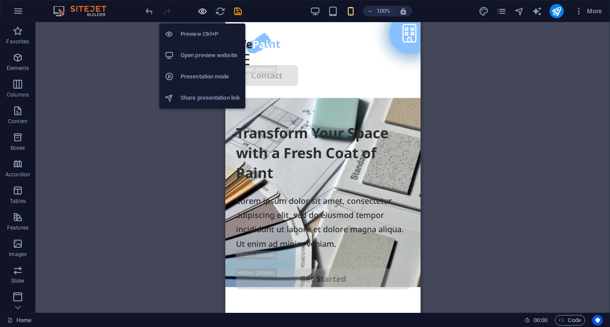
click at [202, 13] on icon "button" at bounding box center [203, 11] width 10 height 10
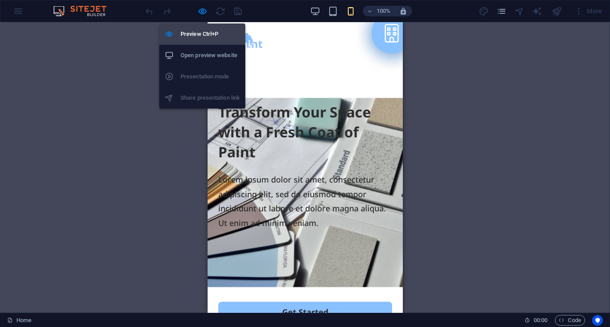
click at [201, 33] on h6 "Preview Ctrl+P" at bounding box center [210, 34] width 59 height 11
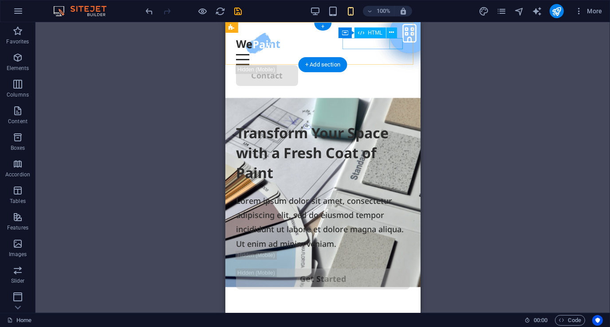
click at [398, 54] on div "Menu" at bounding box center [323, 59] width 174 height 11
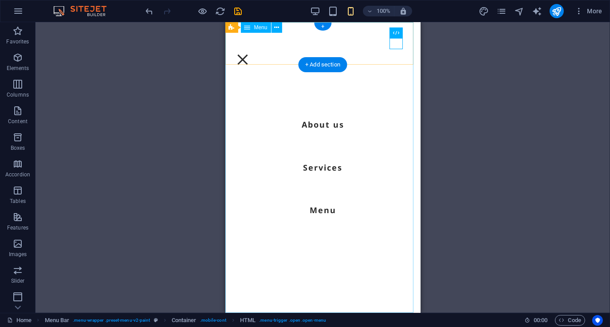
click at [319, 213] on nav "About us Services Menu" at bounding box center [322, 167] width 195 height 291
select select
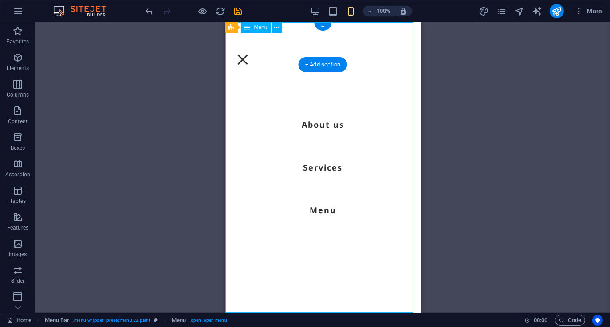
select select
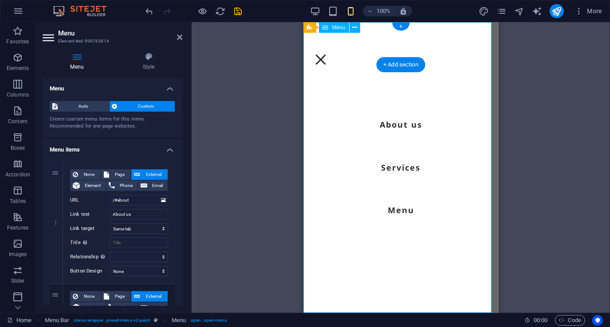
click at [319, 213] on nav "About us Services Menu" at bounding box center [400, 167] width 195 height 291
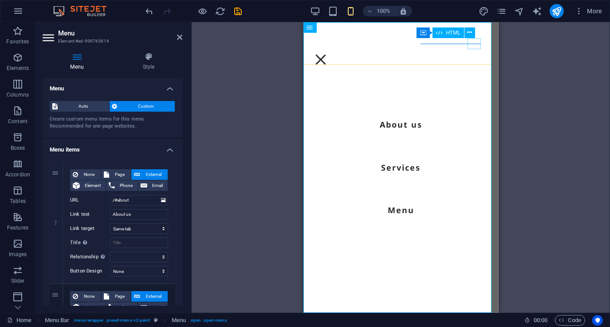
click at [327, 54] on div "Menu" at bounding box center [320, 59] width 13 height 11
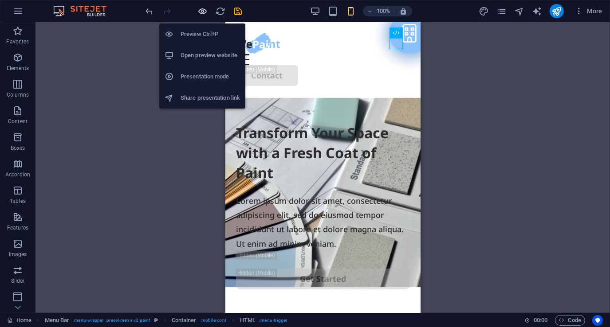
click at [203, 11] on icon "button" at bounding box center [203, 11] width 10 height 10
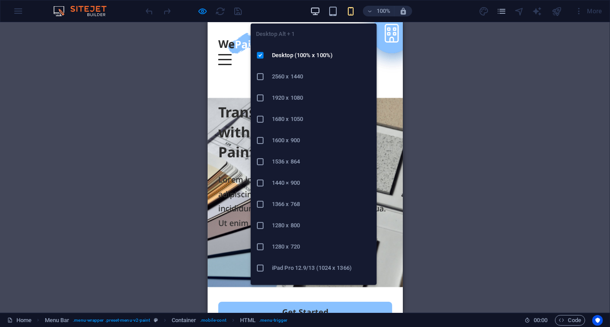
click at [316, 12] on icon "button" at bounding box center [315, 11] width 10 height 10
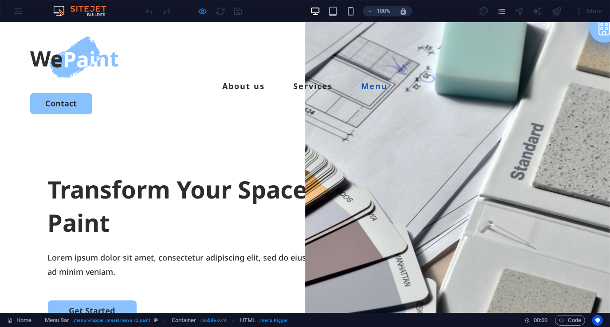
click at [388, 82] on link "Menu" at bounding box center [374, 86] width 27 height 8
click at [325, 82] on link "Services" at bounding box center [312, 86] width 39 height 8
click at [251, 82] on link "About us" at bounding box center [243, 86] width 43 height 8
click at [92, 93] on link "Contact" at bounding box center [61, 103] width 62 height 21
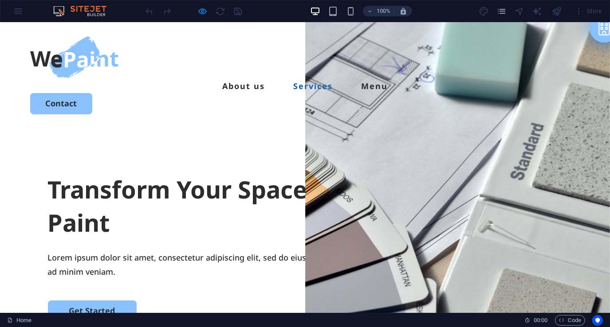
click at [320, 82] on link "Services" at bounding box center [312, 86] width 39 height 8
click at [388, 82] on link "Menu" at bounding box center [374, 86] width 27 height 8
click at [92, 93] on link "Contact" at bounding box center [61, 103] width 62 height 21
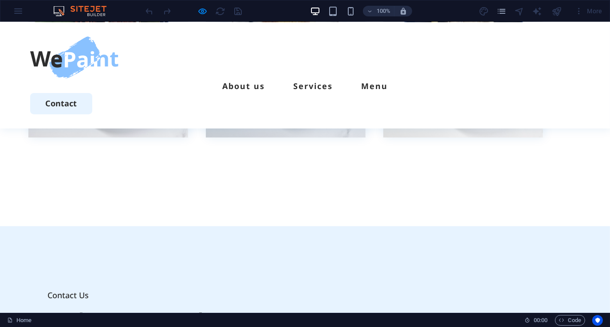
scroll to position [1348, 0]
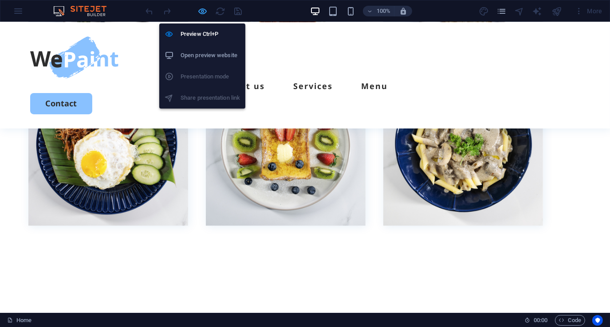
click at [199, 12] on icon "button" at bounding box center [203, 11] width 10 height 10
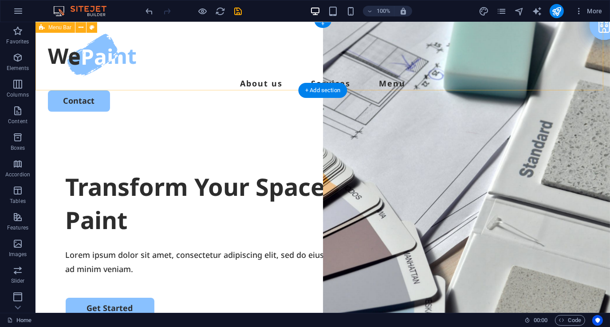
scroll to position [0, 0]
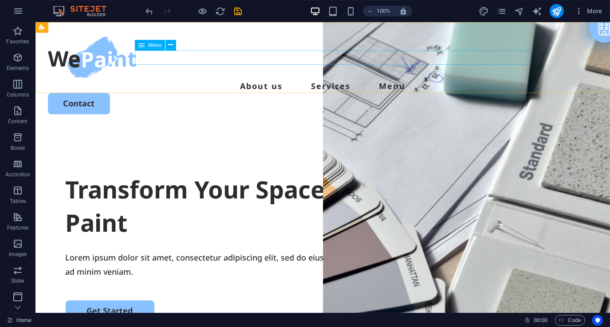
click at [151, 44] on span "Menu" at bounding box center [154, 45] width 13 height 5
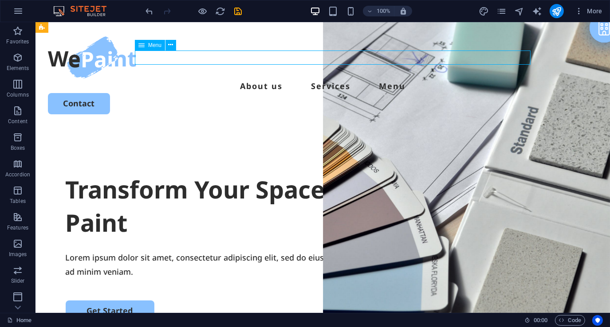
select select
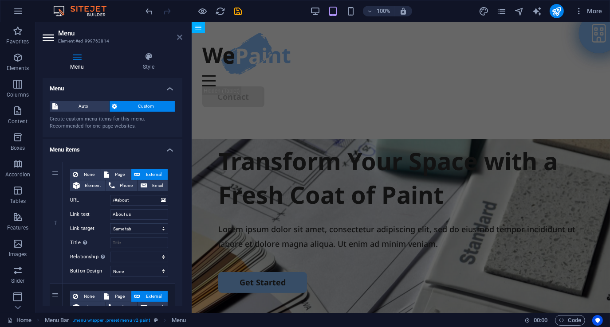
click at [181, 37] on icon at bounding box center [179, 37] width 5 height 7
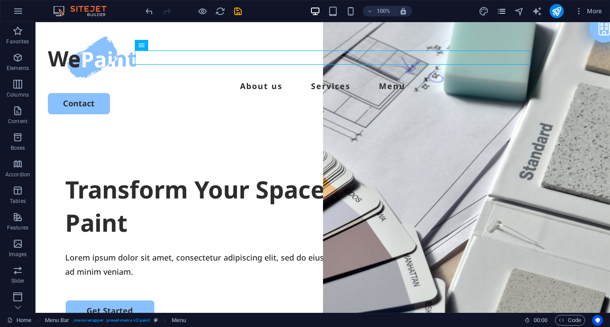
click at [504, 11] on icon "pages" at bounding box center [502, 11] width 10 height 10
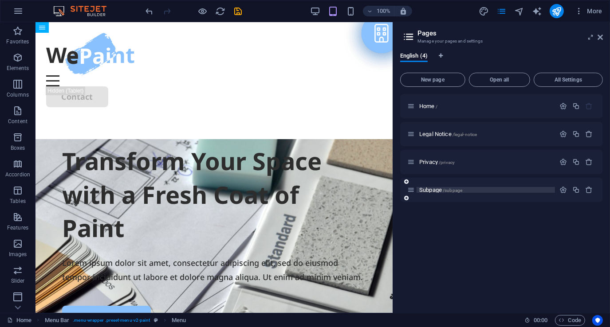
click at [488, 191] on p "Subpage /subpage" at bounding box center [485, 190] width 133 height 6
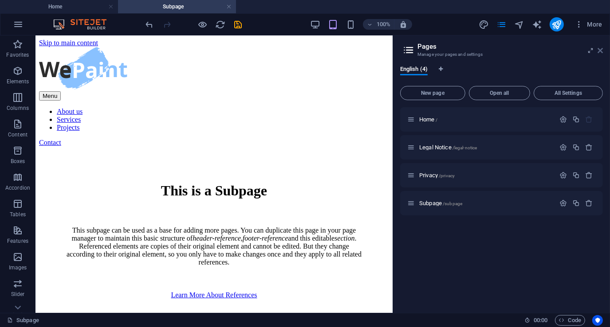
click at [603, 51] on icon at bounding box center [600, 50] width 5 height 7
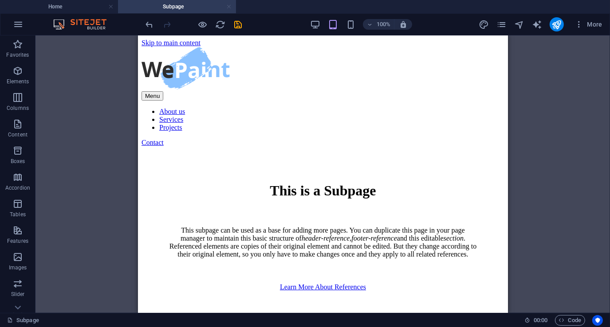
click at [228, 7] on link at bounding box center [228, 7] width 5 height 8
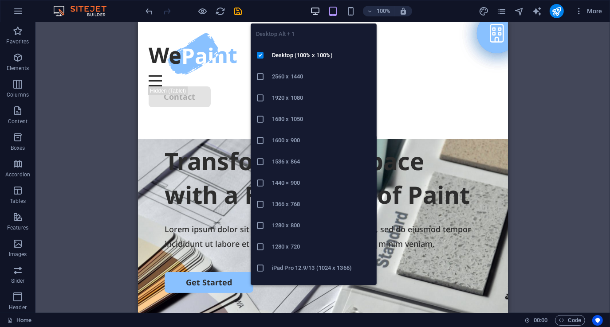
click at [318, 12] on icon "button" at bounding box center [315, 11] width 10 height 10
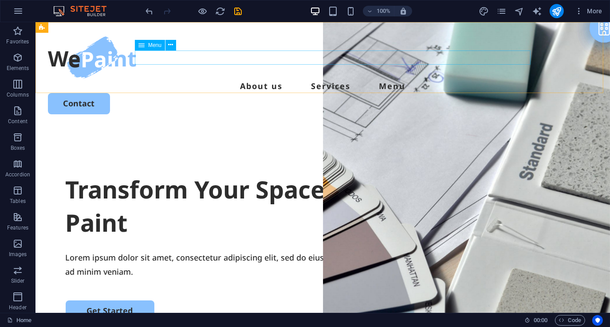
click at [154, 44] on span "Menu" at bounding box center [154, 45] width 13 height 5
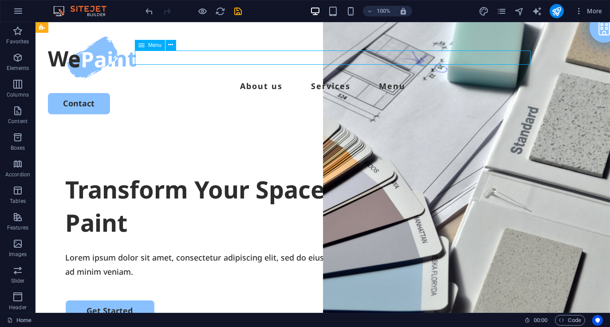
select select
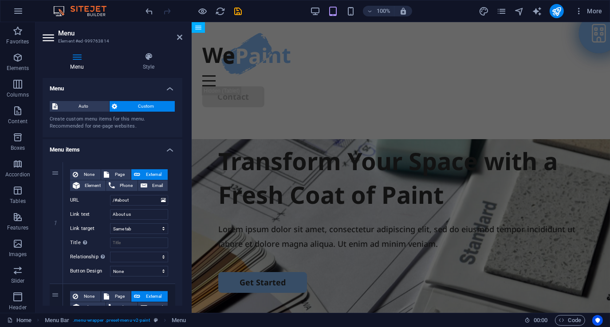
scroll to position [44, 0]
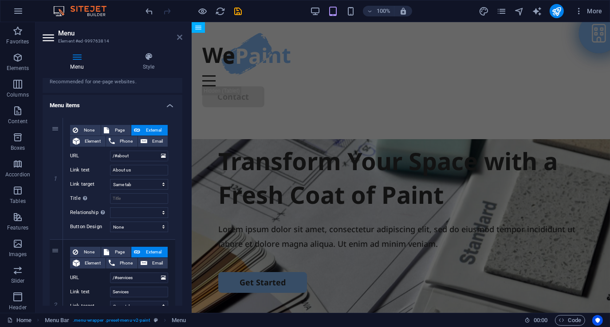
click at [180, 38] on icon at bounding box center [179, 37] width 5 height 7
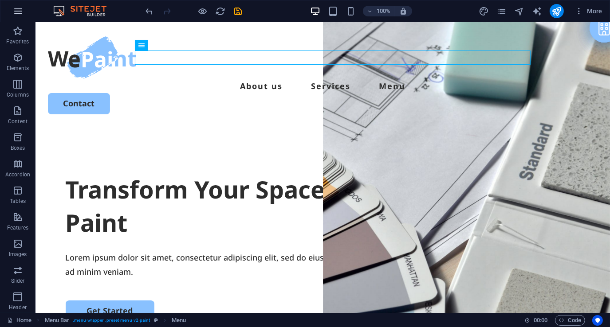
click at [18, 9] on icon "button" at bounding box center [18, 11] width 11 height 11
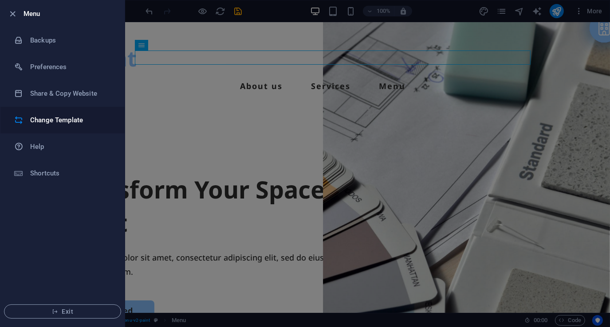
click at [57, 118] on h6 "Change Template" at bounding box center [71, 120] width 82 height 11
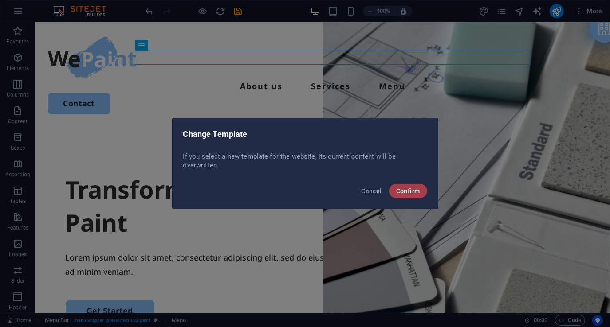
click at [419, 189] on span "Confirm" at bounding box center [408, 191] width 24 height 7
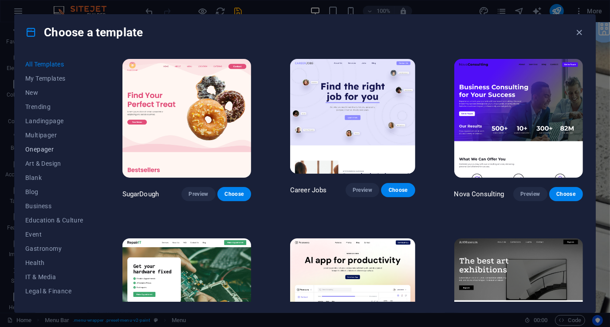
click at [46, 150] on span "Onepager" at bounding box center [54, 149] width 58 height 7
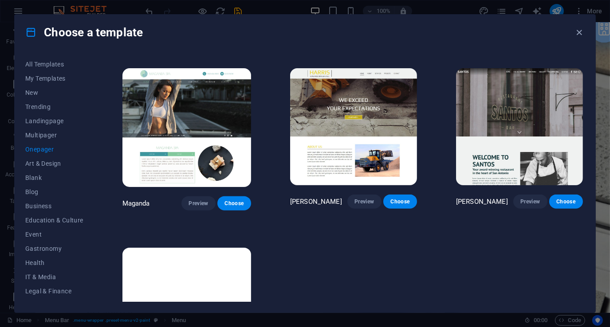
scroll to position [3974, 0]
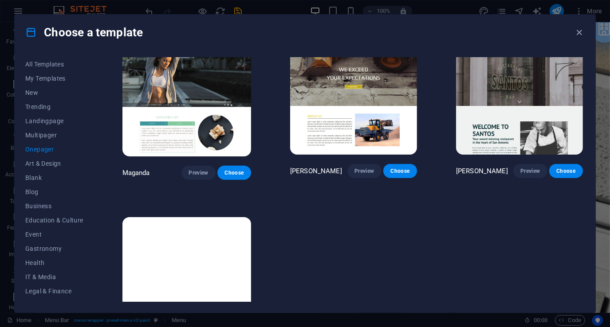
click at [185, 217] on img at bounding box center [186, 276] width 129 height 119
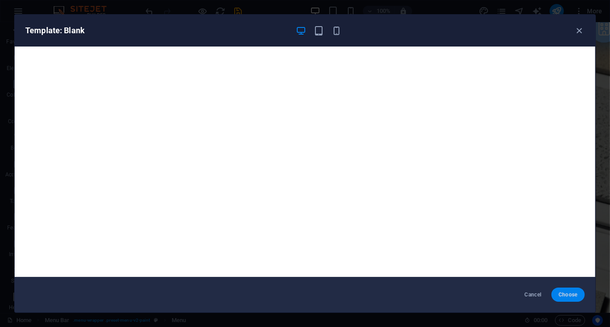
click at [564, 295] on span "Choose" at bounding box center [568, 295] width 19 height 7
checkbox input "false"
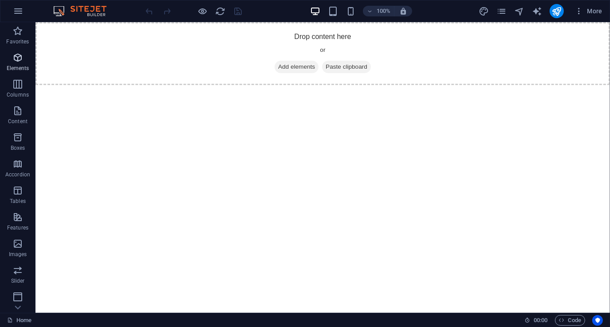
click at [17, 56] on icon "button" at bounding box center [17, 57] width 11 height 11
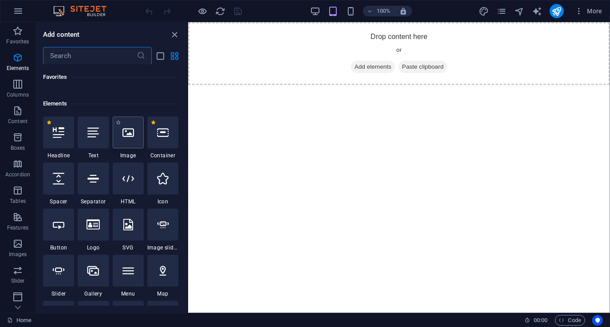
scroll to position [95, 0]
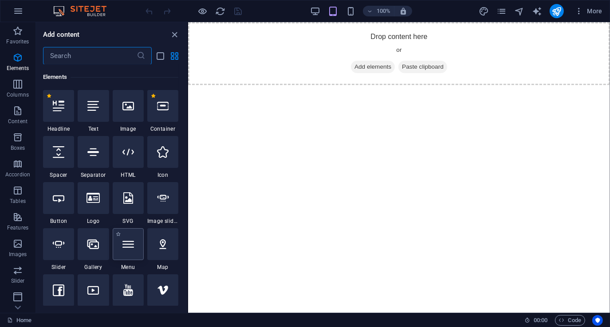
click at [127, 246] on icon at bounding box center [128, 245] width 12 height 12
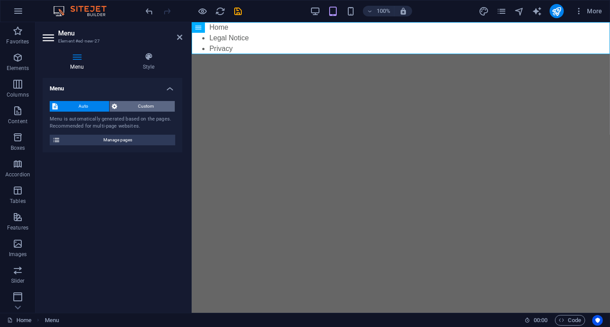
click at [140, 102] on span "Custom" at bounding box center [146, 106] width 52 height 11
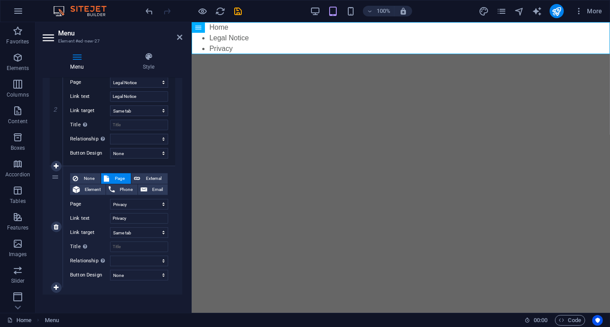
scroll to position [246, 0]
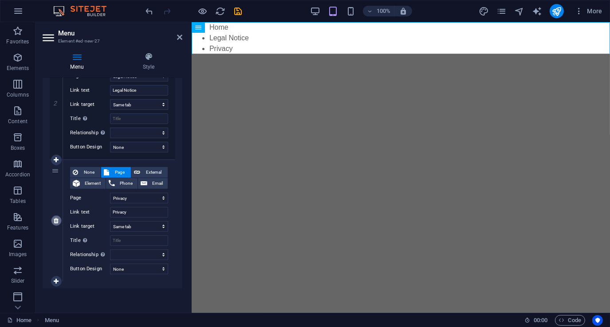
click at [55, 220] on icon at bounding box center [56, 221] width 5 height 6
select select
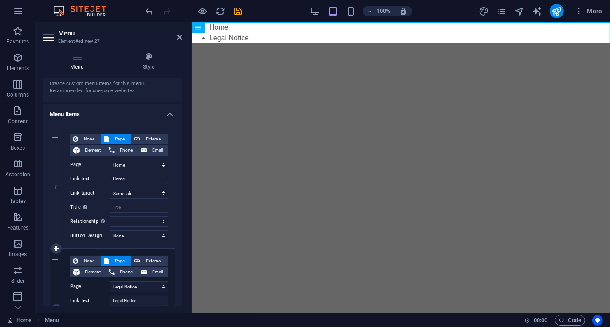
scroll to position [124, 0]
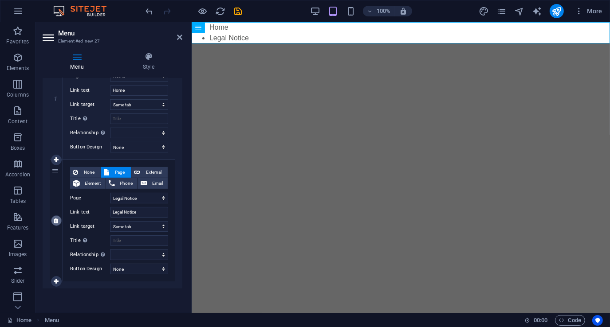
click at [56, 221] on icon at bounding box center [56, 221] width 5 height 6
select select
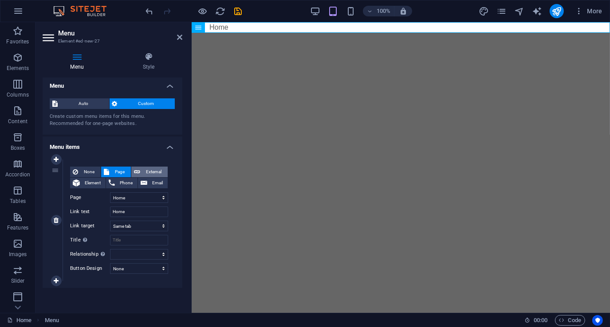
click at [154, 170] on span "External" at bounding box center [154, 172] width 22 height 11
select select "blank"
select select
click at [146, 227] on select "New tab Same tab Overlay" at bounding box center [139, 226] width 58 height 11
select select
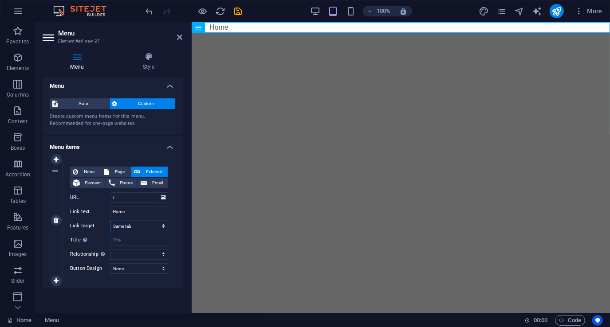
click at [110, 221] on select "New tab Same tab Overlay" at bounding box center [139, 226] width 58 height 11
select select
click at [134, 198] on input "/" at bounding box center [139, 198] width 58 height 11
type input "/#"
select select
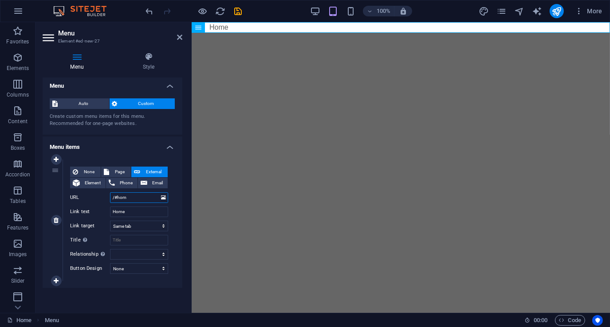
type input "/#home"
select select
type input "/#home"
click at [58, 282] on icon at bounding box center [56, 281] width 5 height 6
select select
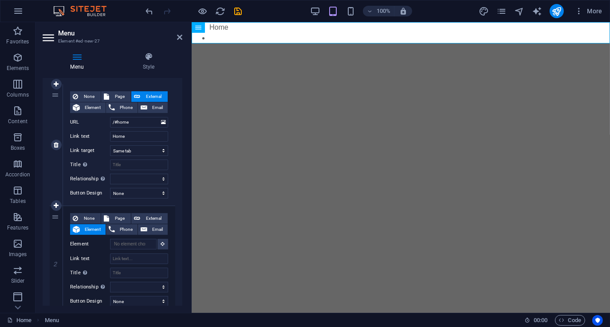
scroll to position [91, 0]
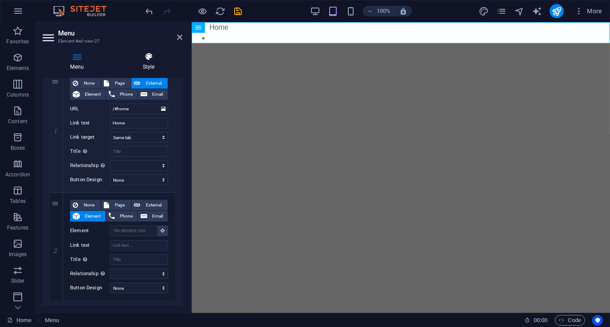
click at [151, 56] on icon at bounding box center [148, 56] width 67 height 9
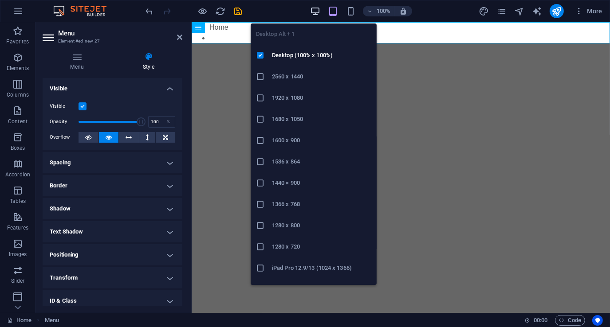
click at [314, 10] on icon "button" at bounding box center [315, 11] width 10 height 10
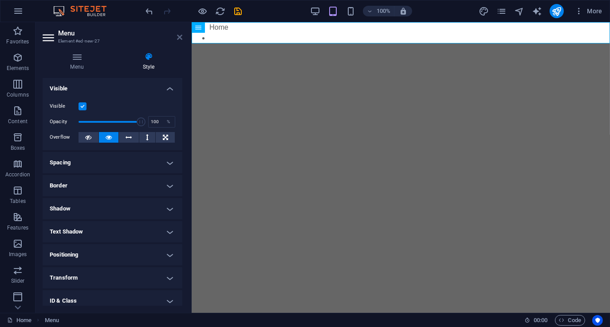
click at [180, 37] on icon at bounding box center [179, 37] width 5 height 7
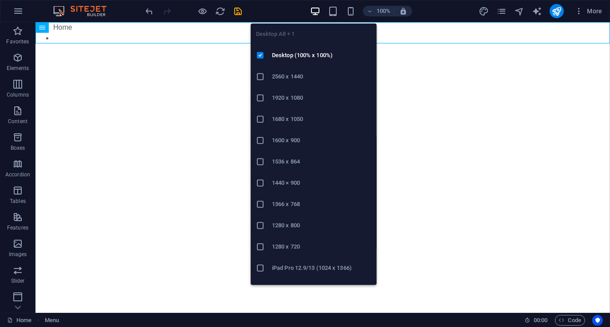
click at [314, 12] on icon "button" at bounding box center [315, 11] width 10 height 10
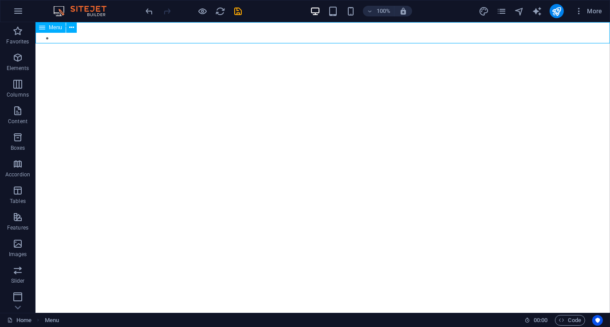
click at [59, 28] on span "Menu" at bounding box center [55, 27] width 13 height 5
select select
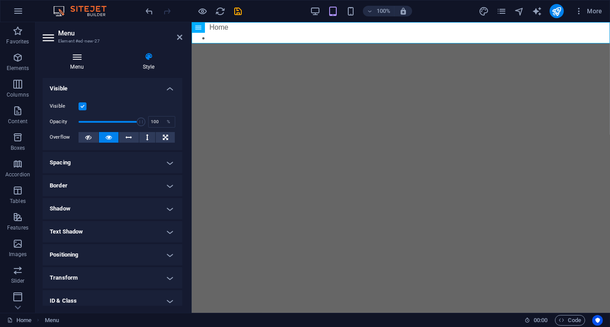
click at [79, 57] on icon at bounding box center [77, 56] width 69 height 9
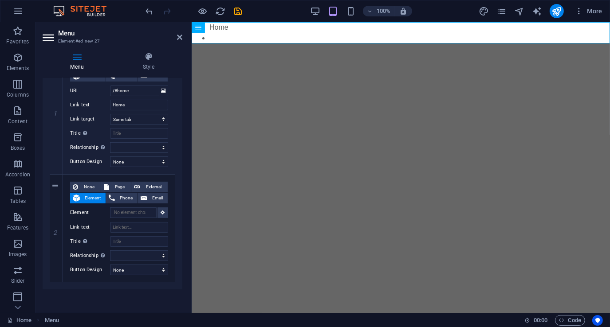
scroll to position [111, 0]
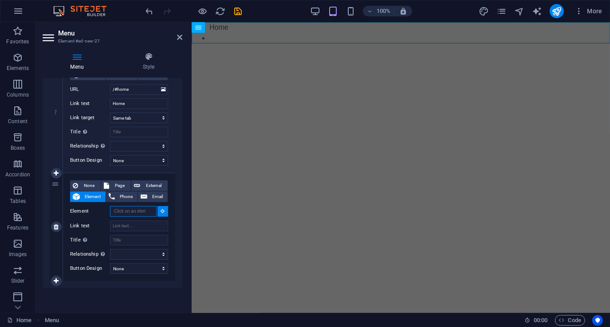
click at [141, 213] on input "Element" at bounding box center [133, 211] width 47 height 11
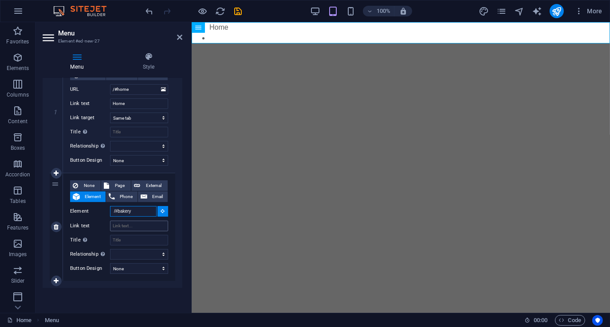
type input "/#bakery"
click at [130, 225] on input "Link text" at bounding box center [139, 226] width 58 height 11
type input "Bakery"
select select
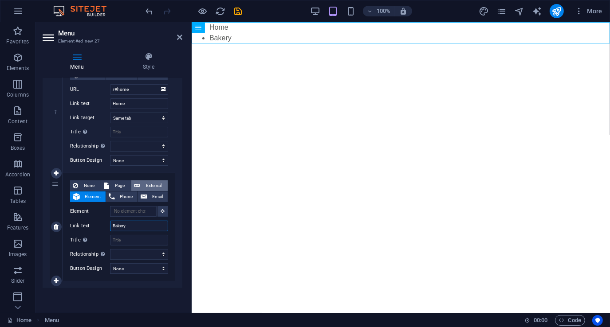
type input "Bakery"
click at [152, 185] on span "External" at bounding box center [154, 186] width 22 height 11
select select
select select "blank"
select select
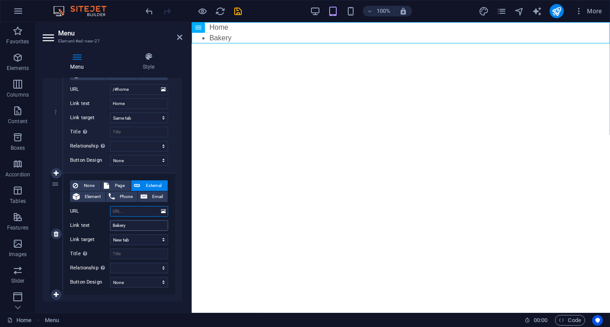
type input "/"
select select
type input "/#"
select select
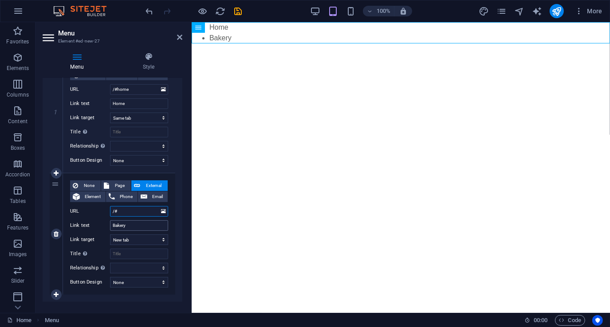
select select
type input "/#Bakery"
select select
type input "/#Bakery"
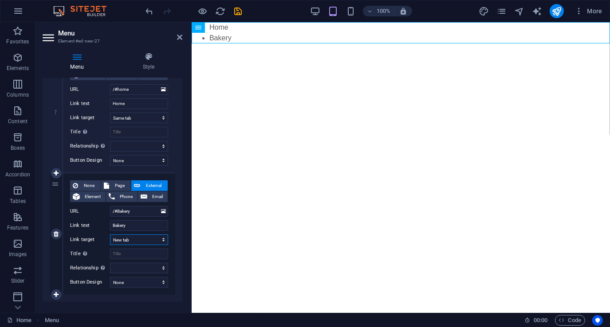
click at [127, 241] on select "New tab Same tab Overlay" at bounding box center [139, 240] width 58 height 11
select select
click at [110, 235] on select "New tab Same tab Overlay" at bounding box center [139, 240] width 58 height 11
select select
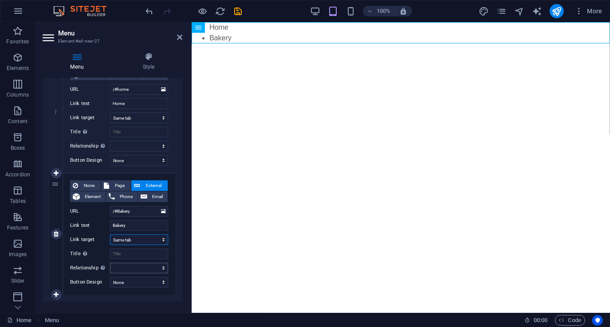
scroll to position [124, 0]
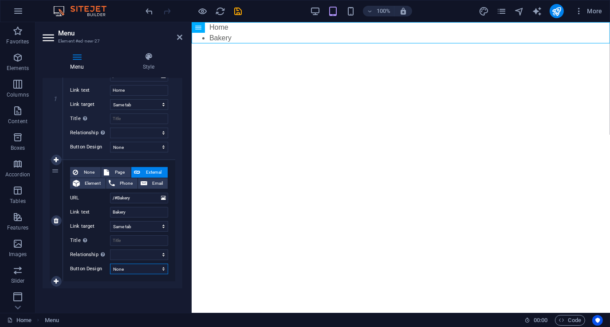
click at [129, 268] on select "None Default Primary Secondary" at bounding box center [139, 269] width 58 height 11
select select "default"
click at [110, 264] on select "None Default Primary Secondary" at bounding box center [139, 269] width 58 height 11
select select
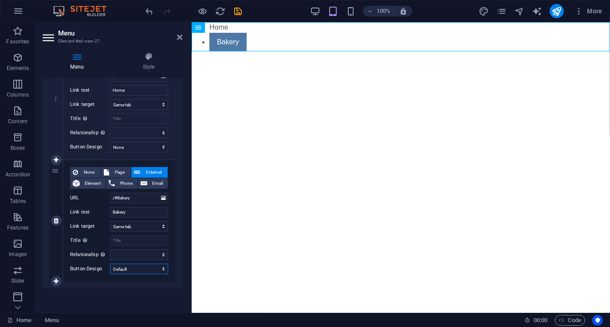
click at [132, 268] on select "None Default Primary Secondary" at bounding box center [139, 269] width 58 height 11
select select "primary"
click at [110, 264] on select "None Default Primary Secondary" at bounding box center [139, 269] width 58 height 11
select select
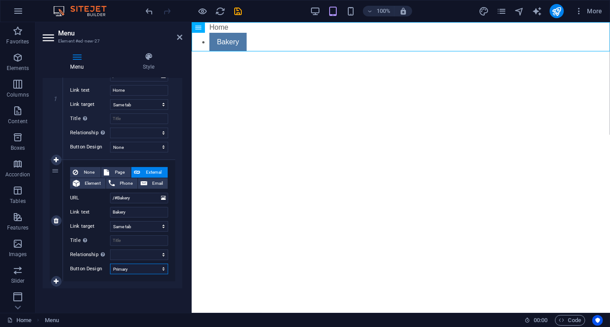
click at [135, 269] on select "None Default Primary Secondary" at bounding box center [139, 269] width 58 height 11
select select "secondary"
click at [110, 264] on select "None Default Primary Secondary" at bounding box center [139, 269] width 58 height 11
select select
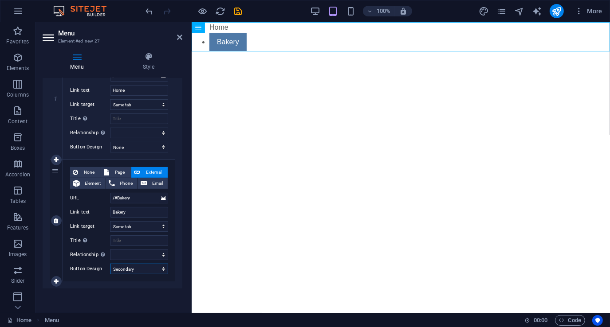
click at [132, 267] on select "None Default Primary Secondary" at bounding box center [139, 269] width 58 height 11
select select
click at [110, 264] on select "None Default Primary Secondary" at bounding box center [139, 269] width 58 height 11
select select
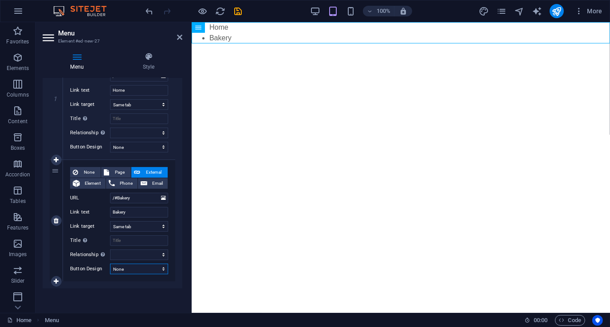
click at [135, 270] on select "None Default Primary Secondary" at bounding box center [139, 269] width 58 height 11
select select "default"
click at [110, 264] on select "None Default Primary Secondary" at bounding box center [139, 269] width 58 height 11
select select
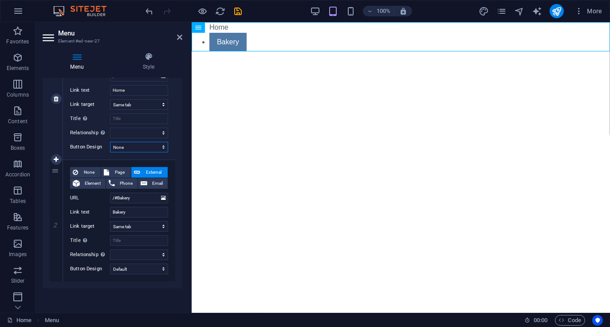
click at [138, 144] on select "None Default Primary Secondary" at bounding box center [139, 147] width 58 height 11
select select "default"
click at [110, 142] on select "None Default Primary Secondary" at bounding box center [139, 147] width 58 height 11
select select
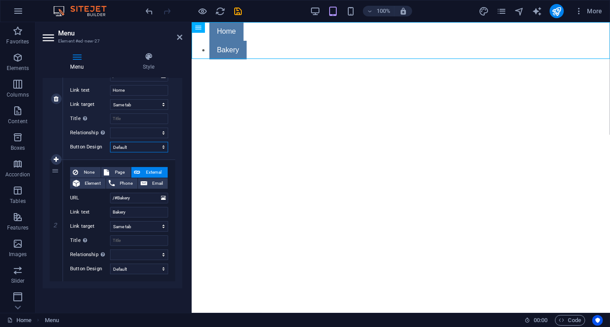
click at [138, 144] on select "None Default Primary Secondary" at bounding box center [139, 147] width 58 height 11
select select
click at [110, 142] on select "None Default Primary Secondary" at bounding box center [139, 147] width 58 height 11
select select
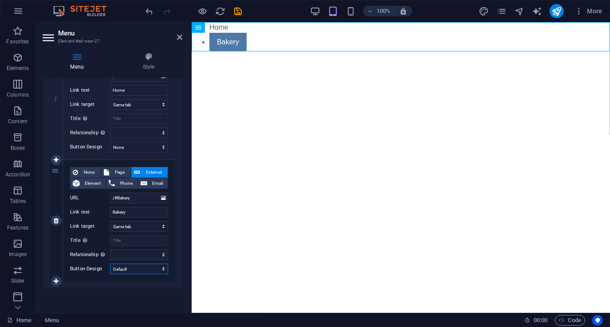
click at [128, 268] on select "None Default Primary Secondary" at bounding box center [139, 269] width 58 height 11
select select
click at [110, 264] on select "None Default Primary Secondary" at bounding box center [139, 269] width 58 height 11
select select
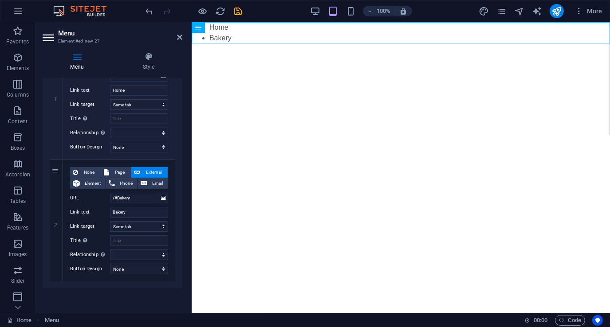
click at [178, 116] on div "1 None Page External Element Phone Email Page Home Legal Notice Privacy Element…" at bounding box center [113, 160] width 140 height 258
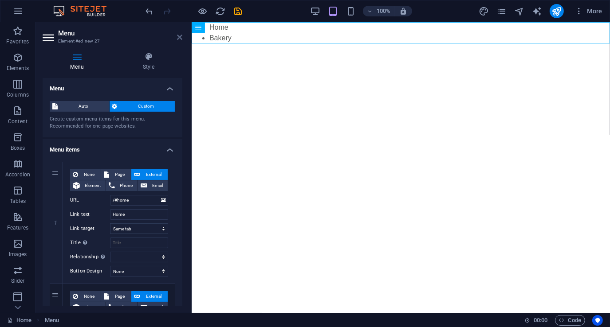
click at [179, 34] on icon at bounding box center [179, 37] width 5 height 7
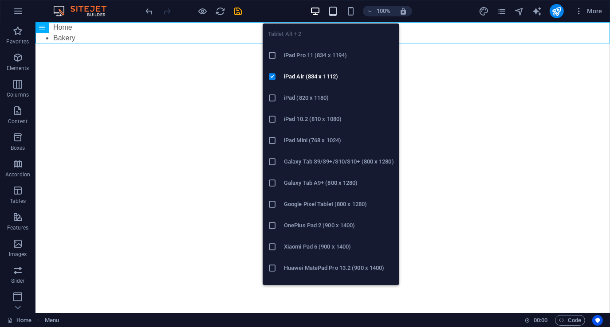
click at [332, 11] on icon "button" at bounding box center [333, 11] width 10 height 10
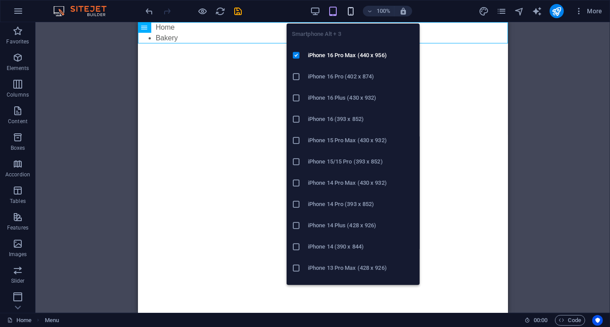
click at [353, 13] on icon "button" at bounding box center [351, 11] width 10 height 10
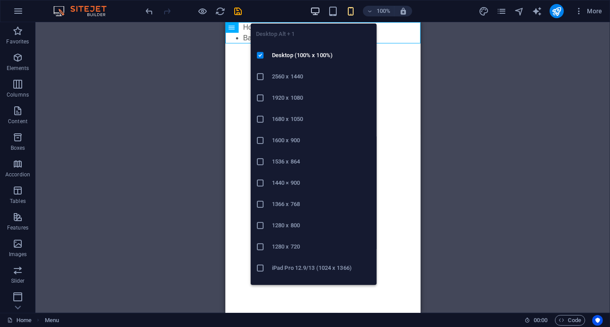
click at [319, 12] on icon "button" at bounding box center [315, 11] width 10 height 10
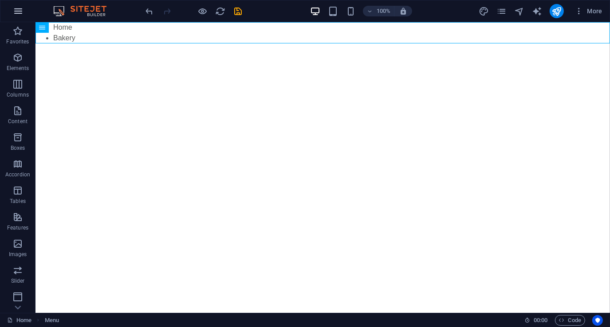
click at [16, 11] on icon "button" at bounding box center [18, 11] width 11 height 11
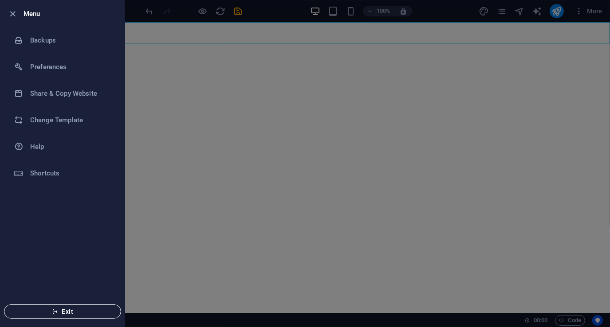
click at [44, 309] on span "Exit" at bounding box center [63, 311] width 102 height 7
